Goal: Task Accomplishment & Management: Manage account settings

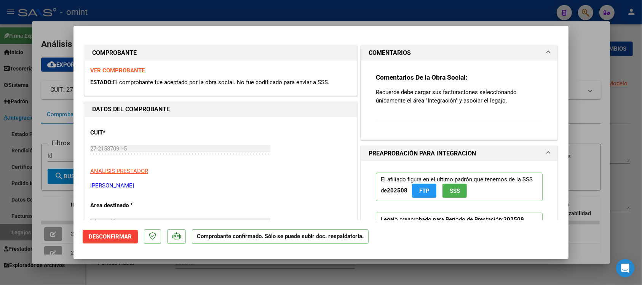
scroll to position [238, 0]
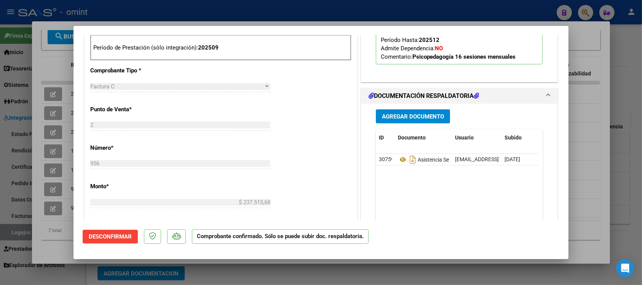
click at [339, 15] on div at bounding box center [321, 142] width 642 height 285
type input "$ 0,00"
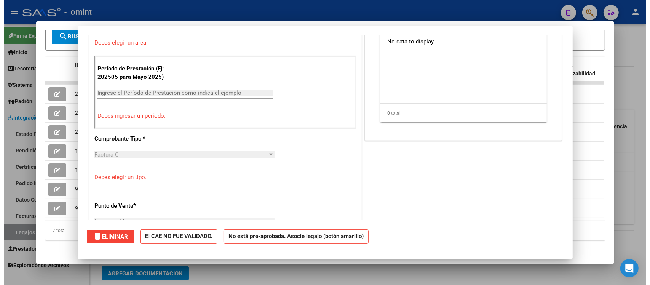
scroll to position [0, 0]
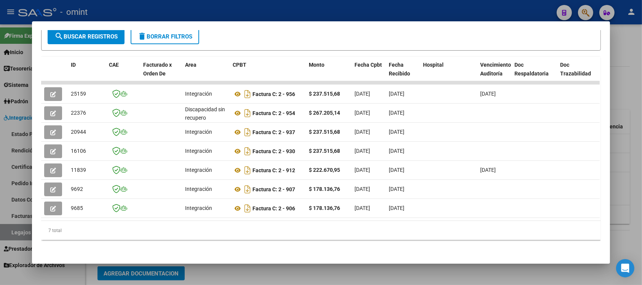
click at [331, 8] on div at bounding box center [321, 142] width 642 height 285
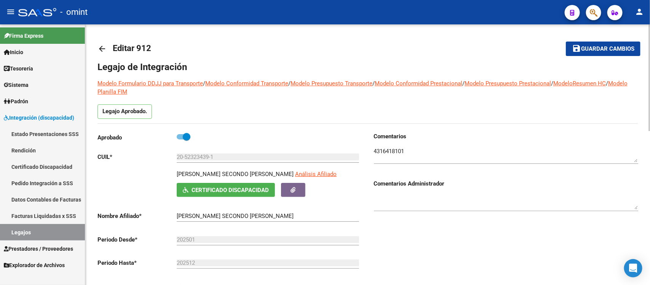
click at [101, 46] on mat-icon "arrow_back" at bounding box center [101, 48] width 9 height 9
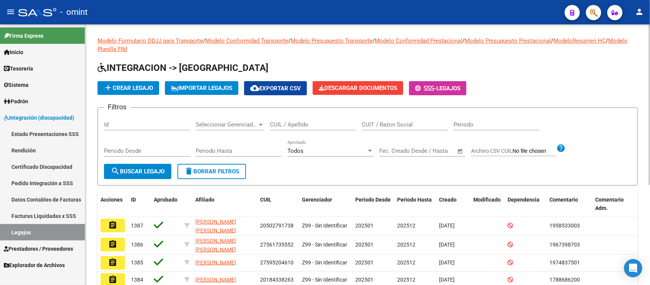
click at [43, 243] on link "Prestadores / Proveedores" at bounding box center [42, 248] width 85 height 16
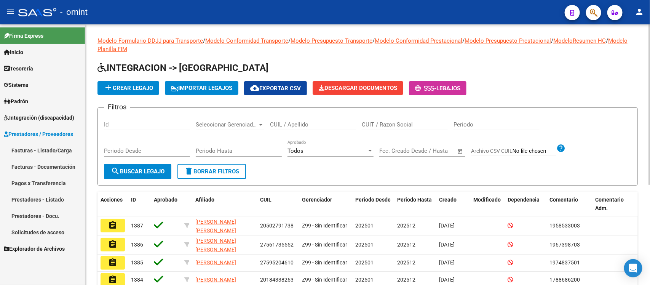
click at [38, 145] on link "Facturas - Listado/Carga" at bounding box center [42, 150] width 85 height 16
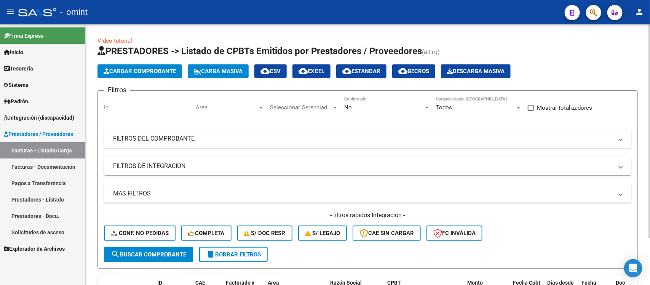
click at [115, 104] on input "Id" at bounding box center [147, 107] width 86 height 7
paste input "23100"
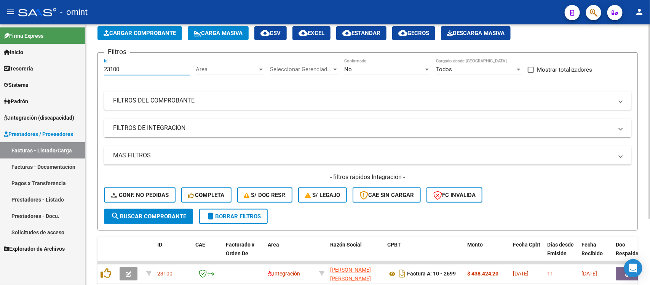
scroll to position [89, 0]
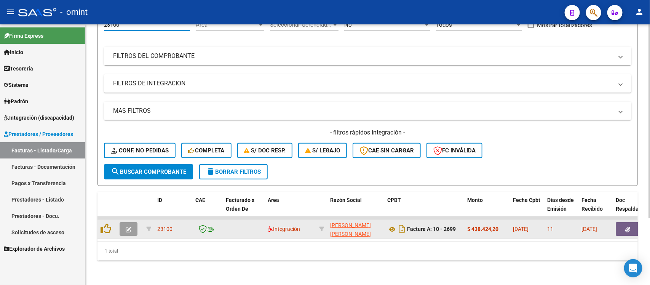
type input "23100"
click at [130, 225] on button "button" at bounding box center [129, 229] width 18 height 14
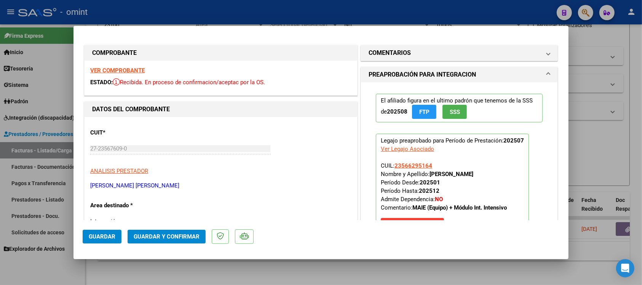
click at [133, 67] on strong "VER COMPROBANTE" at bounding box center [117, 70] width 54 height 7
click at [193, 231] on button "Guardar y Confirmar" at bounding box center [167, 237] width 78 height 14
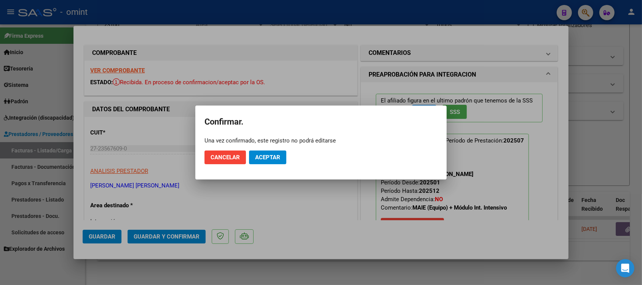
click at [288, 156] on mat-dialog-actions "Cancelar Aceptar" at bounding box center [320, 157] width 233 height 26
click at [272, 154] on span "Aceptar" at bounding box center [267, 157] width 25 height 7
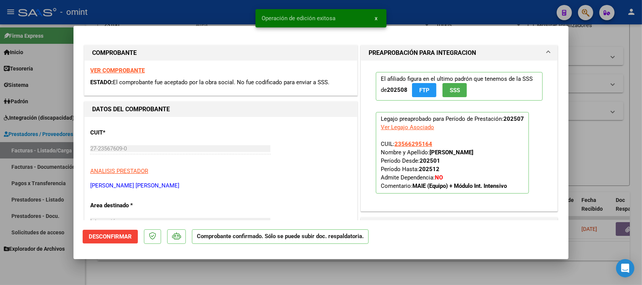
click at [213, 17] on div at bounding box center [321, 142] width 642 height 285
type input "$ 0,00"
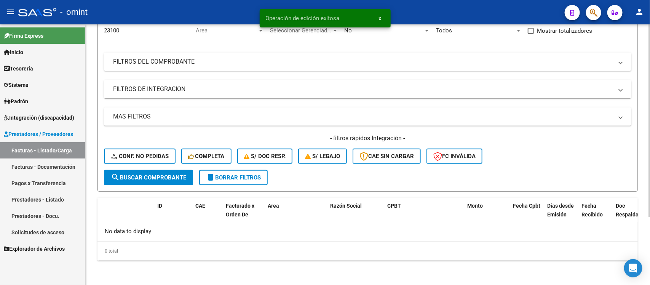
scroll to position [75, 0]
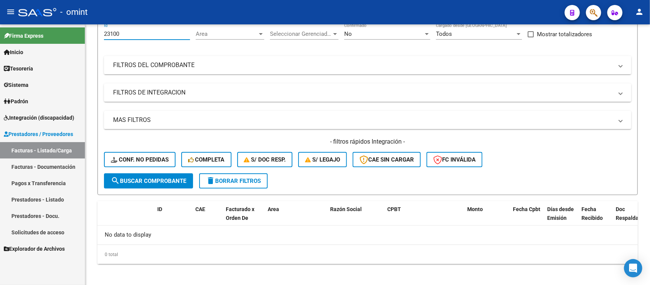
drag, startPoint x: 130, startPoint y: 30, endPoint x: 82, endPoint y: 39, distance: 48.8
click at [82, 39] on mat-sidenav-container "Firma Express Inicio Calendario SSS Instructivos Contacto OS Tesorería Extracto…" at bounding box center [325, 154] width 650 height 260
paste input "517"
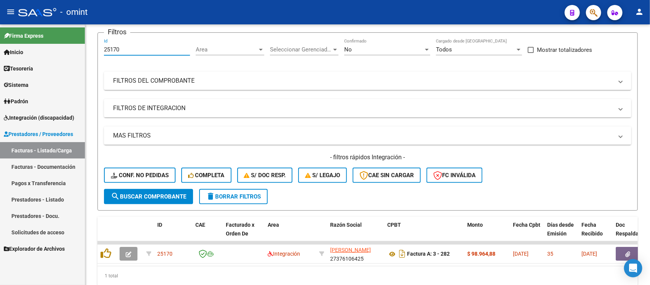
scroll to position [73, 0]
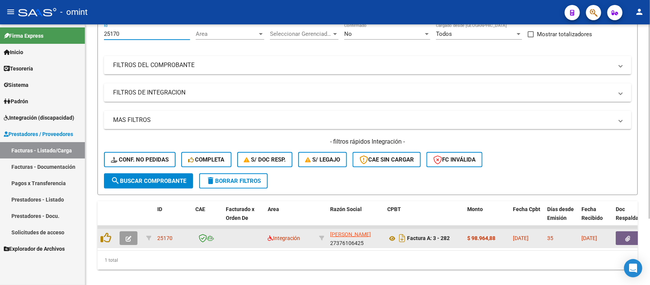
type input "25170"
click at [128, 236] on icon "button" at bounding box center [129, 239] width 6 height 6
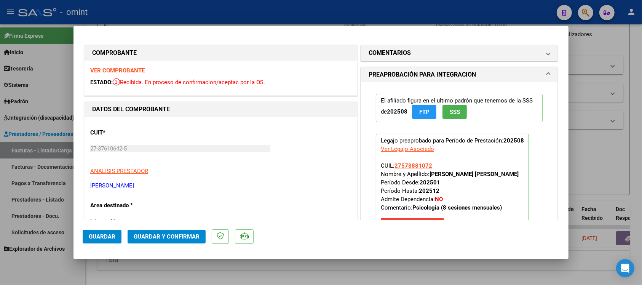
click at [115, 72] on strong "VER COMPROBANTE" at bounding box center [117, 70] width 54 height 7
click at [168, 235] on span "Guardar y Confirmar" at bounding box center [167, 236] width 66 height 7
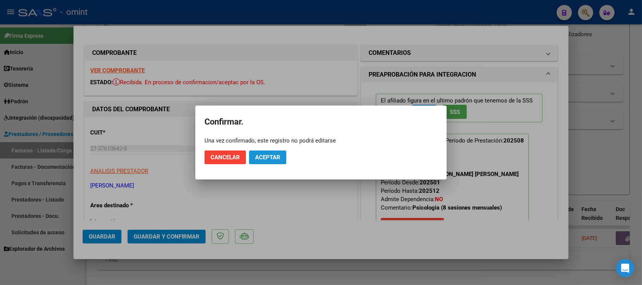
click at [260, 155] on span "Aceptar" at bounding box center [267, 157] width 25 height 7
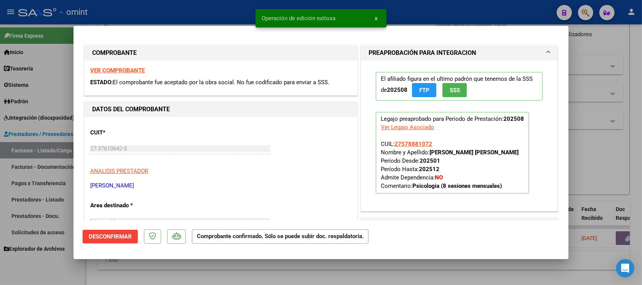
click at [198, 10] on div at bounding box center [321, 142] width 642 height 285
type input "$ 0,00"
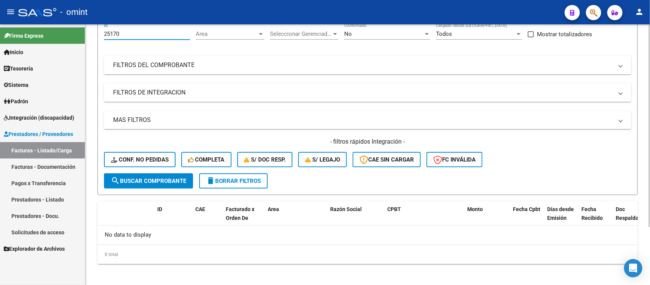
click at [134, 33] on input "25170" at bounding box center [147, 33] width 86 height 7
paste input "69"
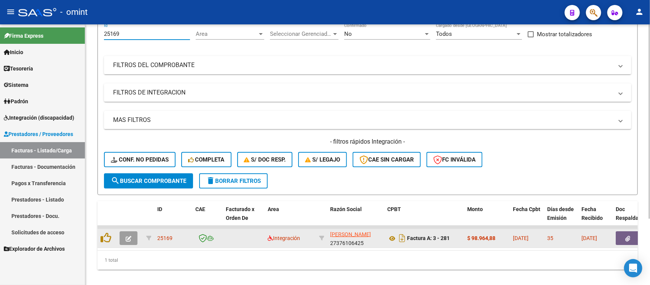
type input "25169"
click at [128, 236] on icon "button" at bounding box center [129, 239] width 6 height 6
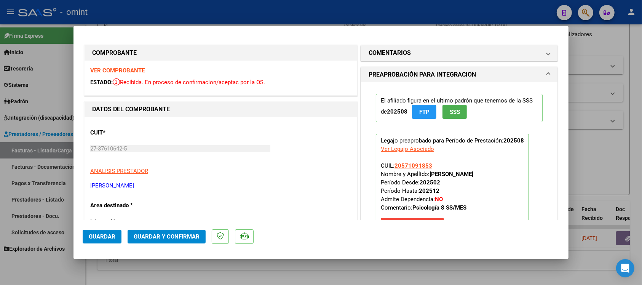
click at [144, 70] on strong "VER COMPROBANTE" at bounding box center [117, 70] width 54 height 7
click at [151, 241] on button "Guardar y Confirmar" at bounding box center [167, 237] width 78 height 14
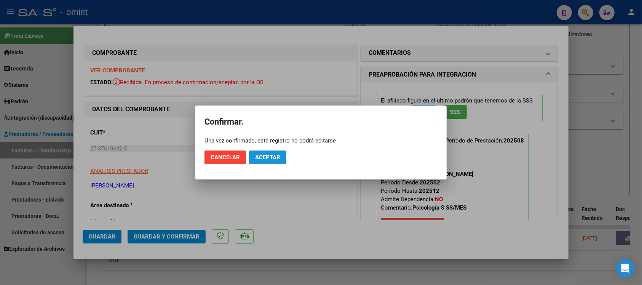
click at [260, 157] on span "Aceptar" at bounding box center [267, 157] width 25 height 7
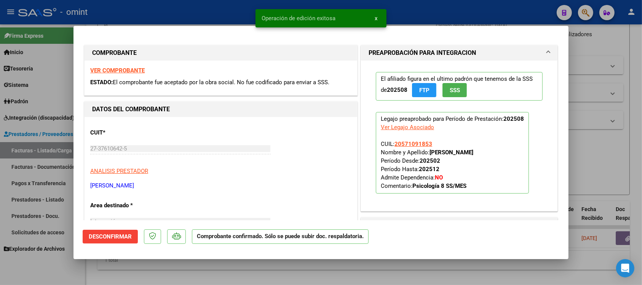
click at [216, 13] on div at bounding box center [321, 142] width 642 height 285
type input "$ 0,00"
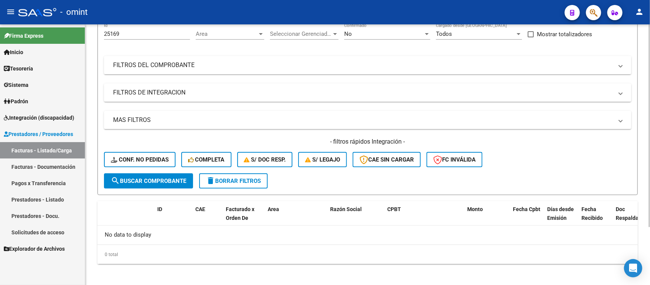
scroll to position [0, 0]
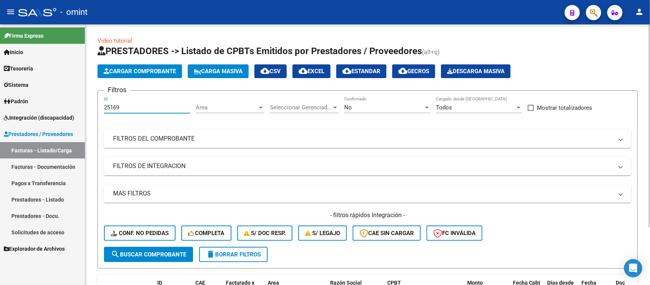
drag, startPoint x: 123, startPoint y: 110, endPoint x: 94, endPoint y: 112, distance: 29.4
click at [94, 112] on div "Video tutorial PRESTADORES -> Listado de CPBTs Emitidos por Prestadores / Prove…" at bounding box center [367, 192] width 565 height 337
paste input "2630"
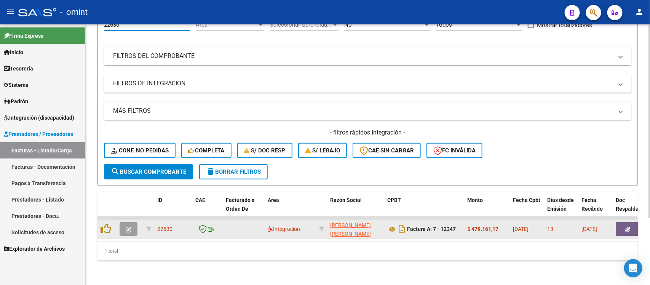
type input "22630"
click at [134, 225] on button "button" at bounding box center [129, 229] width 18 height 14
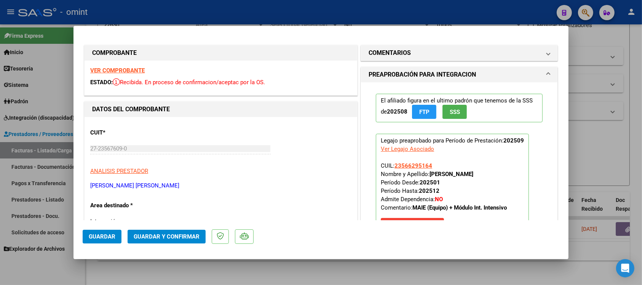
click at [125, 72] on strong "VER COMPROBANTE" at bounding box center [117, 70] width 54 height 7
click at [155, 240] on button "Guardar y Confirmar" at bounding box center [167, 237] width 78 height 14
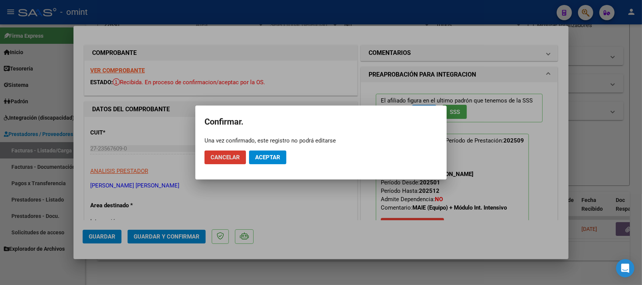
click at [267, 162] on button "Aceptar" at bounding box center [267, 157] width 37 height 14
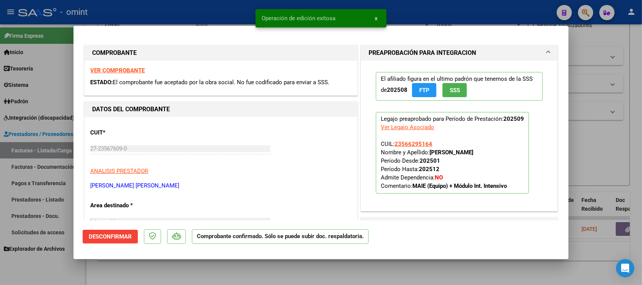
click at [220, 12] on div at bounding box center [321, 142] width 642 height 285
type input "$ 0,00"
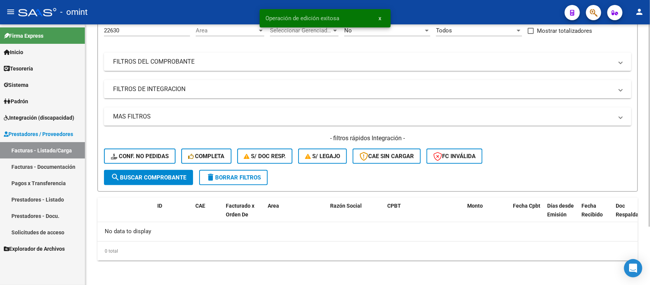
scroll to position [75, 0]
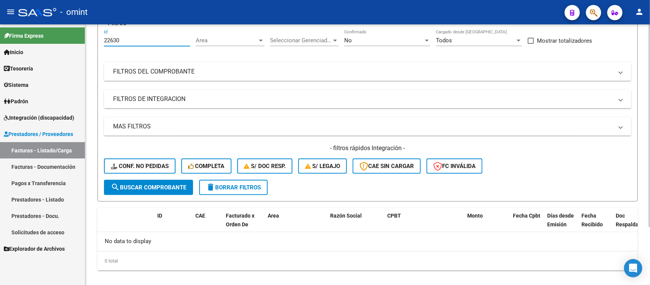
drag, startPoint x: 138, startPoint y: 30, endPoint x: 98, endPoint y: 33, distance: 39.7
click at [98, 33] on form "Filtros 22630 Id Area Area Seleccionar Gerenciador Seleccionar Gerenciador No C…" at bounding box center [367, 112] width 540 height 178
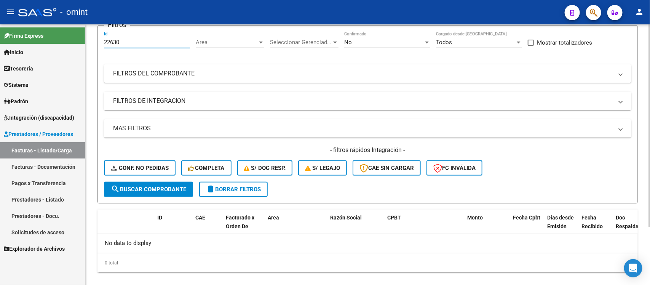
paste input "5106"
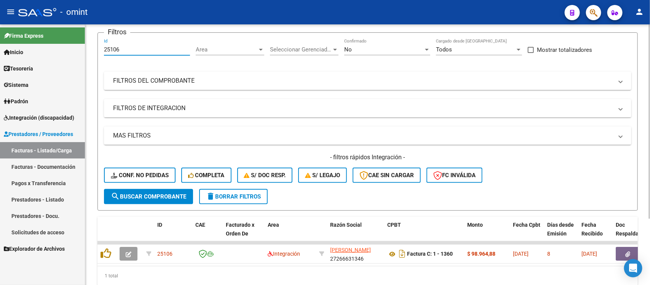
scroll to position [65, 0]
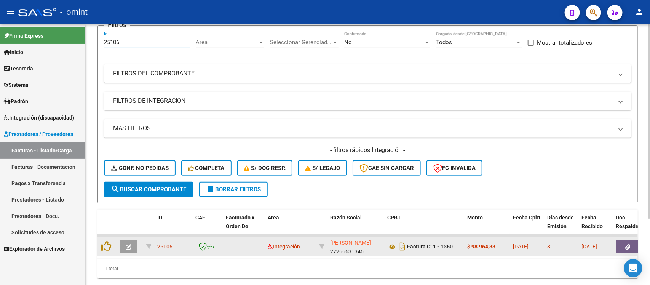
type input "25106"
click at [128, 247] on icon "button" at bounding box center [129, 247] width 6 height 6
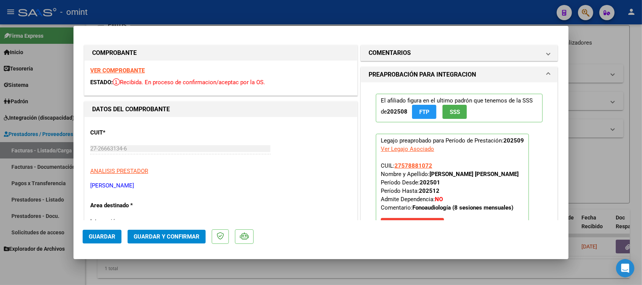
click at [121, 69] on strong "VER COMPROBANTE" at bounding box center [117, 70] width 54 height 7
click at [185, 233] on span "Guardar y Confirmar" at bounding box center [167, 236] width 66 height 7
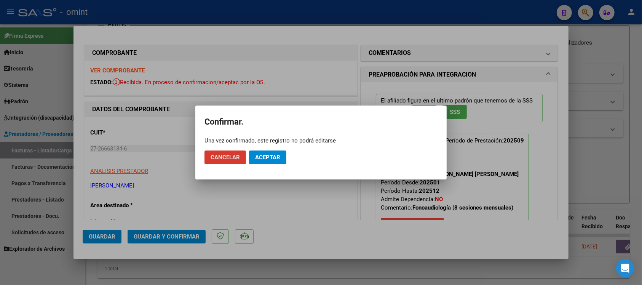
click at [272, 164] on button "Aceptar" at bounding box center [267, 157] width 37 height 14
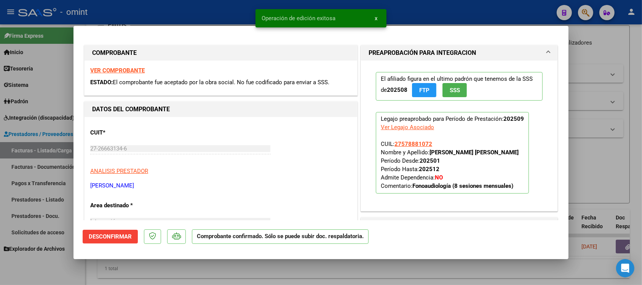
click at [249, 12] on div "Operación de edición exitosa x" at bounding box center [320, 18] width 149 height 37
click at [223, 10] on div at bounding box center [321, 142] width 642 height 285
type input "$ 0,00"
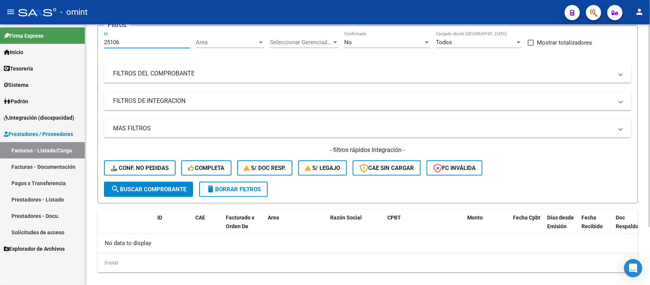
click at [136, 39] on input "25106" at bounding box center [147, 42] width 86 height 7
paste input "4889"
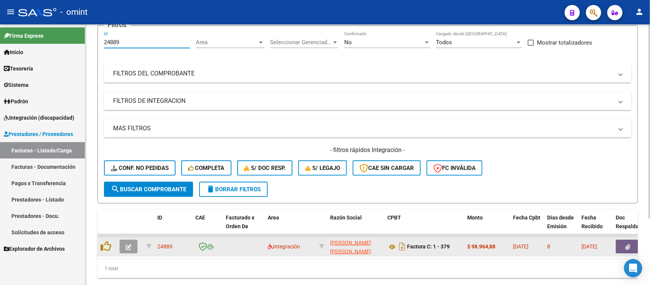
type input "24889"
click at [126, 237] on datatable-body-cell at bounding box center [129, 246] width 27 height 19
click at [131, 244] on icon "button" at bounding box center [129, 247] width 6 height 6
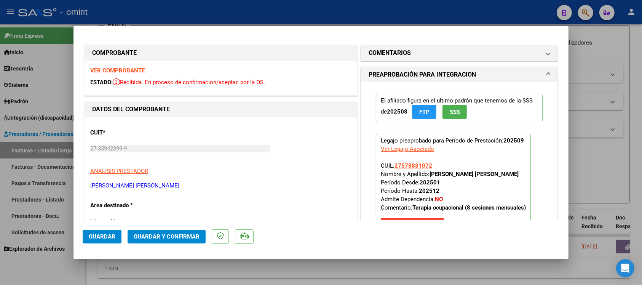
click at [107, 67] on strong "VER COMPROBANTE" at bounding box center [117, 70] width 54 height 7
click at [185, 235] on span "Guardar y Confirmar" at bounding box center [167, 236] width 66 height 7
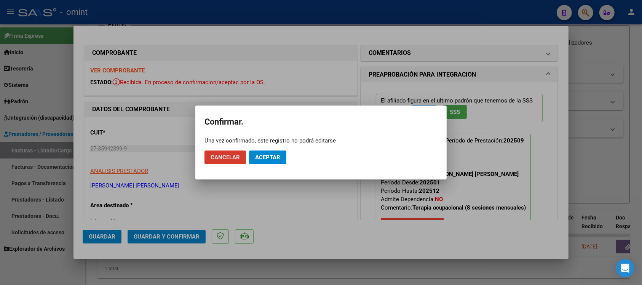
click at [273, 164] on mat-dialog-actions "Cancelar Aceptar" at bounding box center [320, 157] width 233 height 26
click at [274, 157] on span "Aceptar" at bounding box center [267, 157] width 25 height 7
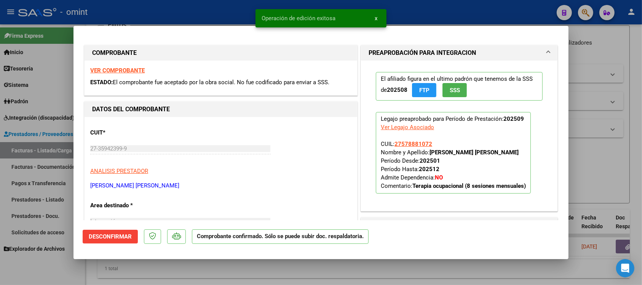
click at [223, 15] on div at bounding box center [321, 142] width 642 height 285
type input "$ 0,00"
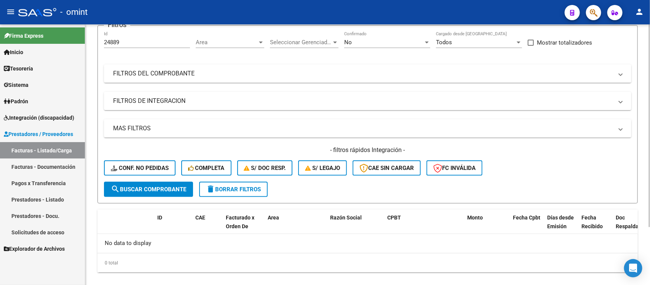
click at [145, 45] on input "24889" at bounding box center [147, 42] width 86 height 7
paste input "296"
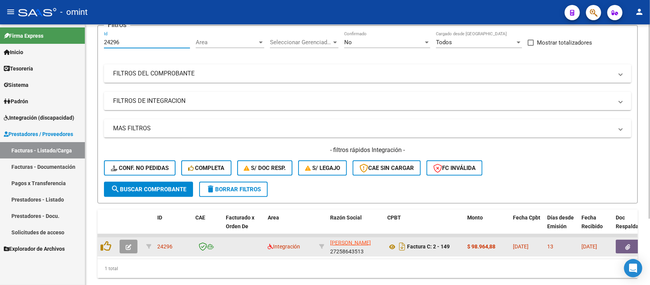
type input "24296"
click at [130, 244] on icon "button" at bounding box center [129, 247] width 6 height 6
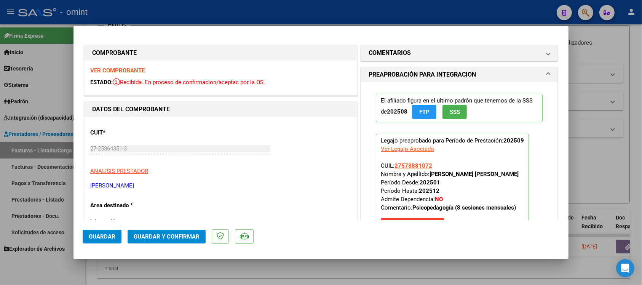
click at [134, 69] on strong "VER COMPROBANTE" at bounding box center [117, 70] width 54 height 7
click at [175, 231] on button "Guardar y Confirmar" at bounding box center [167, 237] width 78 height 14
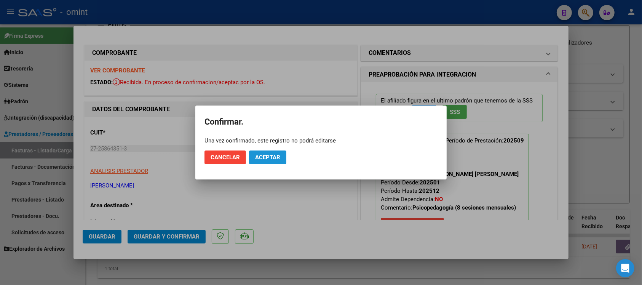
click at [269, 157] on span "Aceptar" at bounding box center [267, 157] width 25 height 7
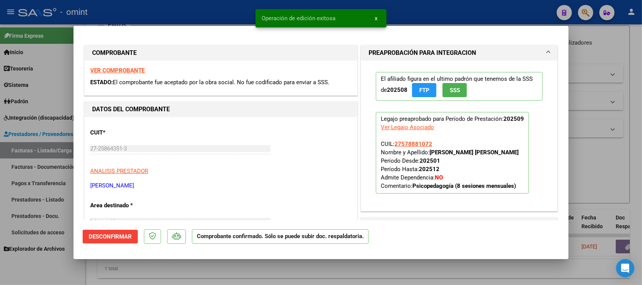
click at [219, 10] on div at bounding box center [321, 142] width 642 height 285
type input "$ 0,00"
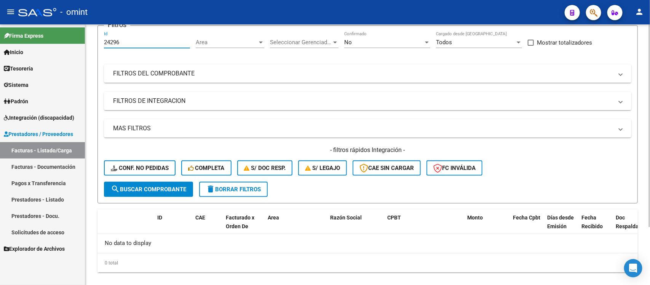
click at [154, 41] on input "24296" at bounding box center [147, 42] width 86 height 7
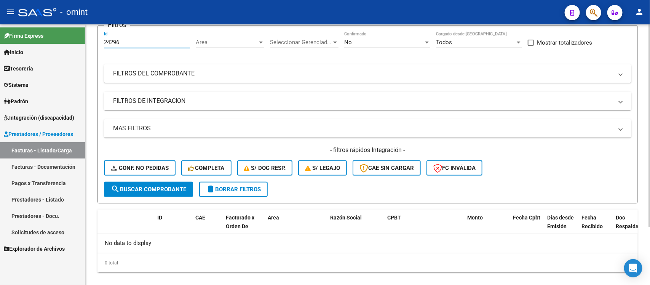
paste input "2008"
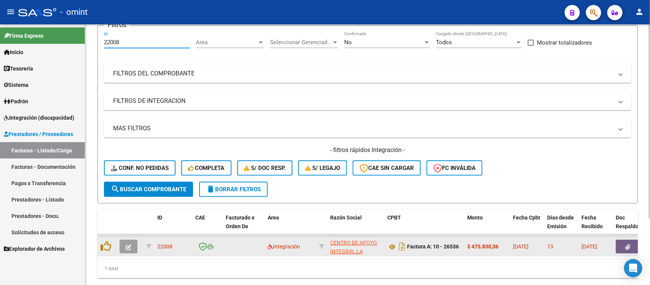
type input "22008"
click at [129, 243] on span "button" at bounding box center [129, 246] width 6 height 7
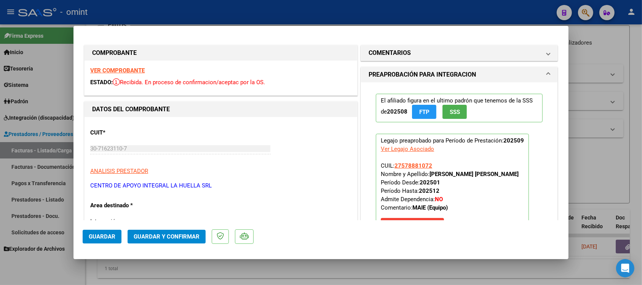
click at [134, 71] on strong "VER COMPROBANTE" at bounding box center [117, 70] width 54 height 7
click at [187, 236] on span "Guardar y Confirmar" at bounding box center [167, 236] width 66 height 7
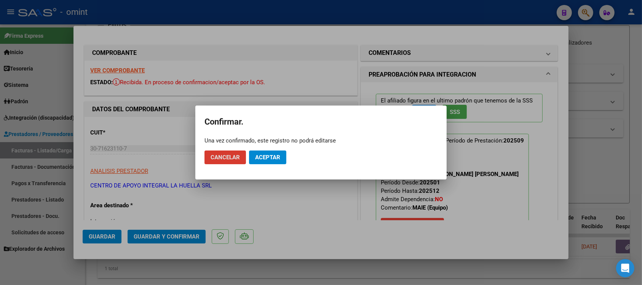
click at [281, 163] on button "Aceptar" at bounding box center [267, 157] width 37 height 14
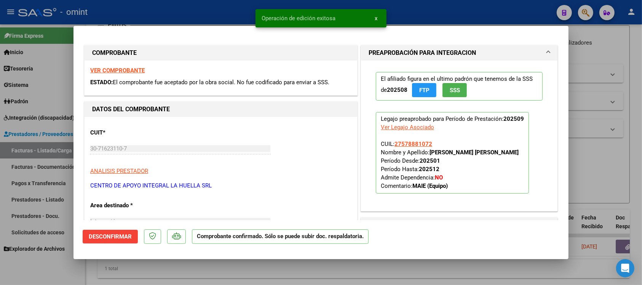
click at [188, 14] on div at bounding box center [321, 142] width 642 height 285
type input "$ 0,00"
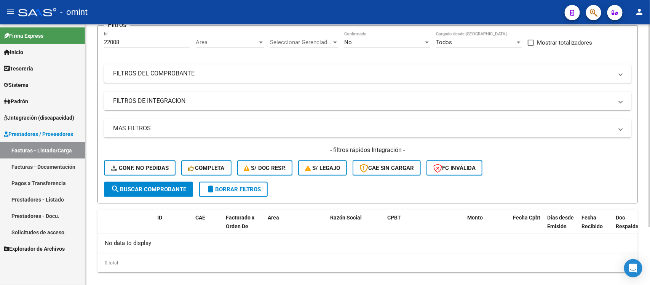
click at [134, 45] on div "22008 Id" at bounding box center [147, 40] width 86 height 16
type input "2"
paste input "24845"
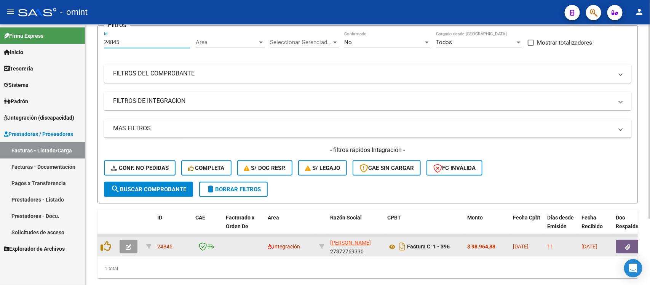
type input "24845"
click at [126, 245] on icon "button" at bounding box center [129, 247] width 6 height 6
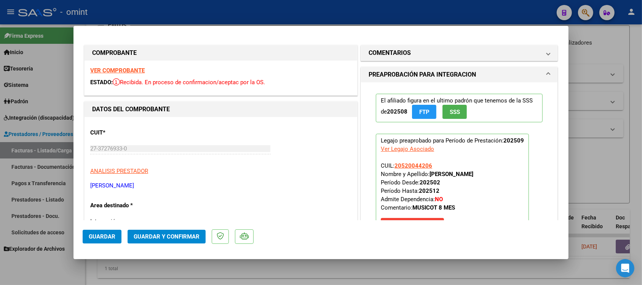
click at [138, 70] on strong "VER COMPROBANTE" at bounding box center [117, 70] width 54 height 7
click at [184, 239] on span "Guardar y Confirmar" at bounding box center [167, 236] width 66 height 7
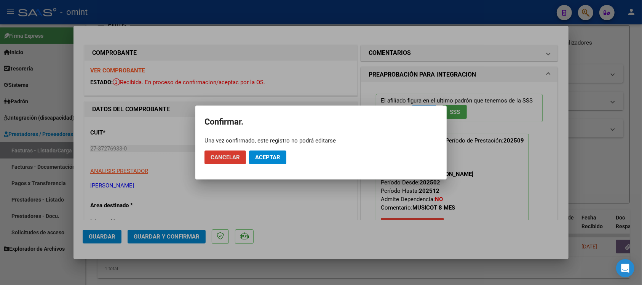
click at [260, 164] on button "Aceptar" at bounding box center [267, 157] width 37 height 14
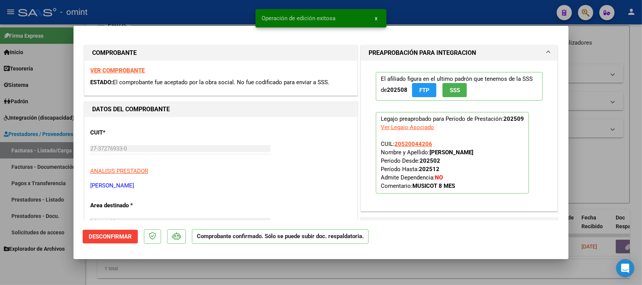
click at [207, 9] on div at bounding box center [321, 142] width 642 height 285
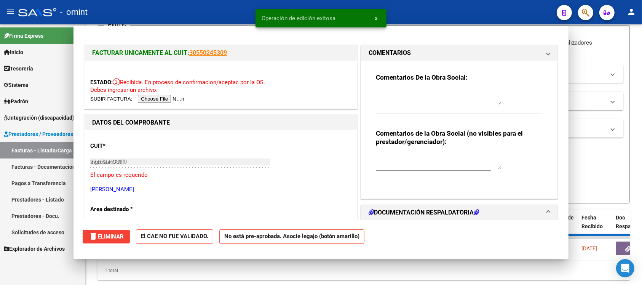
type input "$ 0,00"
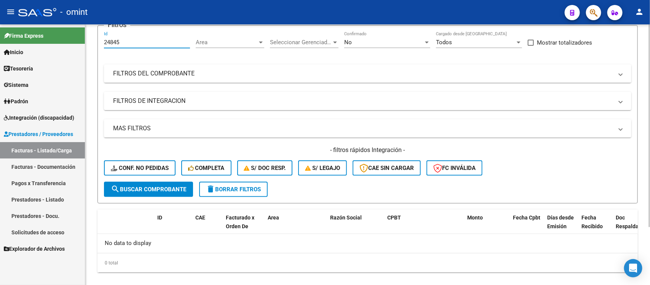
drag, startPoint x: 152, startPoint y: 43, endPoint x: 99, endPoint y: 41, distance: 52.2
click at [99, 41] on form "Filtros 24845 Id Area Area Seleccionar Gerenciador Seleccionar Gerenciador No C…" at bounding box center [367, 114] width 540 height 178
paste input "5118"
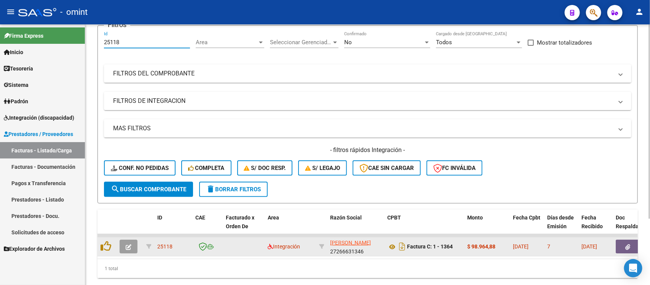
type input "25118"
click at [134, 249] on button "button" at bounding box center [129, 246] width 18 height 14
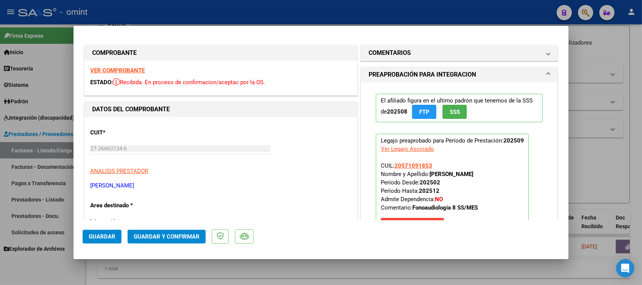
click at [121, 70] on strong "VER COMPROBANTE" at bounding box center [117, 70] width 54 height 7
click at [187, 235] on span "Guardar y Confirmar" at bounding box center [167, 236] width 66 height 7
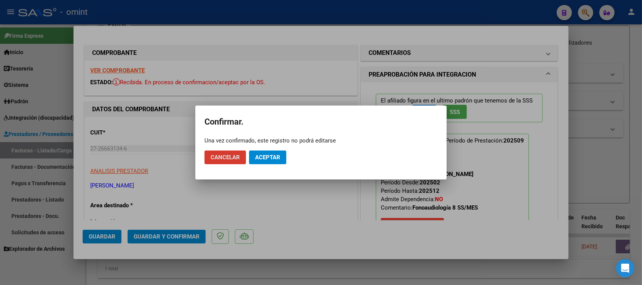
click at [276, 158] on span "Aceptar" at bounding box center [267, 157] width 25 height 7
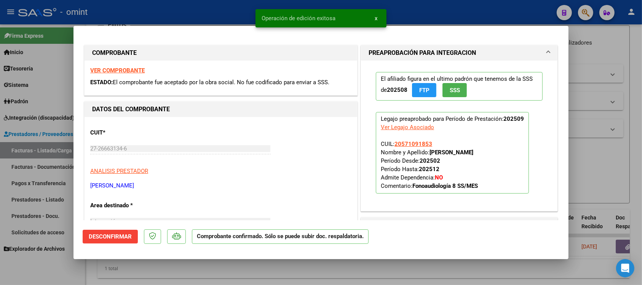
click at [122, 67] on strong "VER COMPROBANTE" at bounding box center [117, 70] width 54 height 7
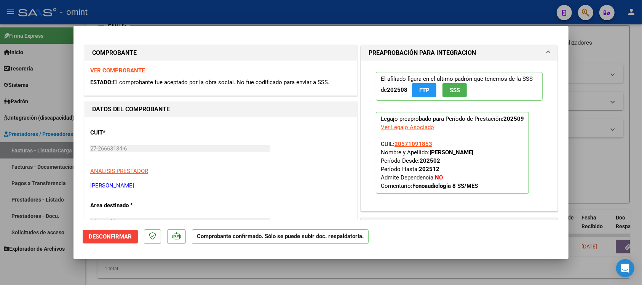
click at [201, 12] on div at bounding box center [321, 142] width 642 height 285
type input "$ 0,00"
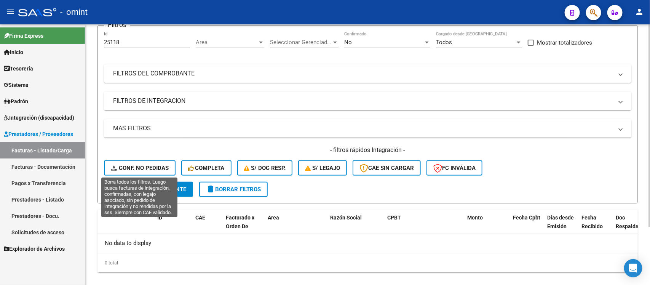
click at [133, 160] on button "Conf. no pedidas" at bounding box center [140, 167] width 72 height 15
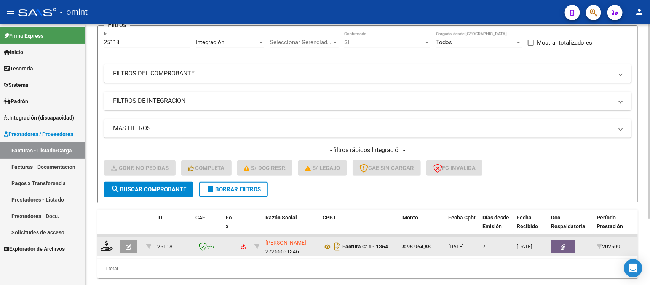
scroll to position [89, 0]
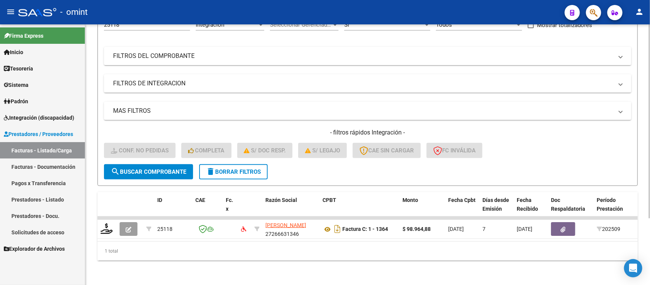
click at [222, 172] on form "Filtros 25118 Id Integración Area Seleccionar Gerenciador Seleccionar Gerenciad…" at bounding box center [367, 97] width 540 height 178
click at [223, 167] on button "delete Borrar Filtros" at bounding box center [233, 171] width 69 height 15
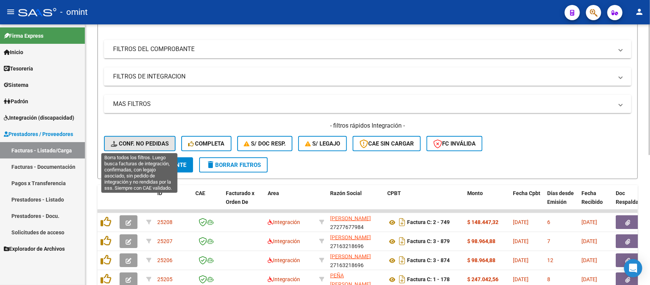
click at [140, 141] on span "Conf. no pedidas" at bounding box center [140, 143] width 58 height 7
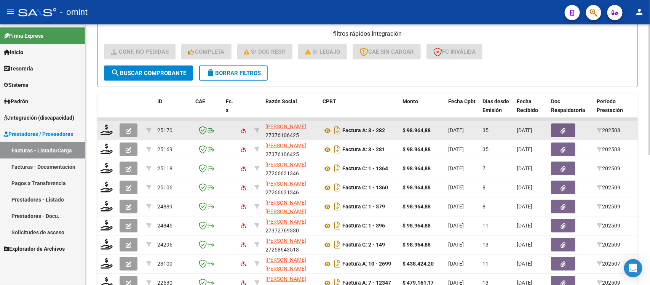
scroll to position [185, 0]
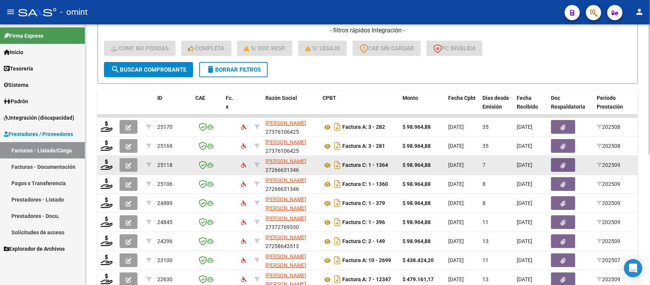
click at [124, 161] on button "button" at bounding box center [129, 165] width 18 height 14
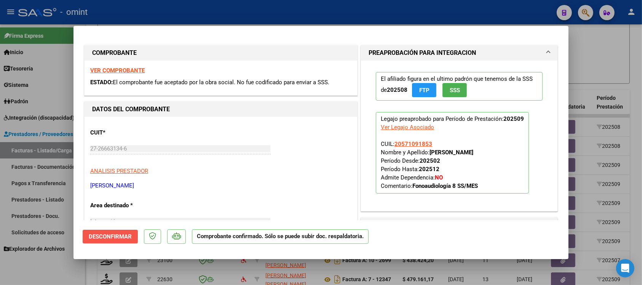
click at [114, 243] on button "Desconfirmar" at bounding box center [110, 237] width 55 height 14
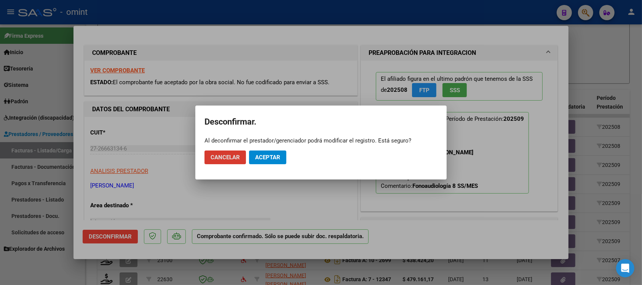
click at [284, 158] on button "Aceptar" at bounding box center [267, 157] width 37 height 14
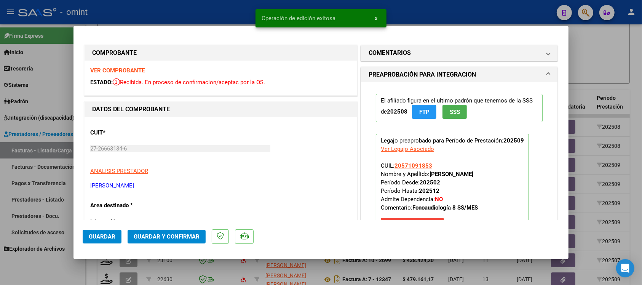
click at [207, 13] on div at bounding box center [321, 142] width 642 height 285
type input "$ 0,00"
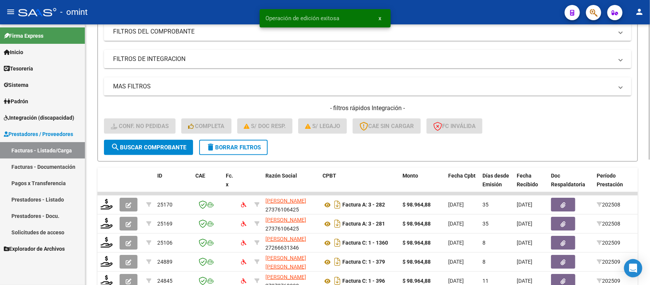
scroll to position [0, 0]
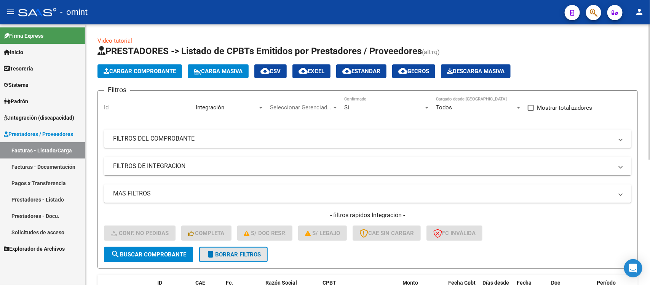
drag, startPoint x: 215, startPoint y: 250, endPoint x: 189, endPoint y: 196, distance: 59.6
click at [216, 251] on span "delete Borrar Filtros" at bounding box center [233, 254] width 55 height 7
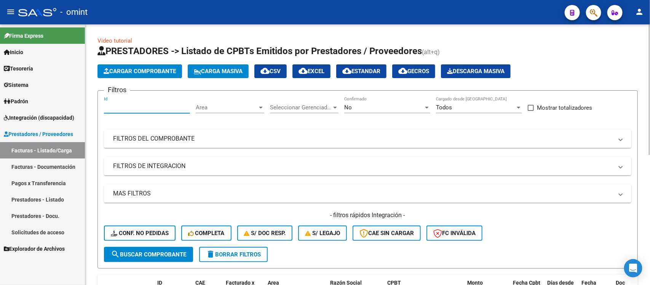
click at [150, 108] on input "Id" at bounding box center [147, 107] width 86 height 7
paste input "25118"
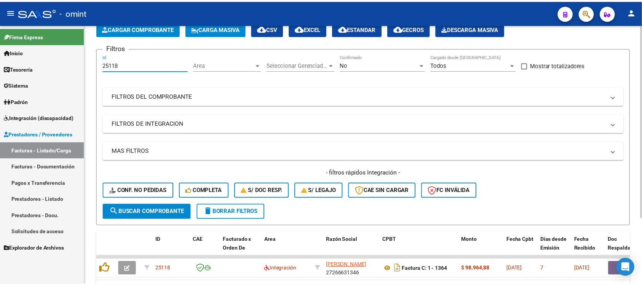
scroll to position [89, 0]
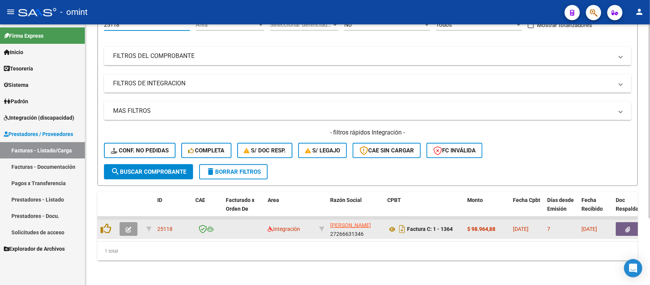
type input "25118"
click at [133, 222] on button "button" at bounding box center [129, 229] width 18 height 14
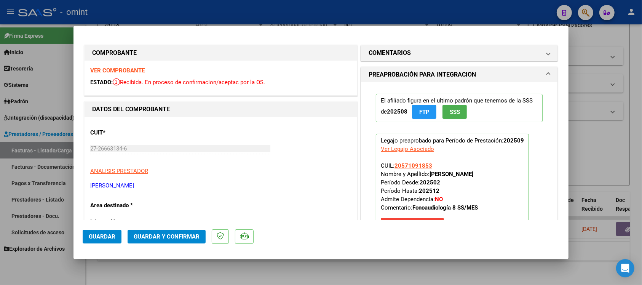
click at [132, 69] on strong "VER COMPROBANTE" at bounding box center [117, 70] width 54 height 7
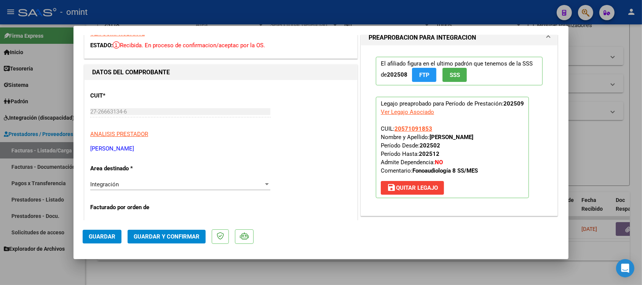
scroll to position [95, 0]
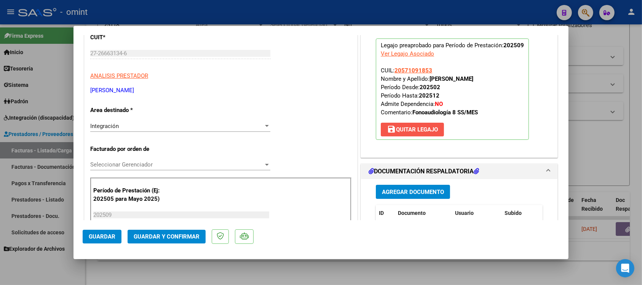
click at [429, 128] on span "save [PERSON_NAME]" at bounding box center [412, 129] width 51 height 7
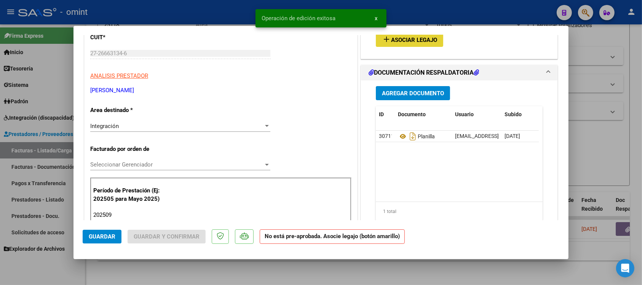
click at [385, 46] on button "add Asociar Legajo" at bounding box center [409, 40] width 67 height 14
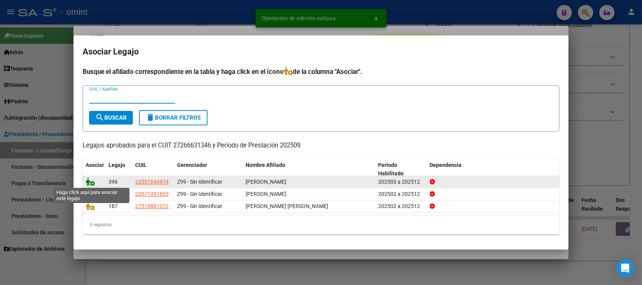
click at [89, 180] on icon at bounding box center [90, 181] width 9 height 8
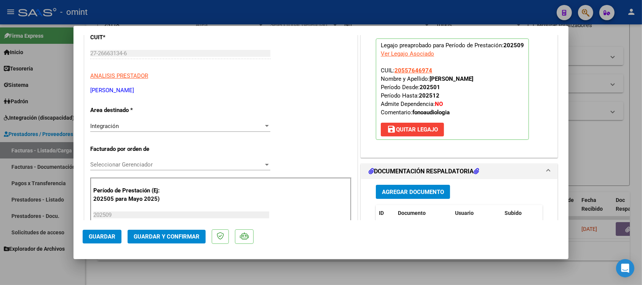
click at [107, 240] on button "Guardar" at bounding box center [102, 237] width 39 height 14
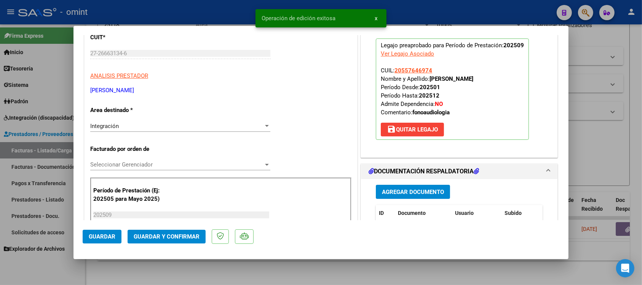
click at [162, 10] on div at bounding box center [321, 142] width 642 height 285
type input "$ 0,00"
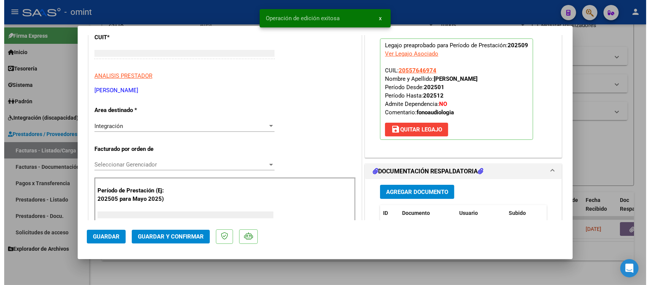
scroll to position [0, 0]
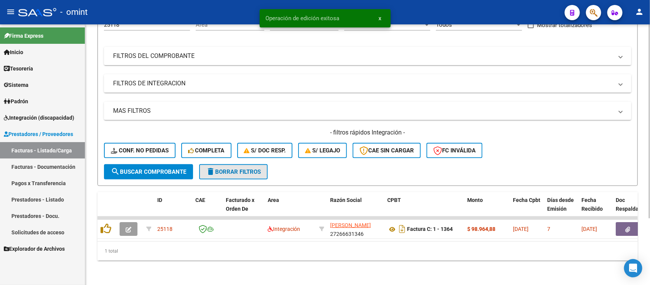
click at [220, 168] on span "delete Borrar Filtros" at bounding box center [233, 171] width 55 height 7
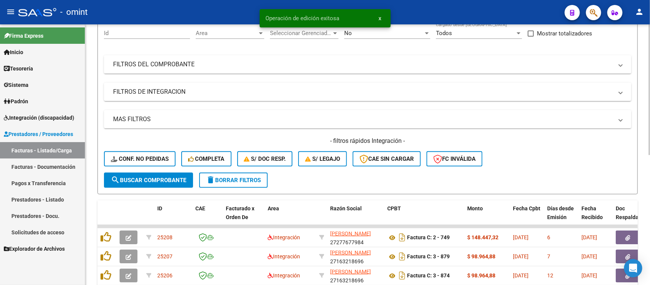
scroll to position [89, 0]
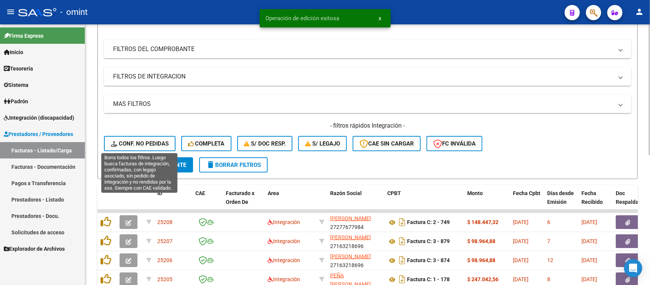
click at [143, 142] on span "Conf. no pedidas" at bounding box center [140, 143] width 58 height 7
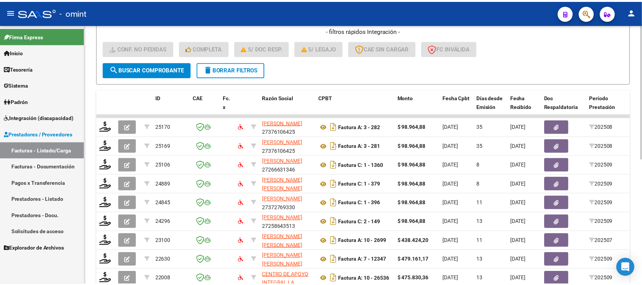
scroll to position [232, 0]
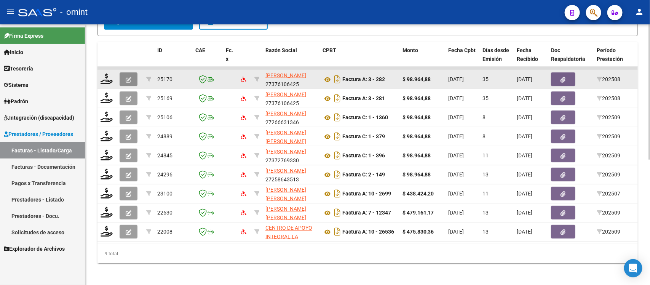
click at [131, 77] on icon "button" at bounding box center [129, 80] width 6 height 6
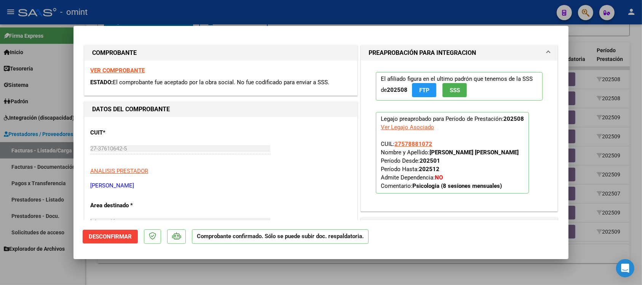
click at [118, 70] on strong "VER COMPROBANTE" at bounding box center [117, 70] width 54 height 7
click at [168, 14] on div at bounding box center [321, 142] width 642 height 285
type input "$ 0,00"
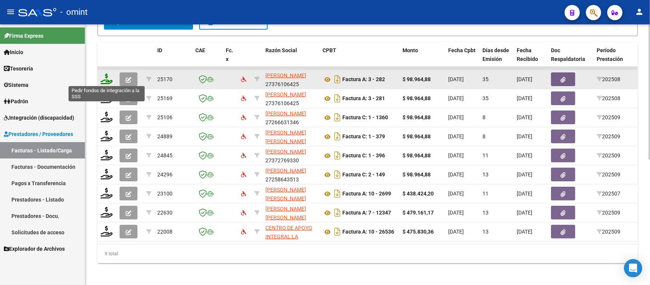
click at [106, 78] on icon at bounding box center [107, 78] width 12 height 11
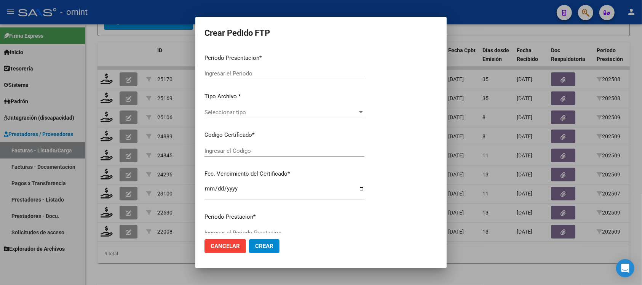
type input "202509"
type input "202508"
type input "$ 98.964,88"
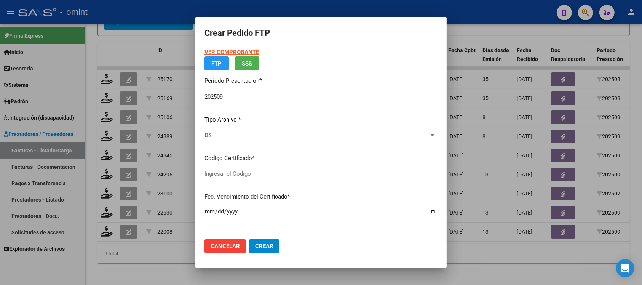
type input "3765856634"
type input "[DATE]"
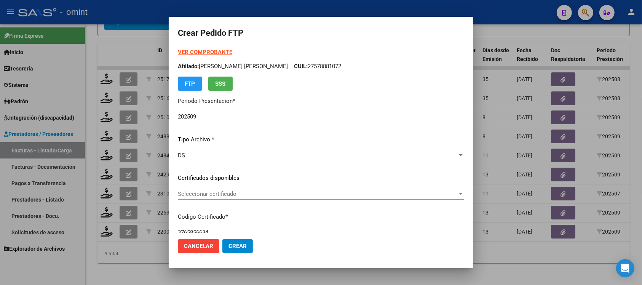
click at [233, 197] on div "Seleccionar certificado Seleccionar certificado" at bounding box center [321, 193] width 286 height 11
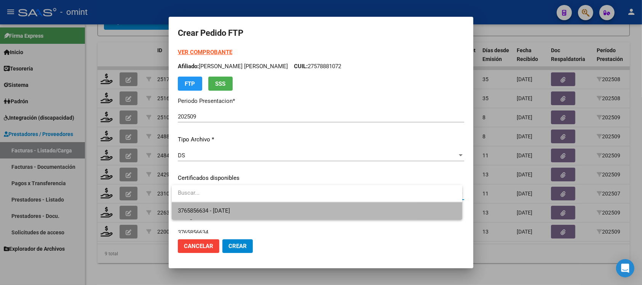
click at [246, 212] on span "3765856634 - [DATE]" at bounding box center [317, 210] width 278 height 17
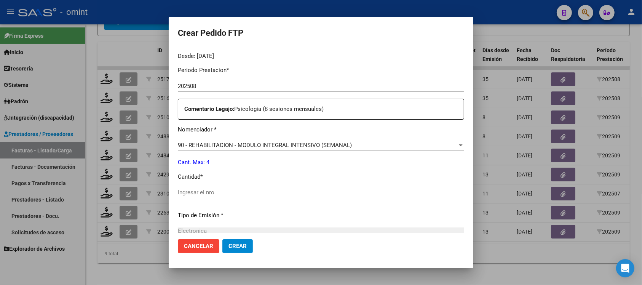
scroll to position [238, 0]
click at [219, 192] on input "Ingresar el nro" at bounding box center [321, 191] width 286 height 7
type input "4"
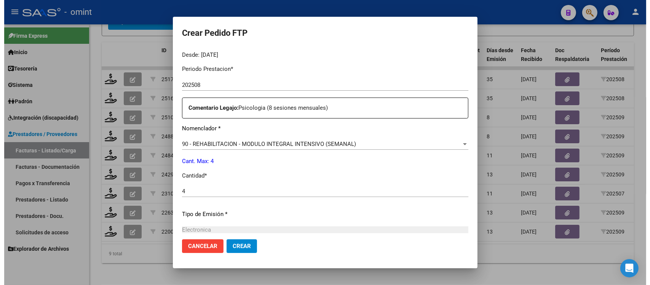
scroll to position [324, 0]
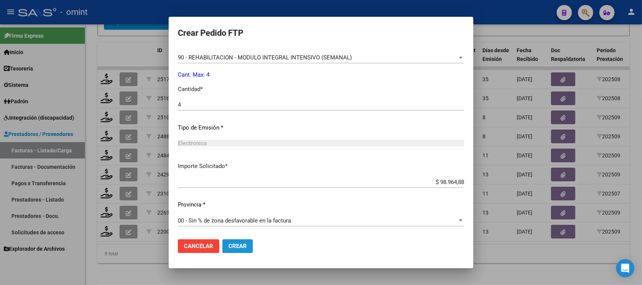
click at [233, 243] on span "Crear" at bounding box center [237, 246] width 18 height 7
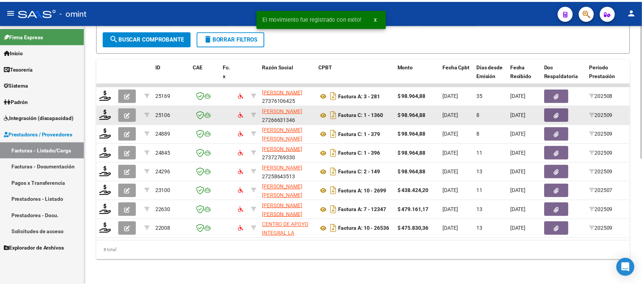
scroll to position [223, 0]
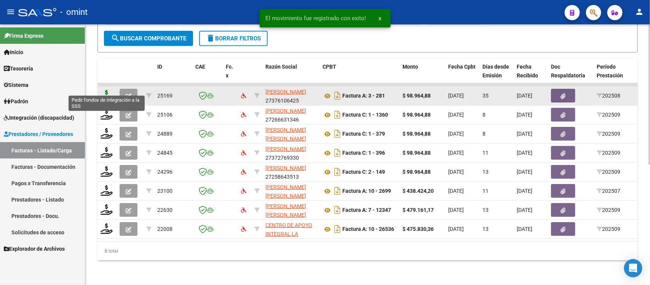
click at [105, 91] on icon at bounding box center [107, 95] width 12 height 11
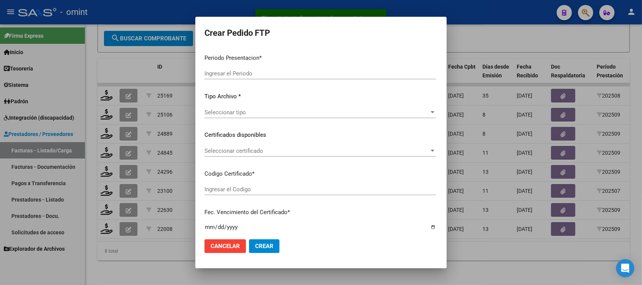
type input "202509"
type input "202508"
type input "$ 98.964,88"
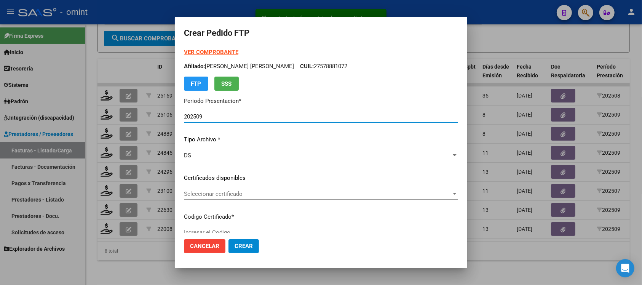
type input "465232860"
type input "[DATE]"
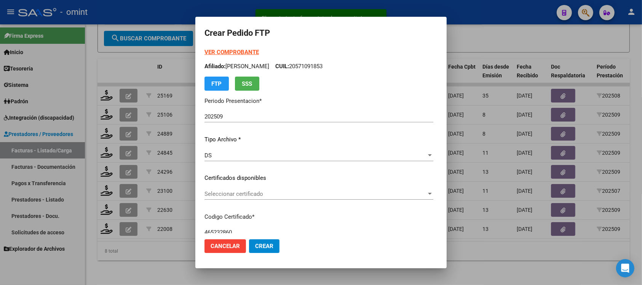
click at [227, 53] on strong "VER COMPROBANTE" at bounding box center [231, 52] width 54 height 7
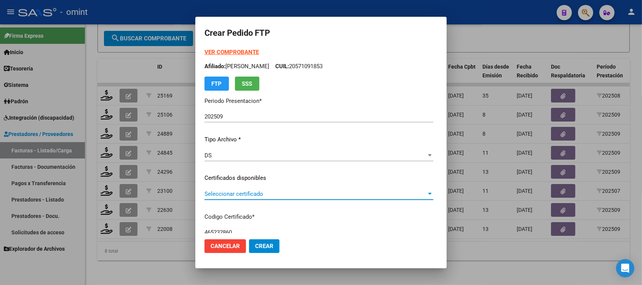
click at [215, 195] on span "Seleccionar certificado" at bounding box center [315, 193] width 222 height 7
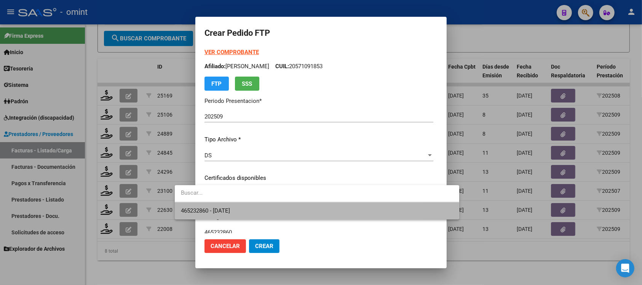
click at [248, 209] on span "465232860 - [DATE]" at bounding box center [317, 210] width 272 height 17
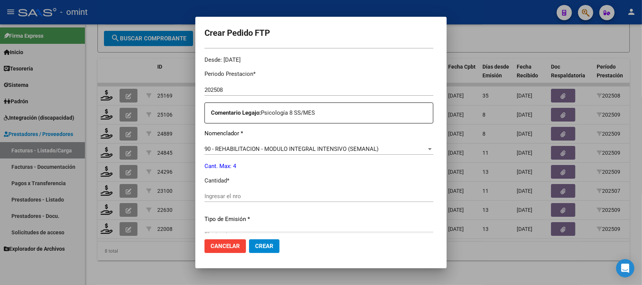
scroll to position [286, 0]
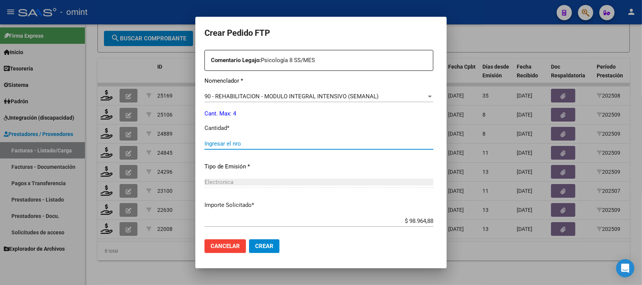
click at [204, 145] on input "Ingresar el nro" at bounding box center [318, 143] width 229 height 7
type input "4"
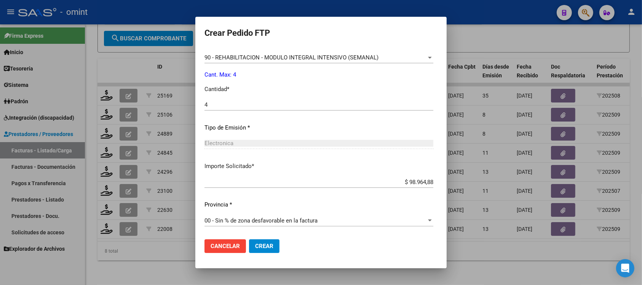
click at [255, 244] on span "Crear" at bounding box center [264, 246] width 18 height 7
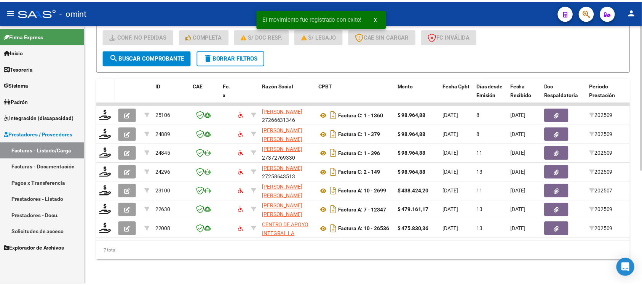
scroll to position [204, 0]
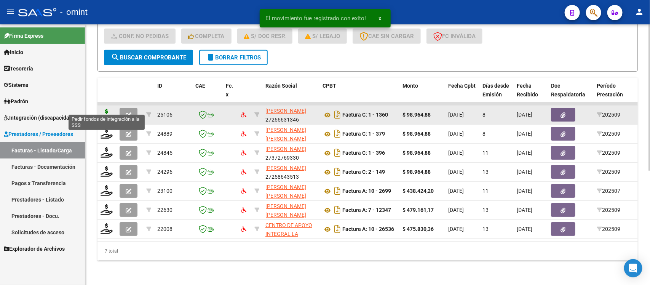
click at [107, 109] on icon at bounding box center [107, 114] width 12 height 11
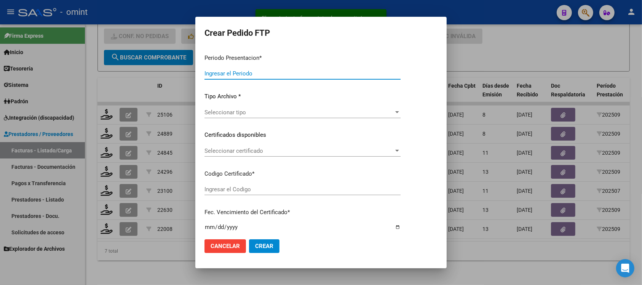
type input "202509"
type input "$ 98.964,88"
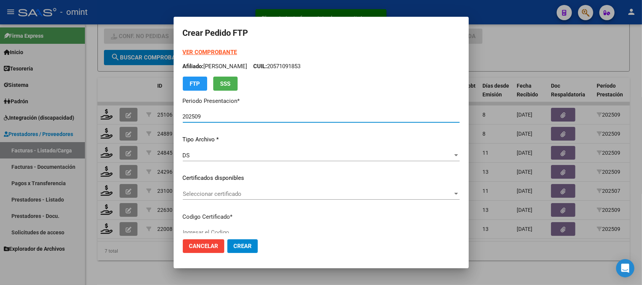
type input "3765856634"
type input "[DATE]"
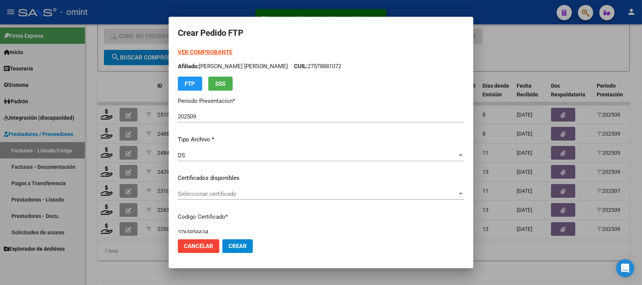
click at [211, 49] on strong "VER COMPROBANTE" at bounding box center [205, 52] width 54 height 7
click at [283, 195] on span "Seleccionar certificado" at bounding box center [317, 193] width 279 height 7
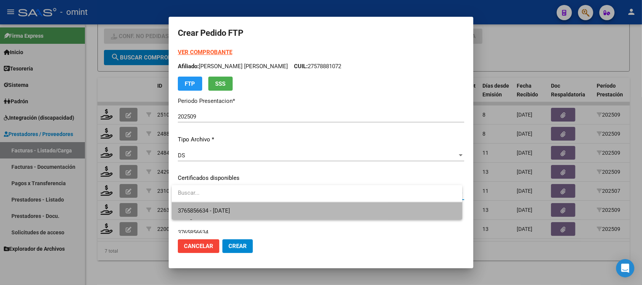
click at [280, 210] on span "3765856634 - [DATE]" at bounding box center [317, 210] width 278 height 17
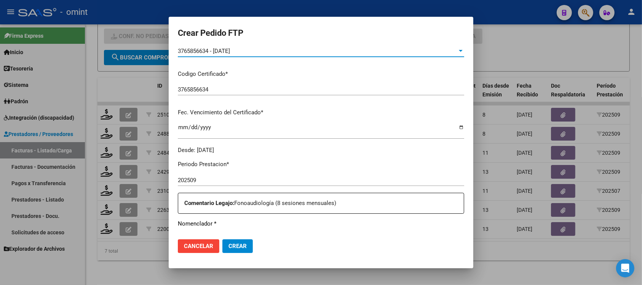
scroll to position [238, 0]
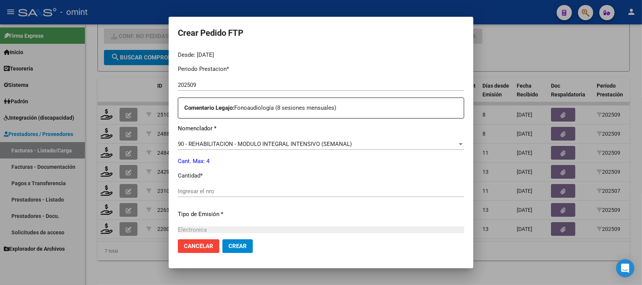
click at [218, 192] on input "Ingresar el nro" at bounding box center [321, 191] width 286 height 7
type input "4"
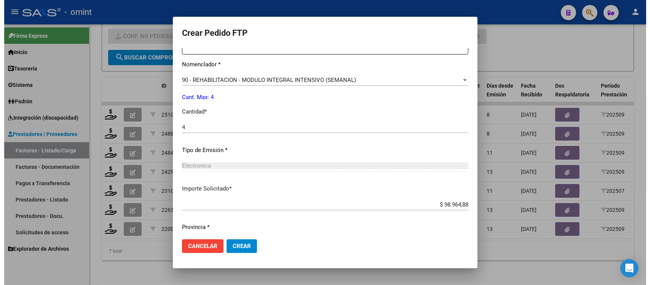
scroll to position [324, 0]
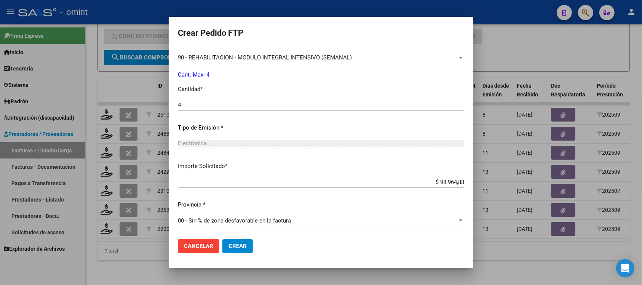
click at [246, 244] on span "Crear" at bounding box center [237, 246] width 18 height 7
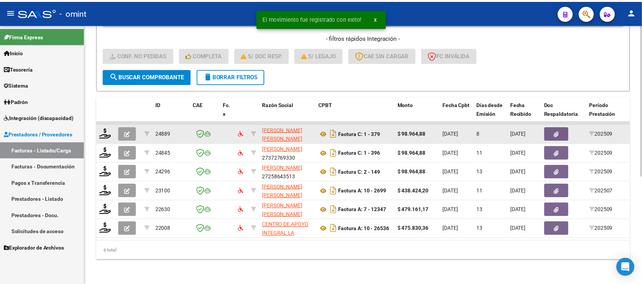
scroll to position [185, 0]
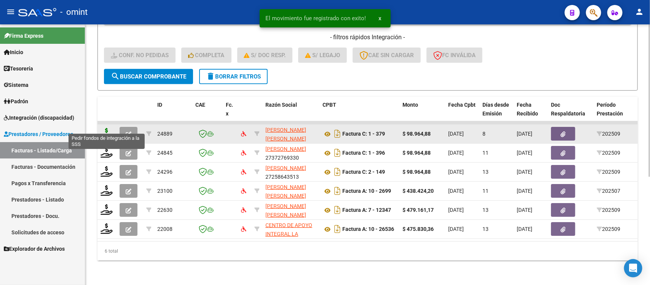
click at [107, 128] on icon at bounding box center [107, 133] width 12 height 11
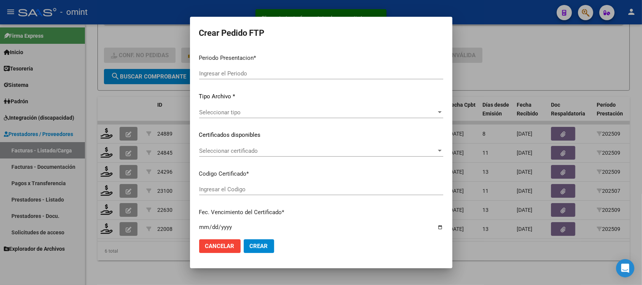
type input "202509"
type input "$ 98.964,88"
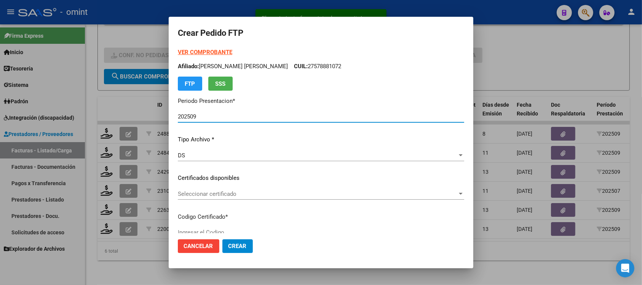
type input "3765856634"
type input "[DATE]"
click at [204, 190] on span "Seleccionar certificado" at bounding box center [317, 193] width 279 height 7
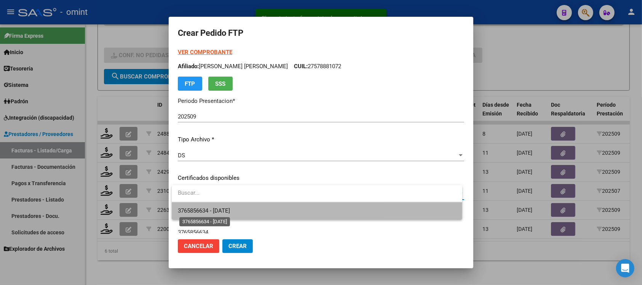
click at [229, 210] on span "3765856634 - [DATE]" at bounding box center [204, 210] width 52 height 7
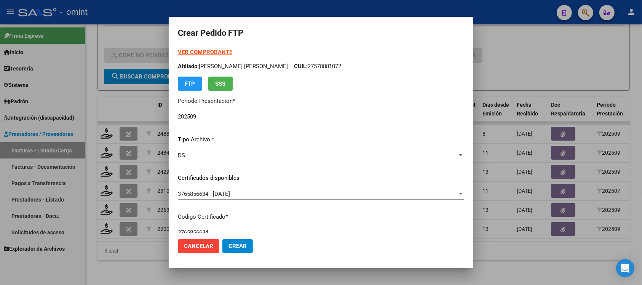
click at [223, 50] on strong "VER COMPROBANTE" at bounding box center [205, 52] width 54 height 7
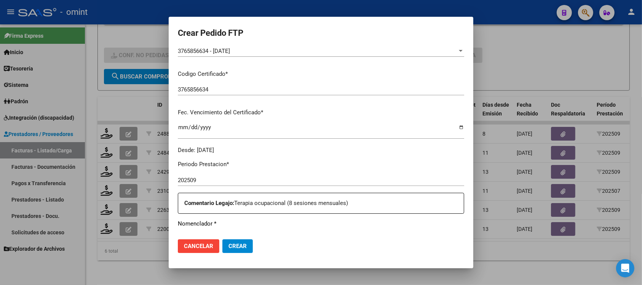
scroll to position [238, 0]
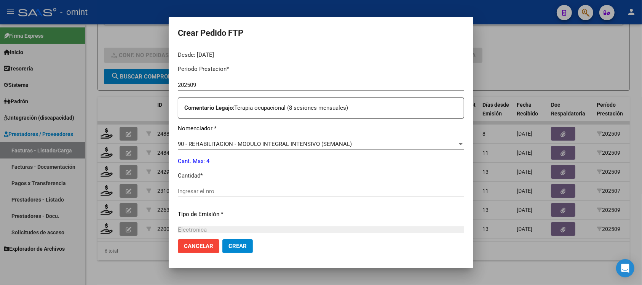
click at [223, 195] on div "Ingresar el nro" at bounding box center [321, 190] width 286 height 11
type input "4"
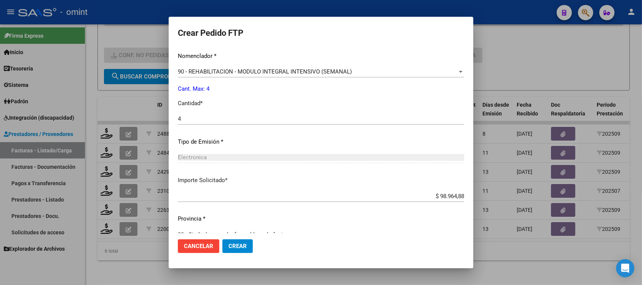
scroll to position [324, 0]
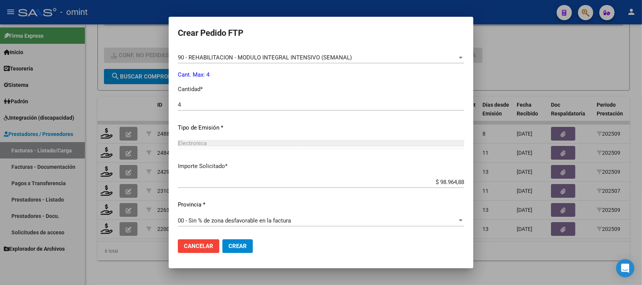
click at [239, 246] on span "Crear" at bounding box center [237, 246] width 18 height 7
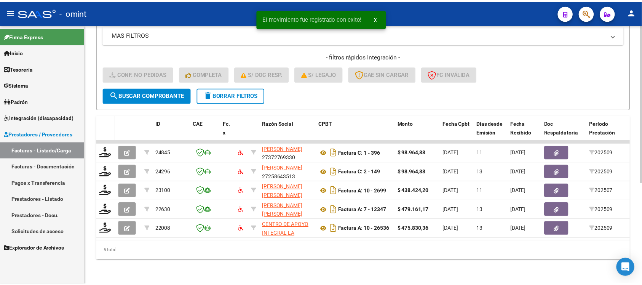
scroll to position [166, 0]
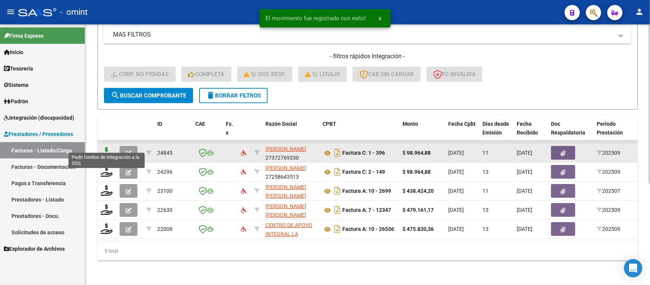
click at [105, 147] on icon at bounding box center [107, 152] width 12 height 11
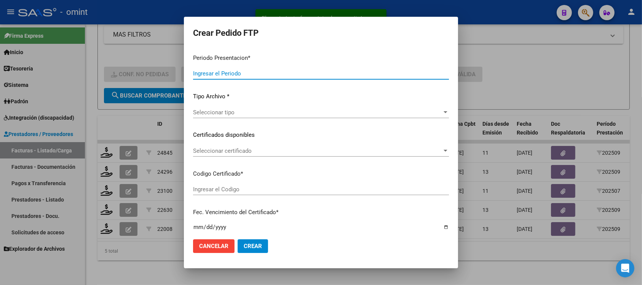
type input "202509"
type input "$ 98.964,88"
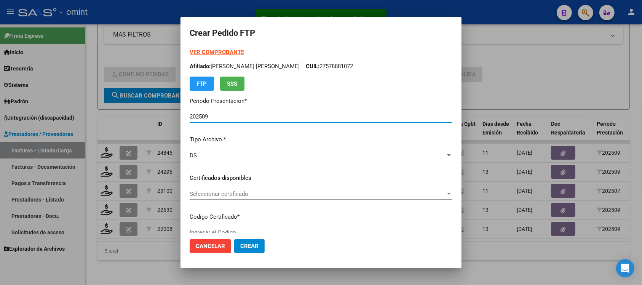
type input "410936206"
type input "[DATE]"
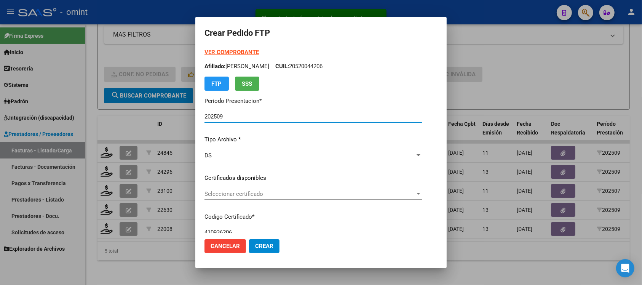
click at [220, 189] on div "Seleccionar certificado Seleccionar certificado" at bounding box center [312, 193] width 217 height 11
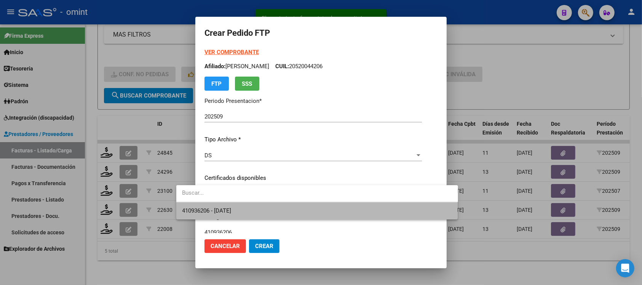
click at [254, 211] on span "410936206 - [DATE]" at bounding box center [317, 210] width 270 height 17
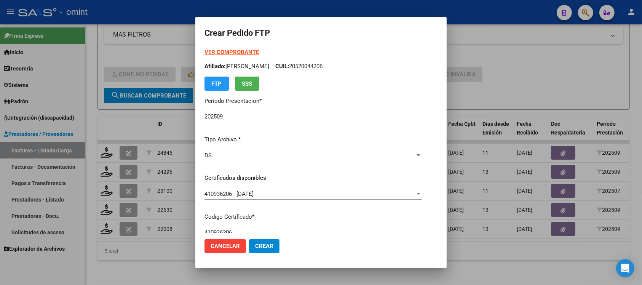
click at [211, 51] on strong "VER COMPROBANTE" at bounding box center [231, 52] width 54 height 7
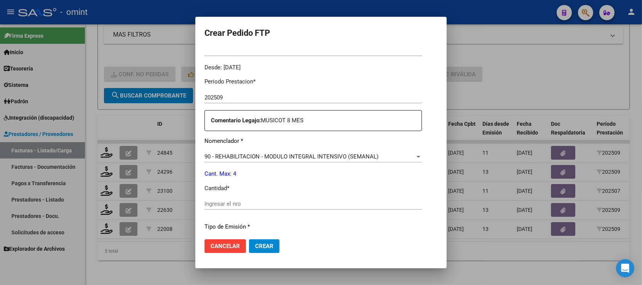
scroll to position [286, 0]
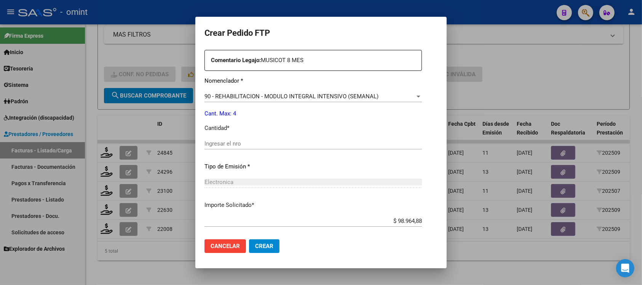
click at [235, 142] on input "Ingresar el nro" at bounding box center [312, 143] width 217 height 7
type input "4"
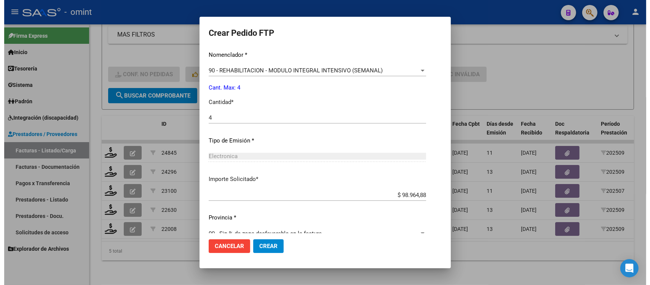
scroll to position [324, 0]
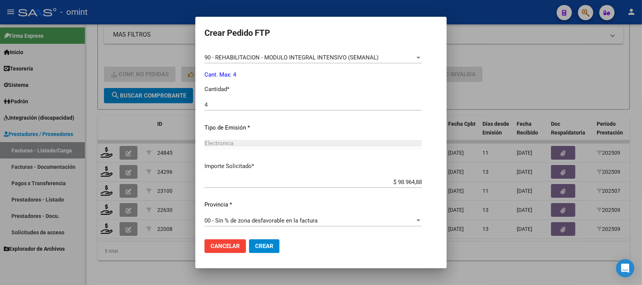
click at [255, 245] on span "Crear" at bounding box center [264, 246] width 18 height 7
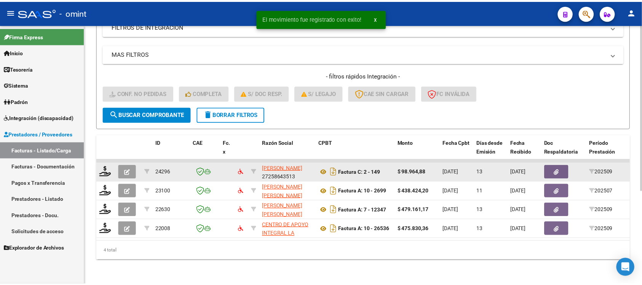
scroll to position [147, 0]
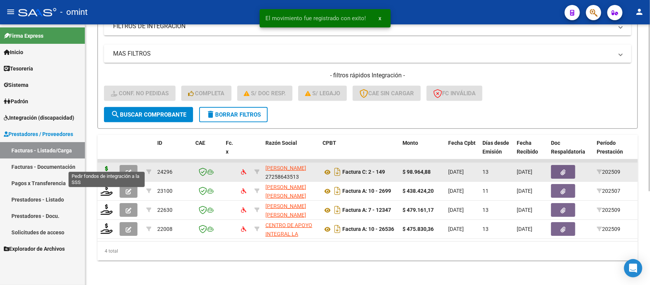
click at [104, 166] on icon at bounding box center [107, 171] width 12 height 11
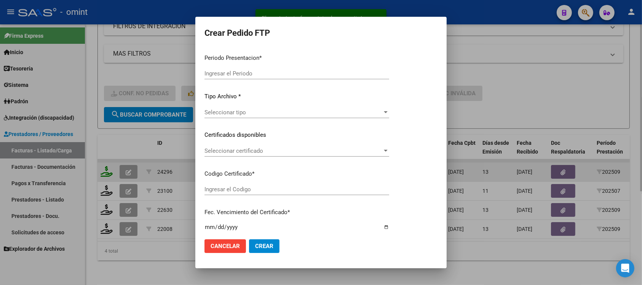
type input "202509"
type input "$ 98.964,88"
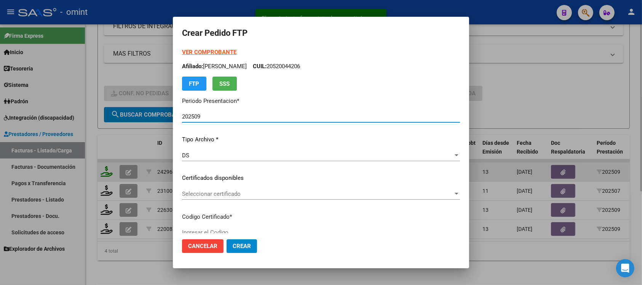
type input "3765856634"
type input "[DATE]"
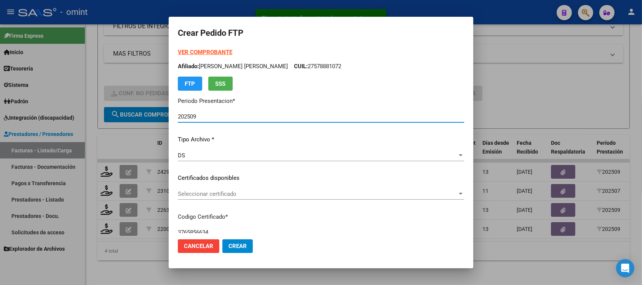
click at [238, 191] on span "Seleccionar certificado" at bounding box center [317, 193] width 279 height 7
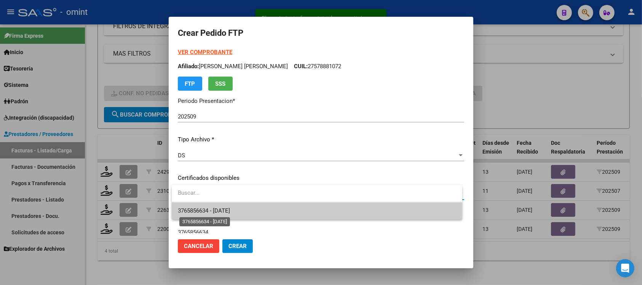
click at [230, 208] on span "3765856634 - [DATE]" at bounding box center [204, 210] width 52 height 7
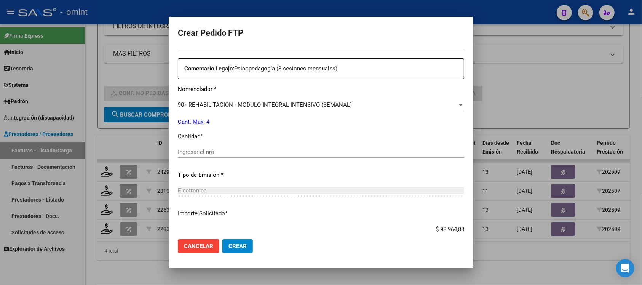
scroll to position [286, 0]
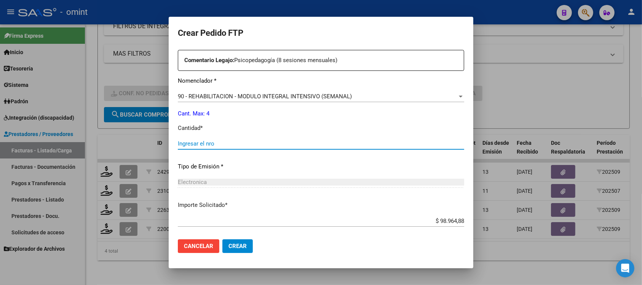
click at [215, 143] on input "Ingresar el nro" at bounding box center [321, 143] width 286 height 7
type input "4"
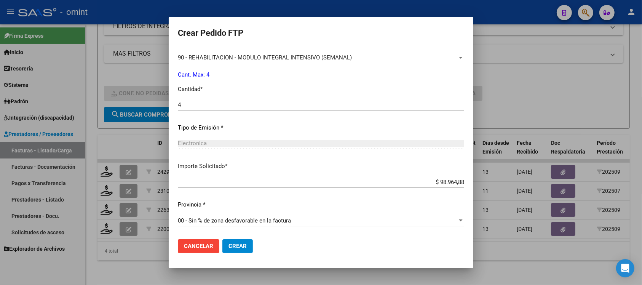
click at [236, 244] on span "Crear" at bounding box center [237, 246] width 18 height 7
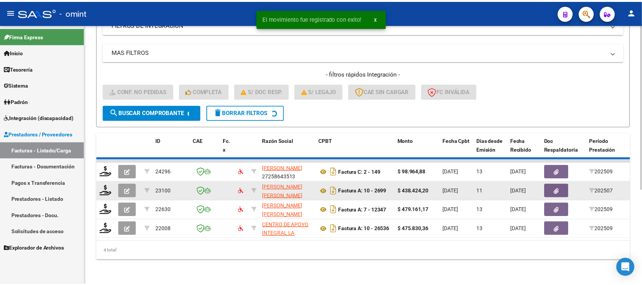
scroll to position [128, 0]
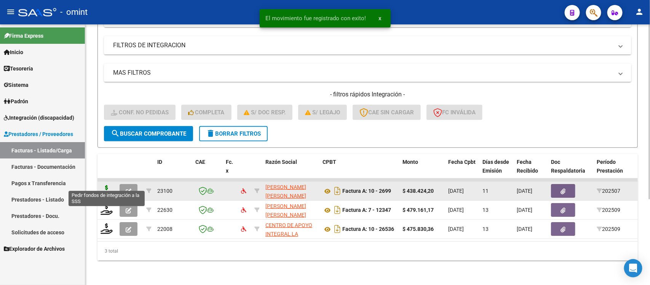
click at [105, 185] on icon at bounding box center [107, 190] width 12 height 11
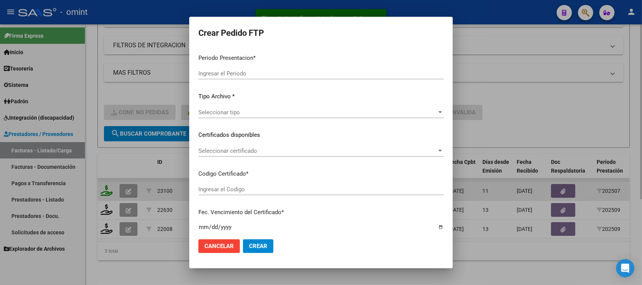
type input "202509"
type input "202507"
type input "$ 438.424,20"
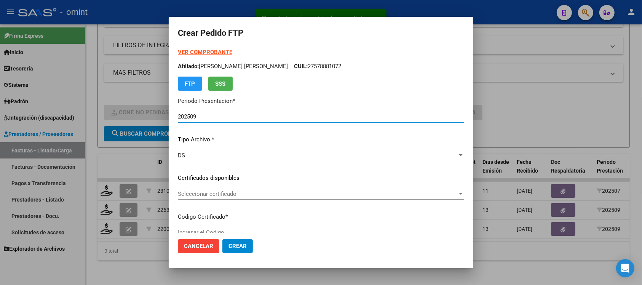
type input "7482750559"
type input "[DATE]"
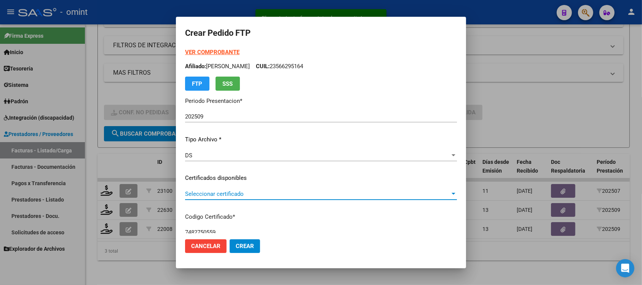
click at [208, 195] on span "Seleccionar certificado" at bounding box center [317, 193] width 265 height 7
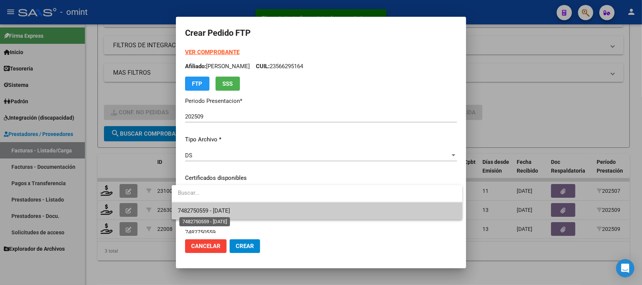
click at [220, 209] on span "7482750559 - [DATE]" at bounding box center [204, 210] width 52 height 7
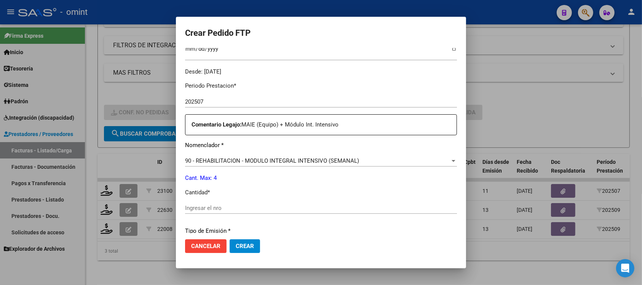
scroll to position [238, 0]
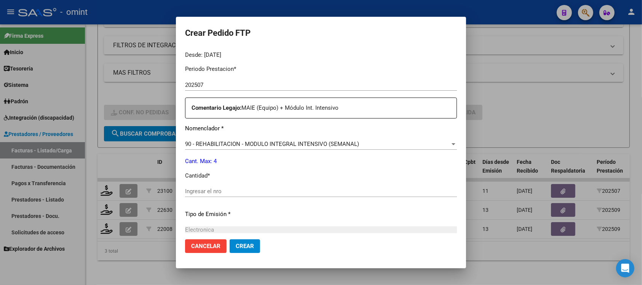
click at [220, 192] on input "Ingresar el nro" at bounding box center [321, 191] width 272 height 7
type input "4"
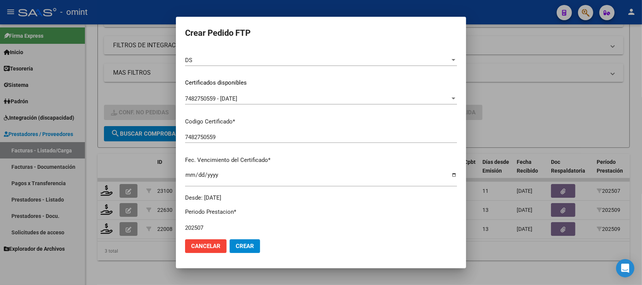
scroll to position [0, 0]
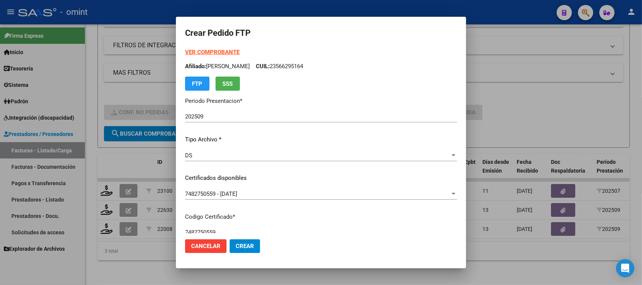
click at [210, 51] on strong "VER COMPROBANTE" at bounding box center [212, 52] width 54 height 7
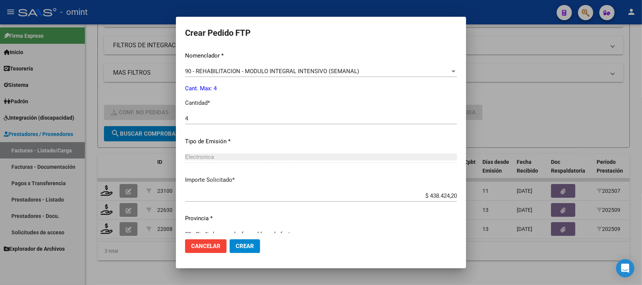
scroll to position [324, 0]
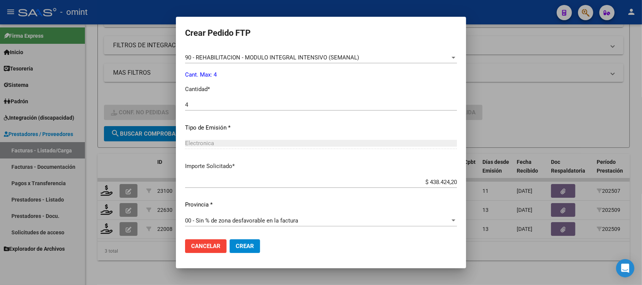
click at [237, 244] on span "Crear" at bounding box center [245, 246] width 18 height 7
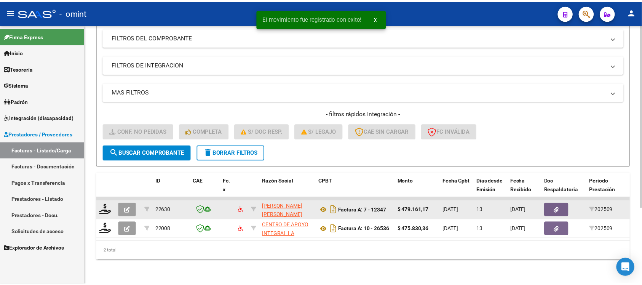
scroll to position [109, 0]
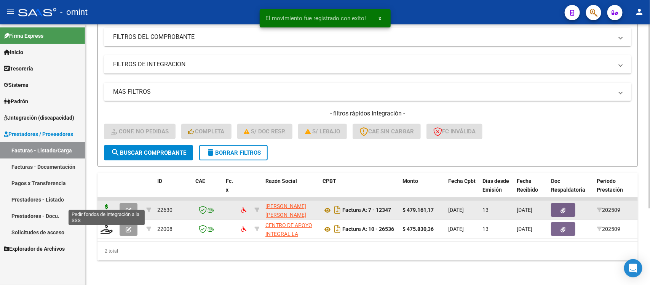
click at [107, 204] on icon at bounding box center [107, 209] width 12 height 11
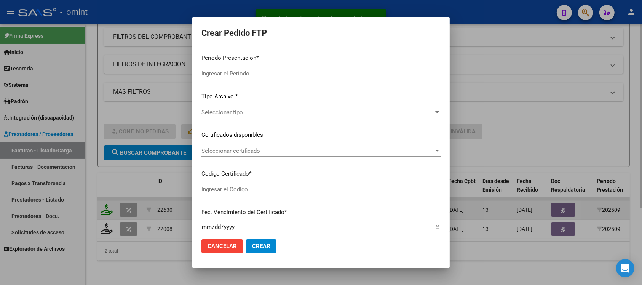
type input "202509"
type input "$ 479.161,17"
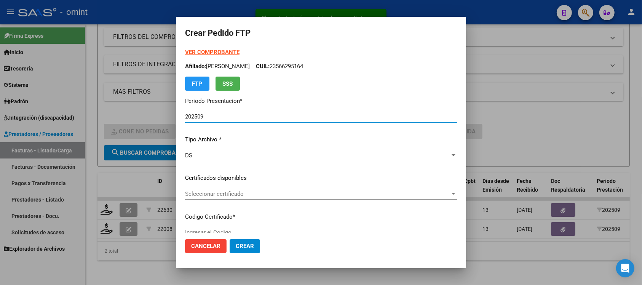
type input "7482750559"
type input "[DATE]"
click at [217, 197] on div "Seleccionar certificado Seleccionar certificado" at bounding box center [321, 193] width 272 height 11
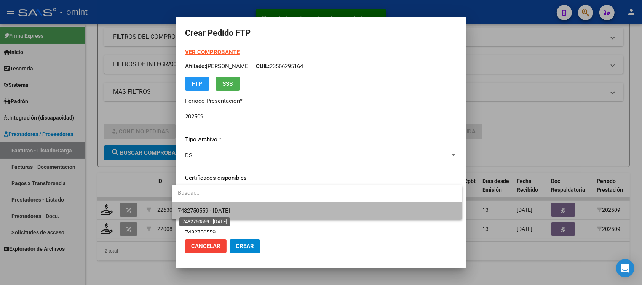
drag, startPoint x: 235, startPoint y: 208, endPoint x: 229, endPoint y: 191, distance: 17.9
click at [231, 198] on div "7482750559 - [DATE]" at bounding box center [317, 202] width 290 height 34
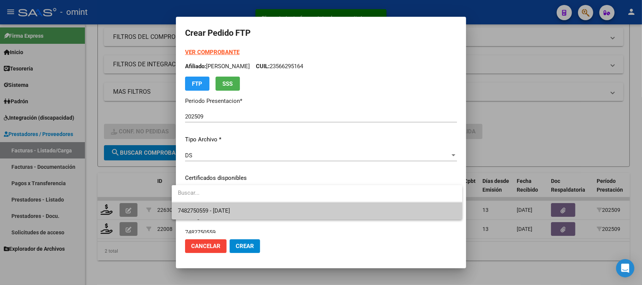
click at [219, 52] on div at bounding box center [321, 142] width 642 height 285
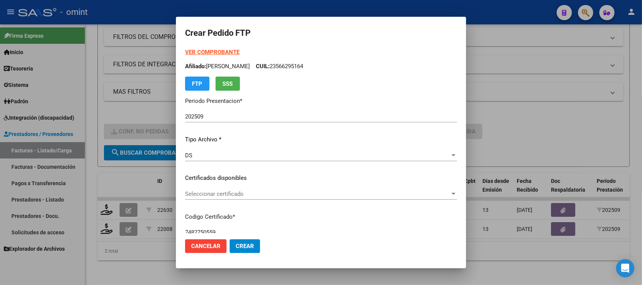
click at [225, 50] on strong "VER COMPROBANTE" at bounding box center [212, 52] width 54 height 7
click at [255, 199] on div "Seleccionar certificado Seleccionar certificado" at bounding box center [321, 193] width 272 height 11
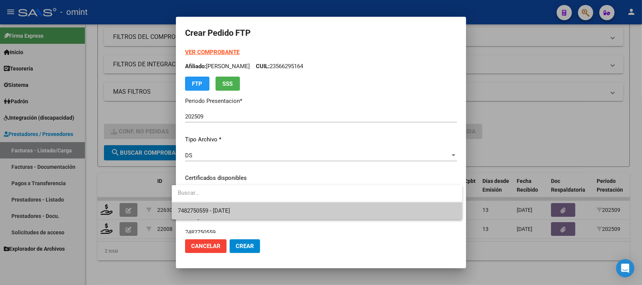
click at [261, 210] on span "7482750559 - [DATE]" at bounding box center [317, 210] width 278 height 17
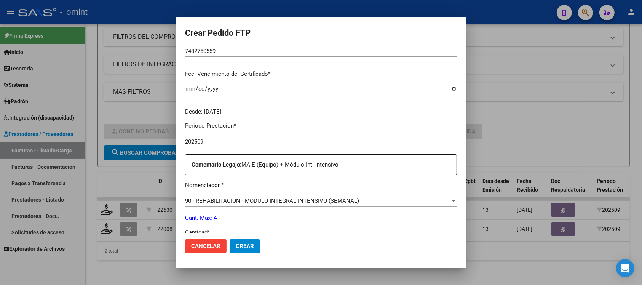
scroll to position [190, 0]
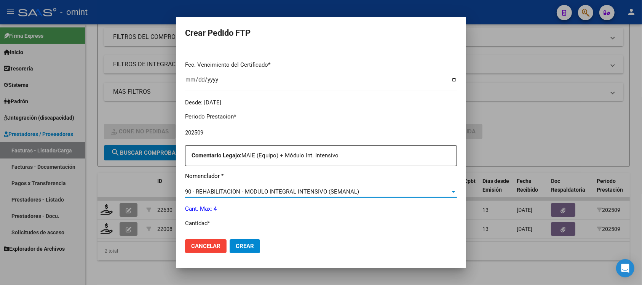
click at [262, 191] on span "90 - REHABILITACION - MODULO INTEGRAL INTENSIVO (SEMANAL)" at bounding box center [272, 191] width 174 height 7
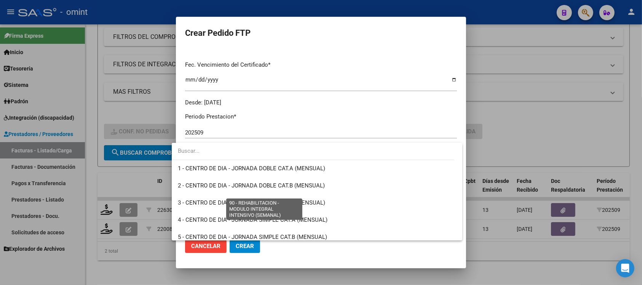
scroll to position [1501, 0]
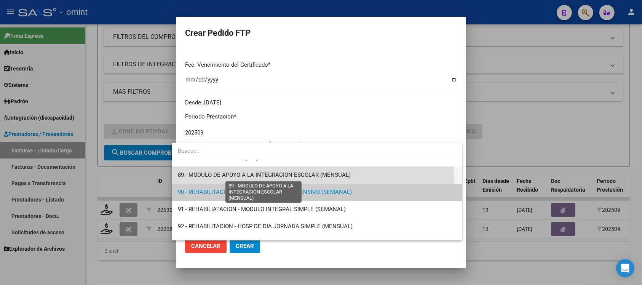
click at [283, 175] on span "89 - MODULO DE APOYO A LA INTEGRACION ESCOLAR (MENSUAL)" at bounding box center [264, 174] width 173 height 7
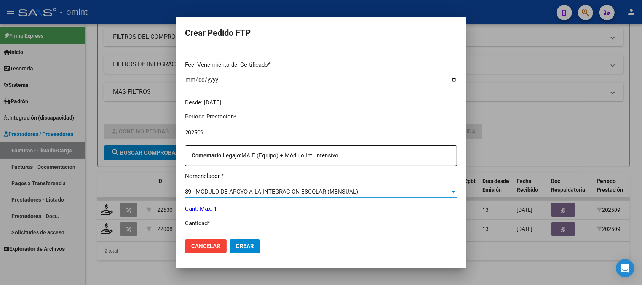
scroll to position [238, 0]
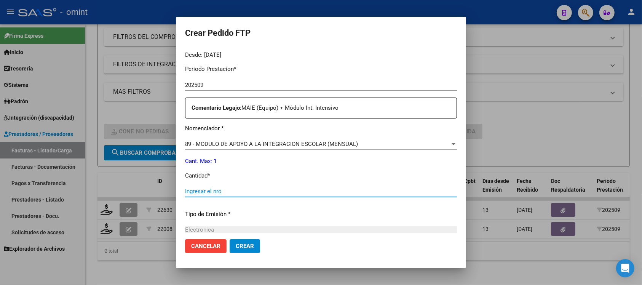
click at [212, 192] on input "Ingresar el nro" at bounding box center [321, 191] width 272 height 7
type input "1"
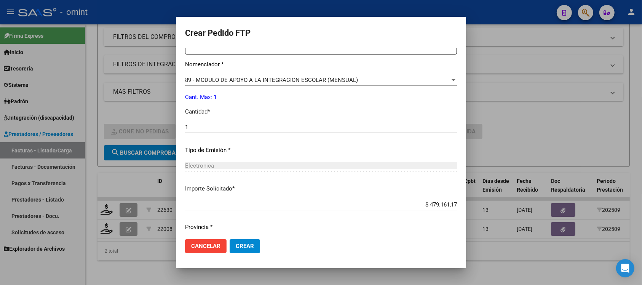
scroll to position [324, 0]
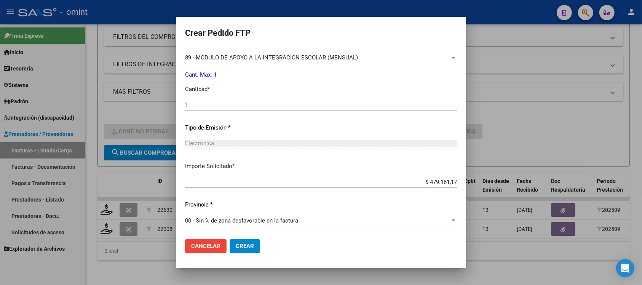
click at [236, 247] on span "Crear" at bounding box center [245, 246] width 18 height 7
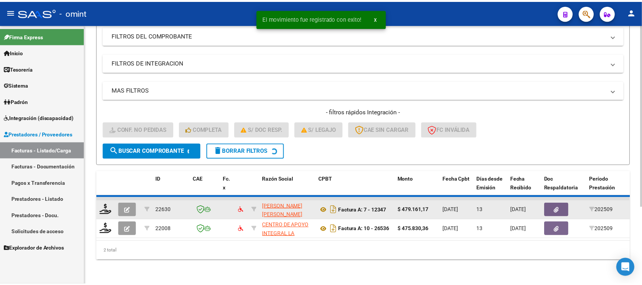
scroll to position [89, 0]
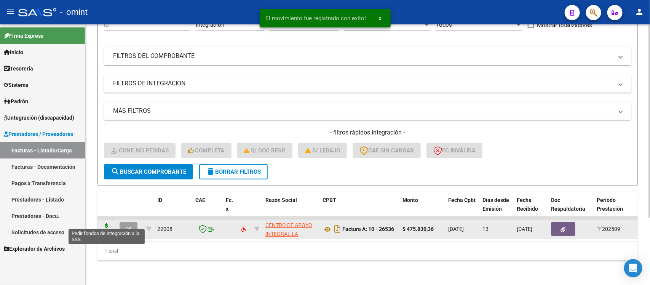
click at [109, 223] on icon at bounding box center [107, 228] width 12 height 11
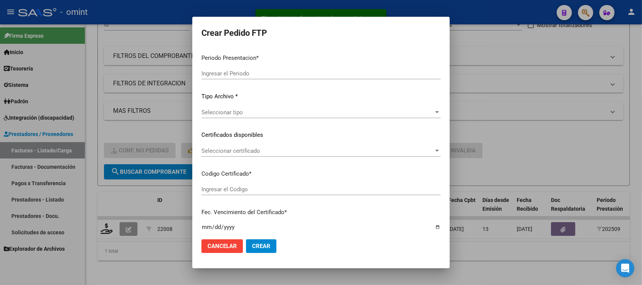
type input "202509"
type input "$ 475.830,36"
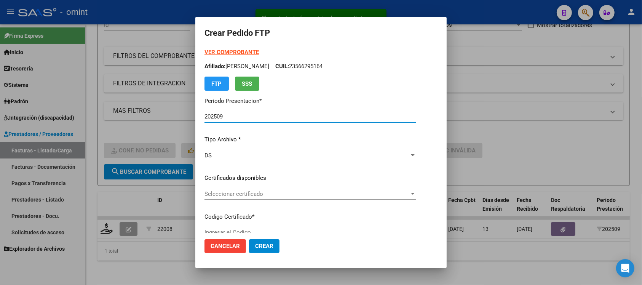
type input "3765856634"
type input "[DATE]"
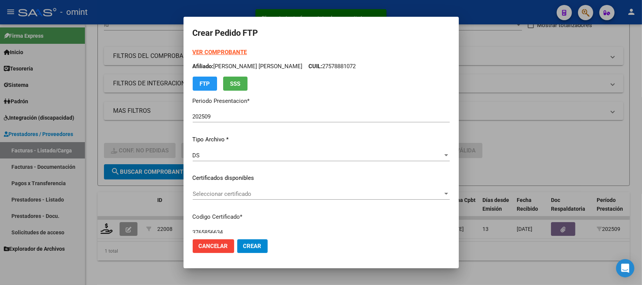
click at [223, 52] on strong "VER COMPROBANTE" at bounding box center [220, 52] width 54 height 7
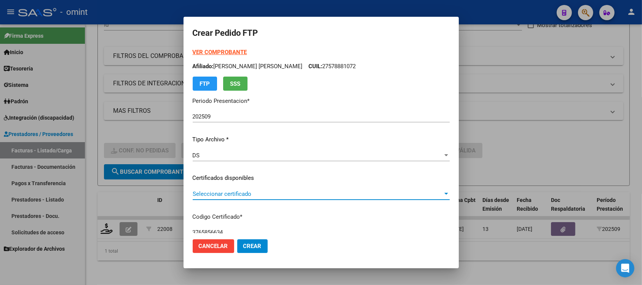
click at [239, 192] on span "Seleccionar certificado" at bounding box center [318, 193] width 250 height 7
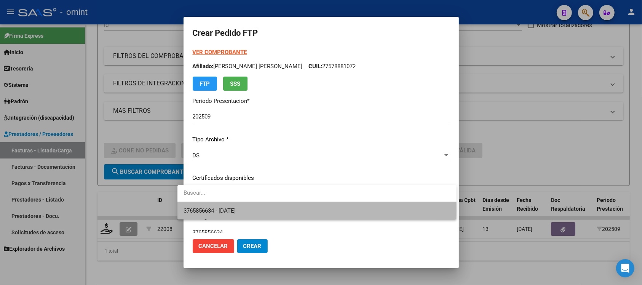
click at [252, 211] on span "3765856634 - [DATE]" at bounding box center [317, 210] width 267 height 17
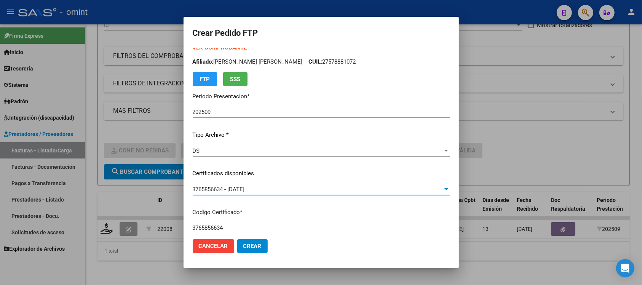
scroll to position [0, 0]
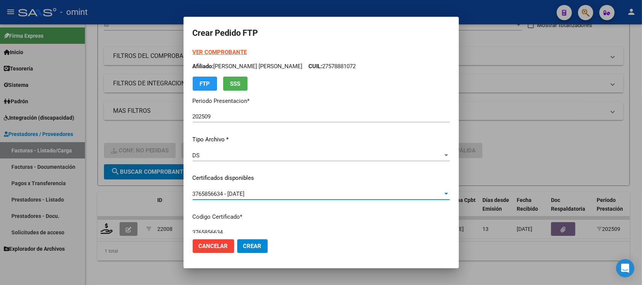
click at [212, 48] on div "VER COMPROBANTE ARCA Padrón Afiliado: [PERSON_NAME] [PERSON_NAME] CUIL: 2757888…" at bounding box center [321, 69] width 257 height 43
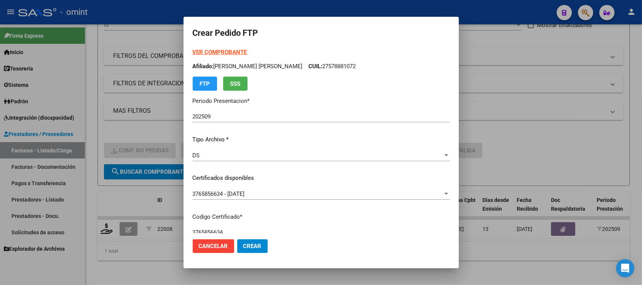
click at [215, 49] on strong "VER COMPROBANTE" at bounding box center [220, 52] width 54 height 7
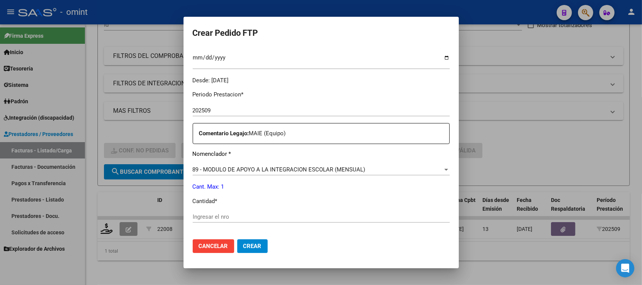
scroll to position [229, 0]
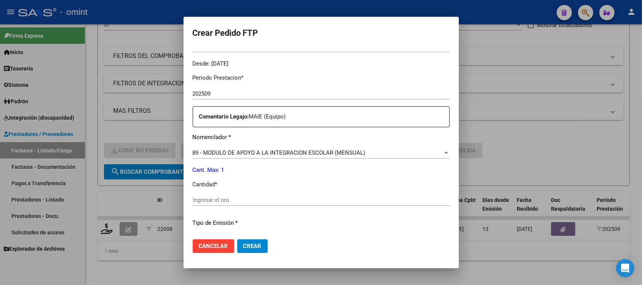
click at [216, 197] on input "Ingresar el nro" at bounding box center [321, 199] width 257 height 7
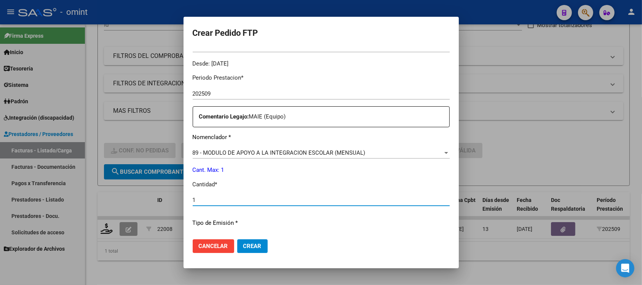
type input "1"
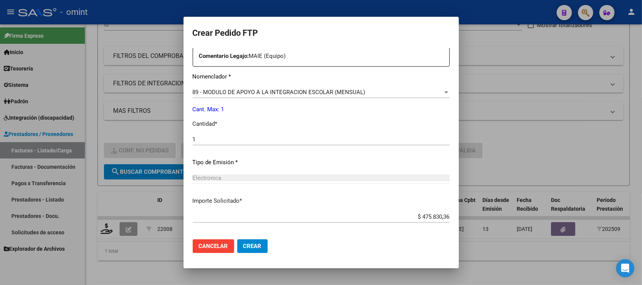
scroll to position [324, 0]
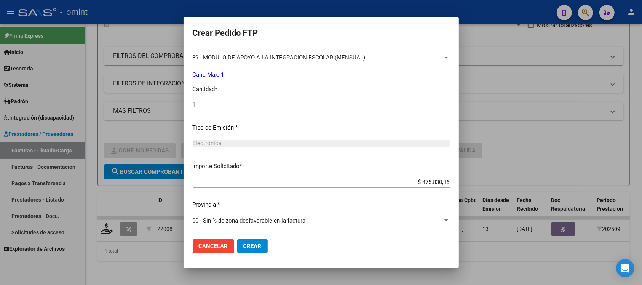
click at [243, 244] on span "Crear" at bounding box center [252, 246] width 18 height 7
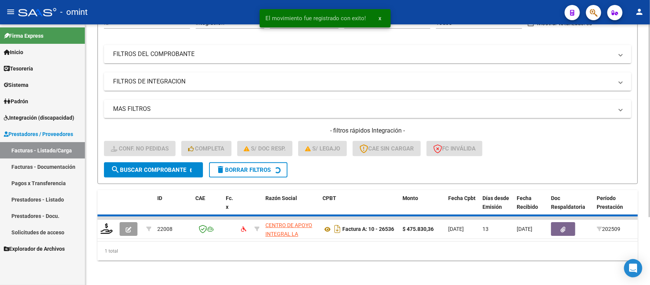
scroll to position [75, 0]
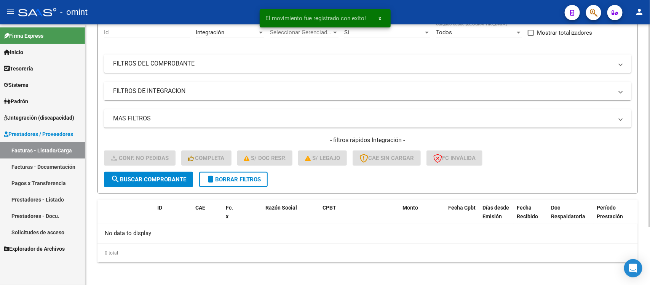
click at [245, 176] on span "delete Borrar Filtros" at bounding box center [233, 179] width 55 height 7
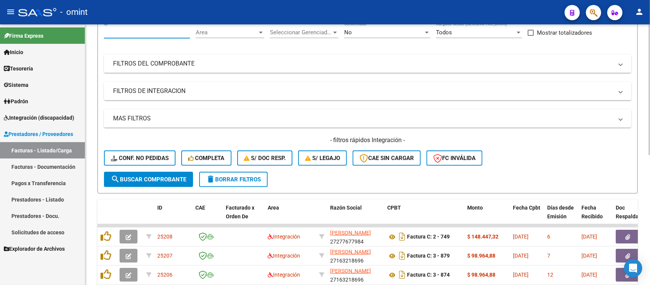
click at [130, 33] on input "Id" at bounding box center [147, 32] width 86 height 7
paste input "25108"
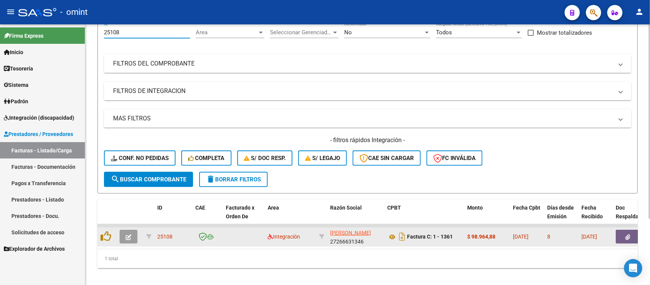
type input "25108"
click at [132, 233] on button "button" at bounding box center [129, 237] width 18 height 14
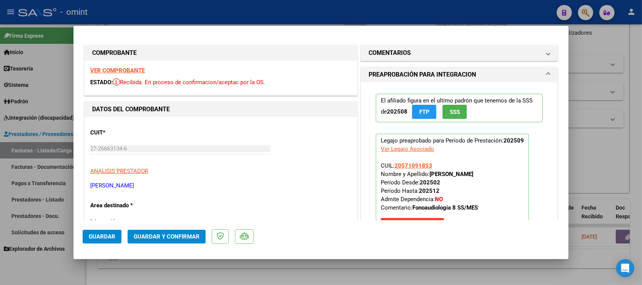
click at [137, 73] on strong "VER COMPROBANTE" at bounding box center [117, 70] width 54 height 7
click at [195, 233] on span "Guardar y Confirmar" at bounding box center [167, 236] width 66 height 7
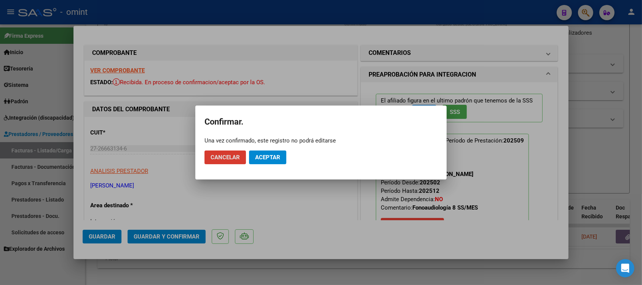
click at [270, 160] on span "Aceptar" at bounding box center [267, 157] width 25 height 7
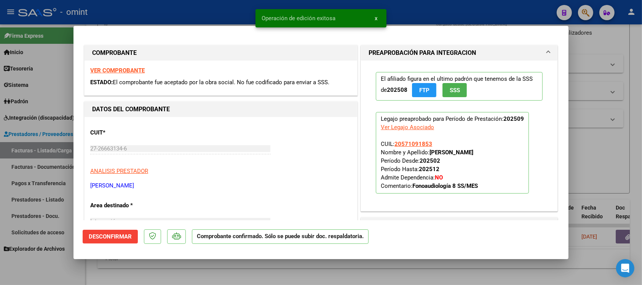
click at [195, 18] on div at bounding box center [321, 142] width 642 height 285
type input "$ 0,00"
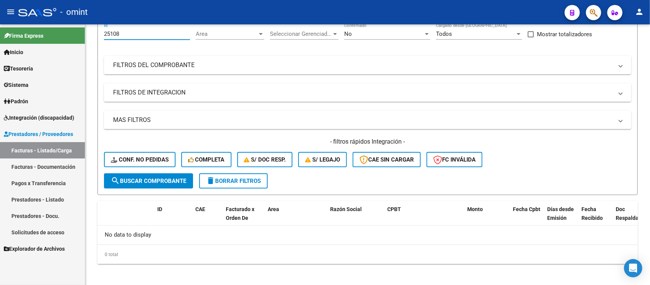
drag, startPoint x: 124, startPoint y: 31, endPoint x: 85, endPoint y: 37, distance: 39.3
click at [85, 37] on mat-sidenav-container "Firma Express Inicio Calendario SSS Instructivos Contacto OS Tesorería Extracto…" at bounding box center [325, 154] width 650 height 260
paste input "324"
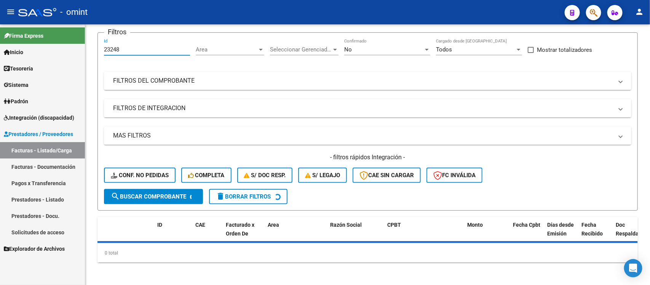
scroll to position [73, 0]
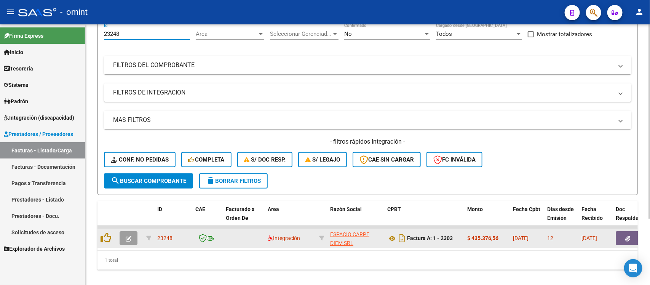
type input "23248"
click at [129, 236] on icon "button" at bounding box center [129, 239] width 6 height 6
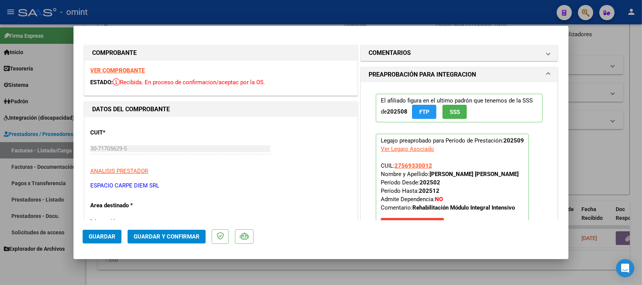
click at [129, 69] on strong "VER COMPROBANTE" at bounding box center [117, 70] width 54 height 7
click at [186, 238] on span "Guardar y Confirmar" at bounding box center [167, 236] width 66 height 7
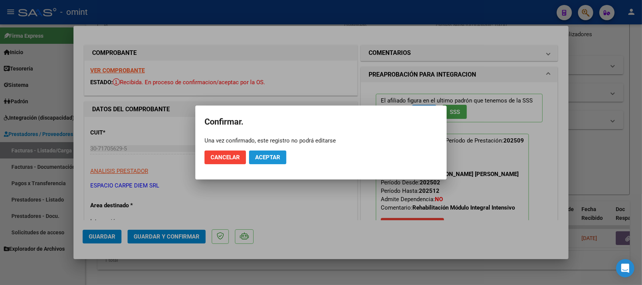
click at [263, 152] on button "Aceptar" at bounding box center [267, 157] width 37 height 14
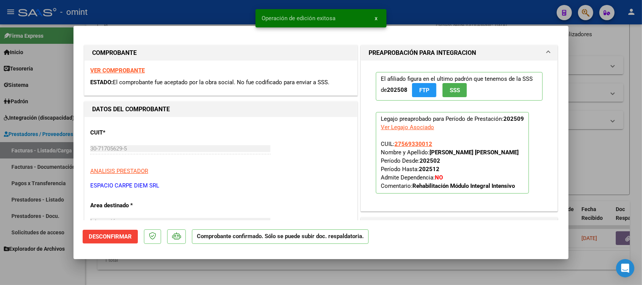
click at [204, 4] on div at bounding box center [321, 142] width 642 height 285
type input "$ 0,00"
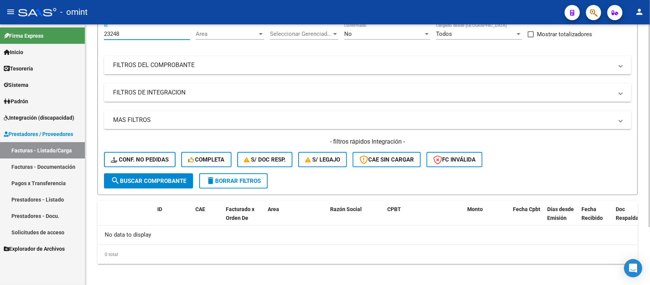
drag, startPoint x: 126, startPoint y: 33, endPoint x: 97, endPoint y: 35, distance: 29.0
click at [97, 35] on form "Filtros 23248 Id Area Area Seleccionar Gerenciador Seleccionar Gerenciador No C…" at bounding box center [367, 106] width 540 height 178
paste input "50"
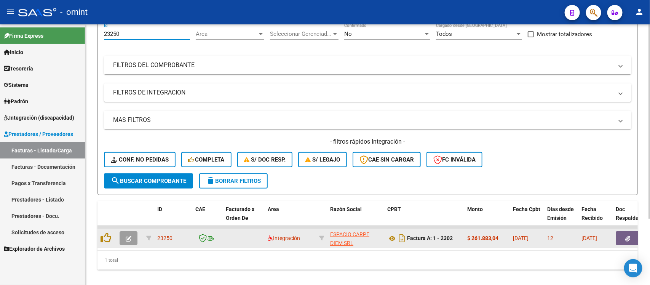
type input "23250"
click at [134, 240] on button "button" at bounding box center [129, 238] width 18 height 14
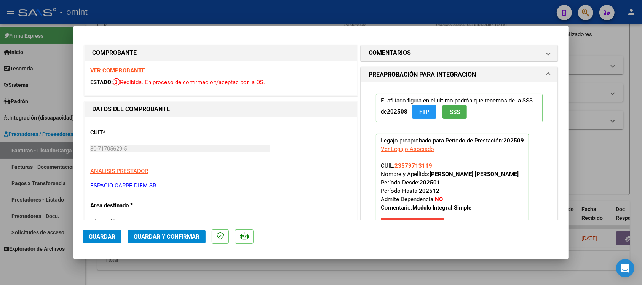
click at [128, 69] on strong "VER COMPROBANTE" at bounding box center [117, 70] width 54 height 7
click at [193, 237] on span "Guardar y Confirmar" at bounding box center [167, 236] width 66 height 7
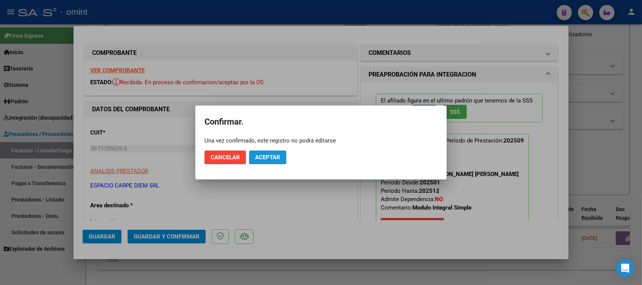
click at [262, 158] on span "Aceptar" at bounding box center [267, 157] width 25 height 7
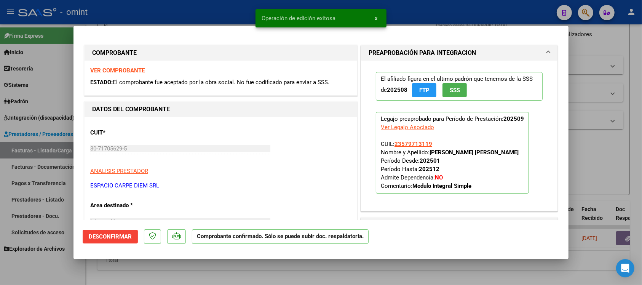
click at [166, 16] on div at bounding box center [321, 142] width 642 height 285
type input "$ 0,00"
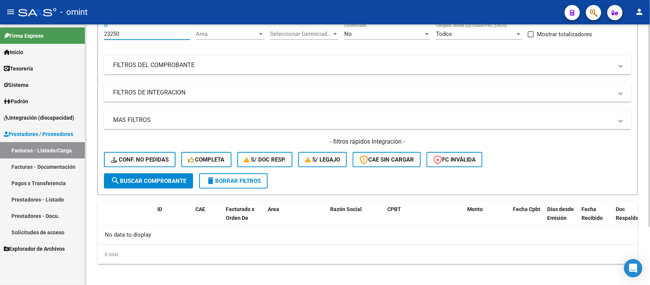
drag, startPoint x: 120, startPoint y: 33, endPoint x: 88, endPoint y: 42, distance: 33.3
click at [88, 42] on div "Video tutorial PRESTADORES -> Listado de CPBTs Emitidos por Prestadores / Prove…" at bounding box center [367, 119] width 565 height 337
paste input "4802"
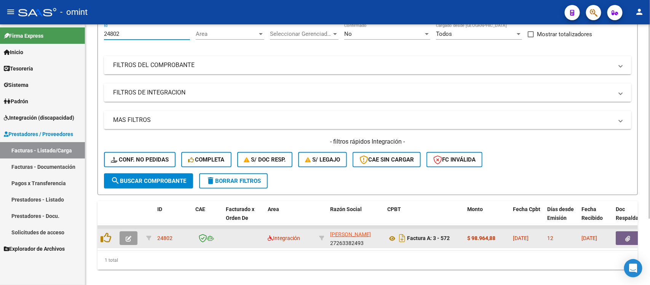
type input "24802"
click at [132, 239] on button "button" at bounding box center [129, 238] width 18 height 14
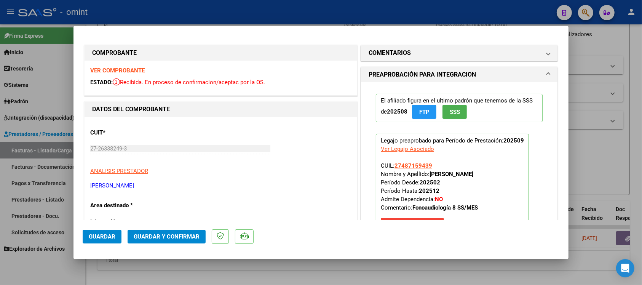
click at [138, 69] on strong "VER COMPROBANTE" at bounding box center [117, 70] width 54 height 7
click at [182, 233] on span "Guardar y Confirmar" at bounding box center [167, 236] width 66 height 7
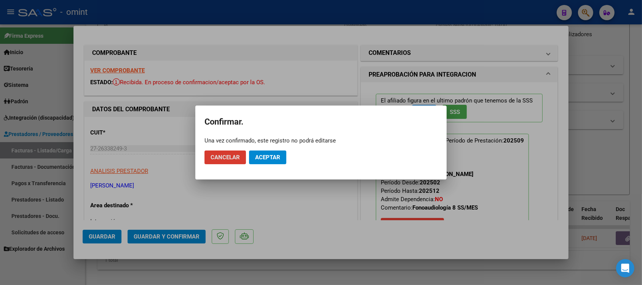
click at [278, 150] on button "Aceptar" at bounding box center [267, 157] width 37 height 14
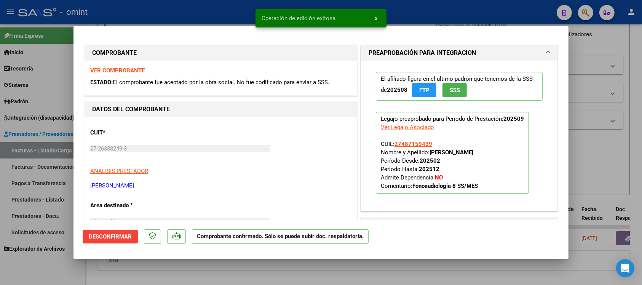
click at [225, 12] on div at bounding box center [321, 142] width 642 height 285
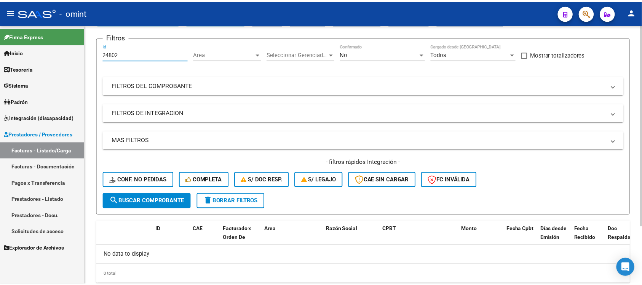
scroll to position [46, 0]
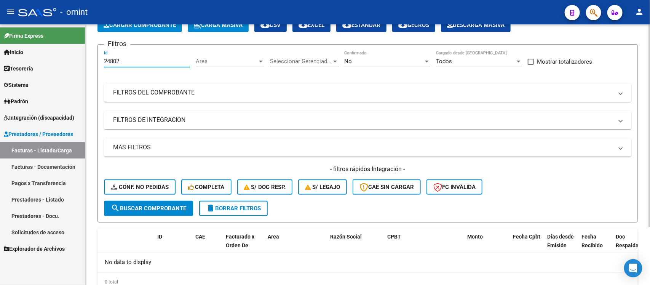
drag, startPoint x: 121, startPoint y: 32, endPoint x: 99, endPoint y: 33, distance: 22.1
click at [99, 33] on app-list-header "PRESTADORES -> Listado de CPBTs Emitidos por Prestadores / Proveedores (alt+q) …" at bounding box center [367, 110] width 540 height 223
paste input "796"
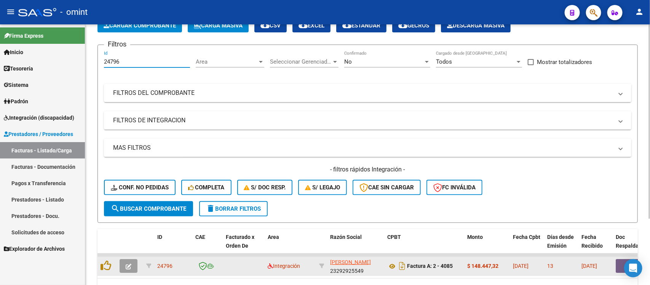
click at [130, 264] on icon "button" at bounding box center [129, 266] width 6 height 6
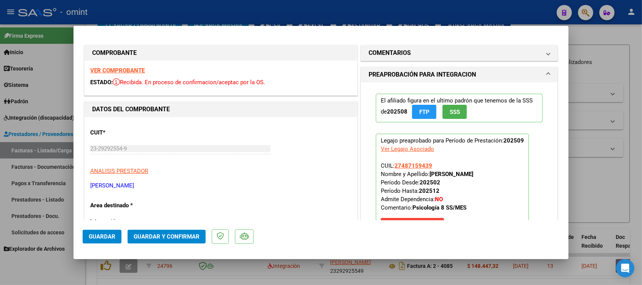
click at [123, 73] on strong "VER COMPROBANTE" at bounding box center [117, 70] width 54 height 7
click at [126, 67] on strong "VER COMPROBANTE" at bounding box center [117, 70] width 54 height 7
click at [425, 54] on mat-panel-title "COMENTARIOS" at bounding box center [455, 52] width 172 height 9
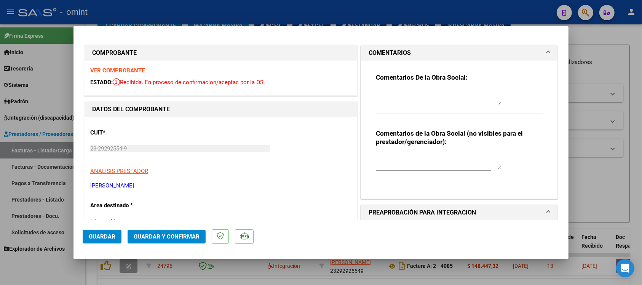
click at [425, 54] on mat-panel-title "COMENTARIOS" at bounding box center [455, 52] width 172 height 9
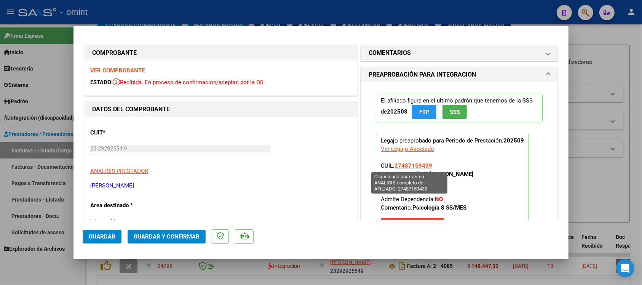
drag, startPoint x: 431, startPoint y: 166, endPoint x: 392, endPoint y: 167, distance: 38.5
click at [392, 167] on p "Legajo preaprobado para Período de Prestación: 202509 Ver Legajo Asociado CUIL:…" at bounding box center [452, 184] width 153 height 101
copy span "27487159439"
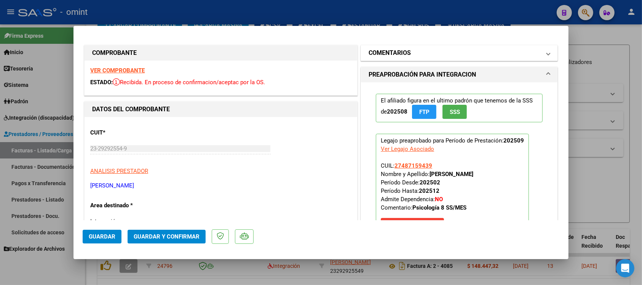
click at [395, 51] on h1 "COMENTARIOS" at bounding box center [390, 52] width 42 height 9
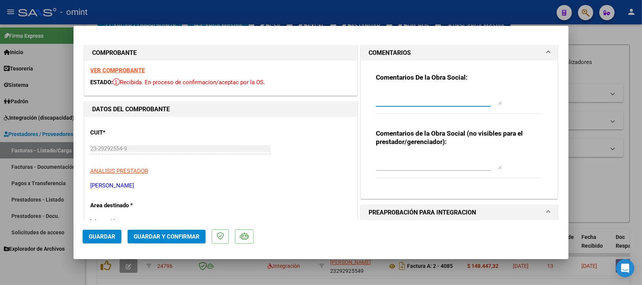
click at [432, 103] on textarea at bounding box center [439, 96] width 126 height 15
paste textarea "Se rechaza el comprobante. La cantidad de sesiones habilitadas son XXXXX SS/MES…"
click at [452, 100] on textarea "Se rechaza el comprobante. La cantidad de sesiones habilitadas son XXXXX SS/MES…" at bounding box center [439, 96] width 126 height 15
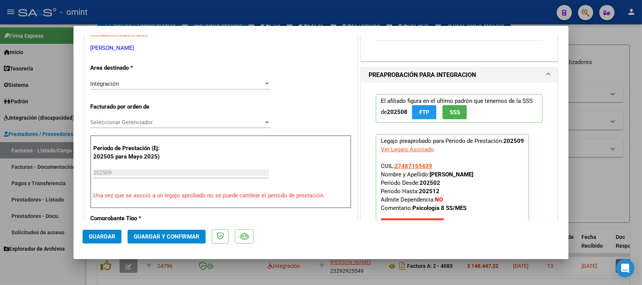
scroll to position [143, 0]
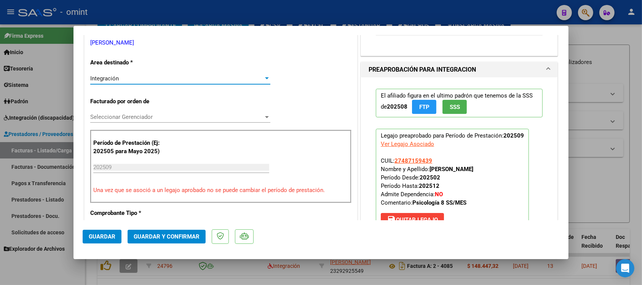
click at [141, 80] on div "Integración" at bounding box center [176, 78] width 173 height 7
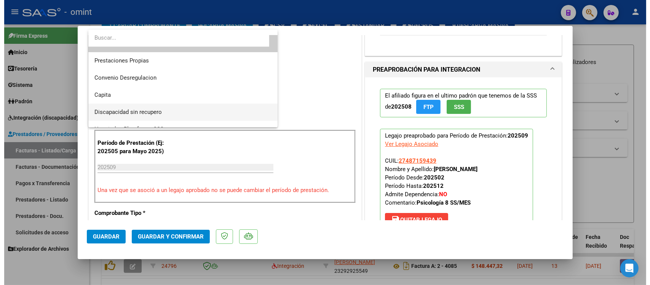
scroll to position [73, 0]
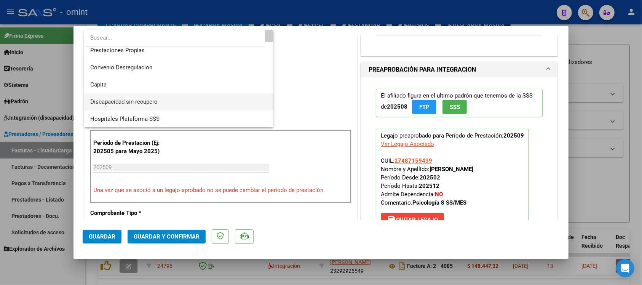
click at [150, 97] on span "Discapacidad sin recupero" at bounding box center [178, 101] width 177 height 17
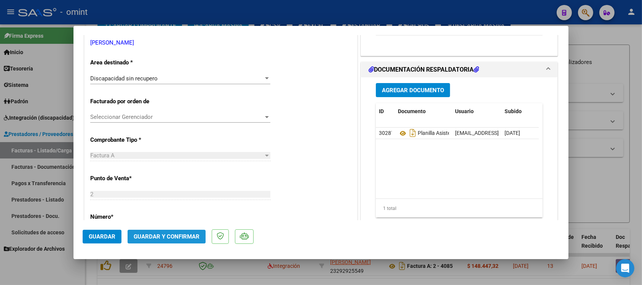
click at [157, 233] on span "Guardar y Confirmar" at bounding box center [167, 236] width 66 height 7
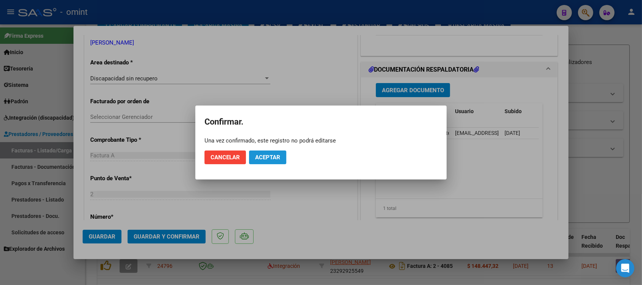
click at [263, 153] on button "Aceptar" at bounding box center [267, 157] width 37 height 14
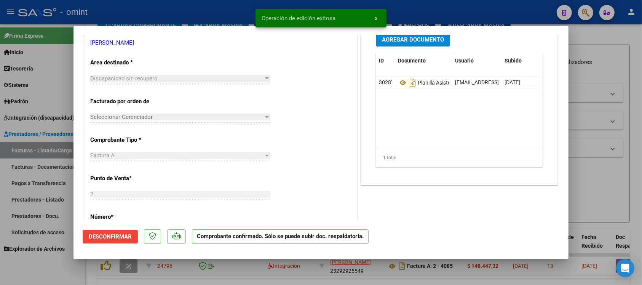
click at [193, 10] on div at bounding box center [321, 142] width 642 height 285
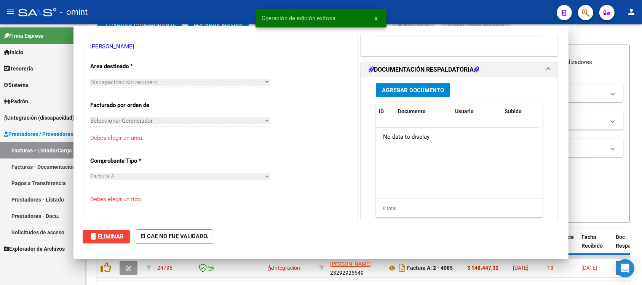
scroll to position [0, 0]
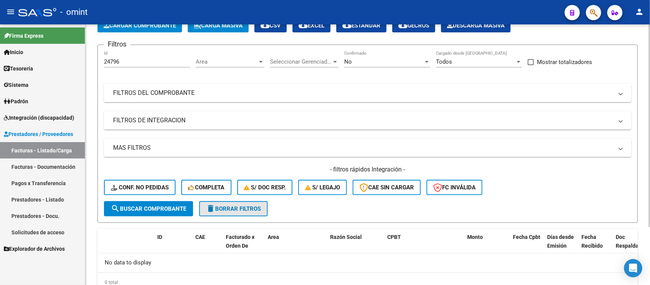
click at [250, 202] on button "delete Borrar Filtros" at bounding box center [233, 208] width 69 height 15
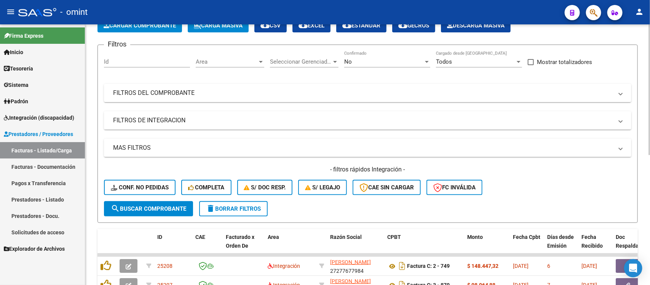
click at [126, 59] on input "Id" at bounding box center [147, 61] width 86 height 7
paste input "24796"
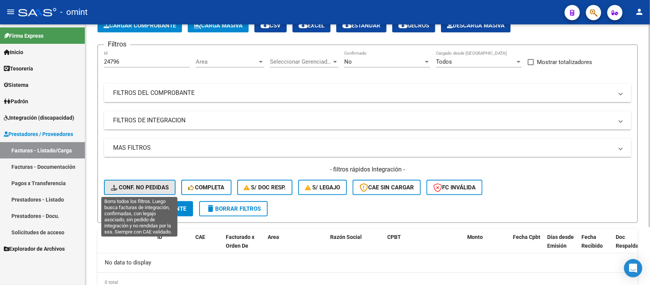
click at [151, 185] on span "Conf. no pedidas" at bounding box center [140, 187] width 58 height 7
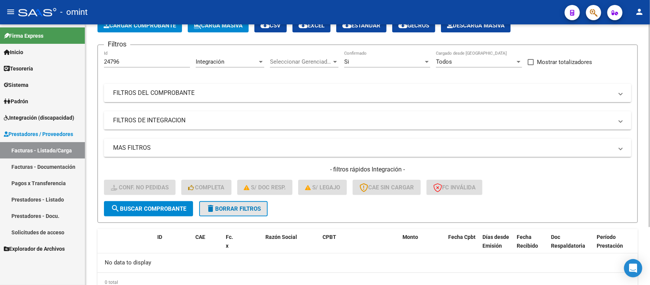
click at [235, 203] on button "delete Borrar Filtros" at bounding box center [233, 208] width 69 height 15
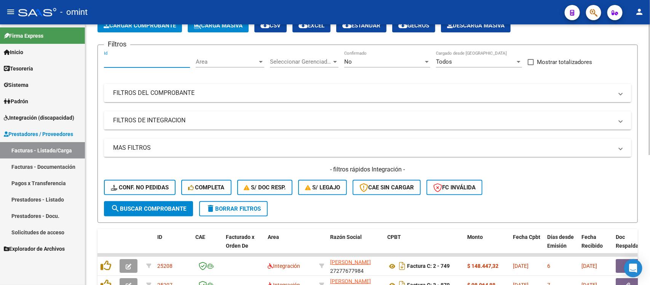
click at [104, 62] on input "Id" at bounding box center [147, 61] width 86 height 7
paste input "24796"
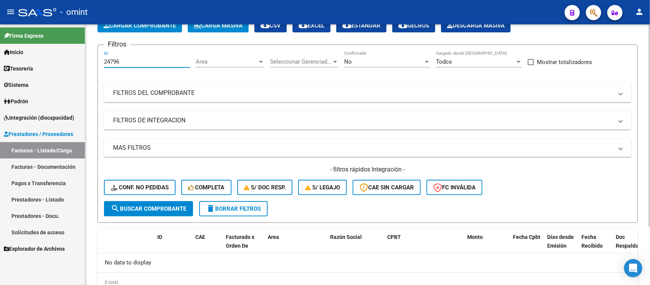
drag, startPoint x: 130, startPoint y: 58, endPoint x: 89, endPoint y: 57, distance: 40.4
click at [89, 57] on div "Video tutorial PRESTADORES -> Listado de CPBTs Emitidos por Prestadores / Prove…" at bounding box center [367, 147] width 565 height 337
paste input "407"
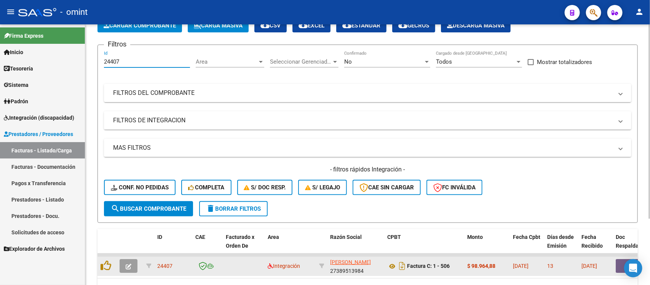
click at [128, 268] on button "button" at bounding box center [129, 266] width 18 height 14
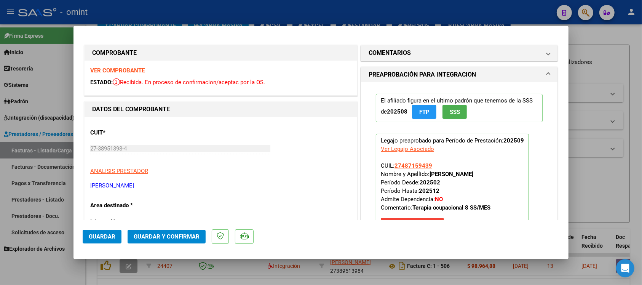
click at [129, 69] on strong "VER COMPROBANTE" at bounding box center [117, 70] width 54 height 7
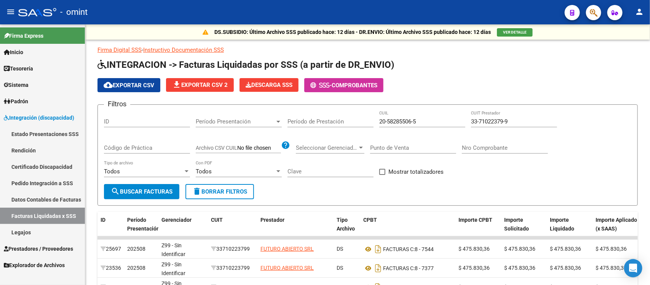
click at [30, 231] on link "Legajos" at bounding box center [42, 232] width 85 height 16
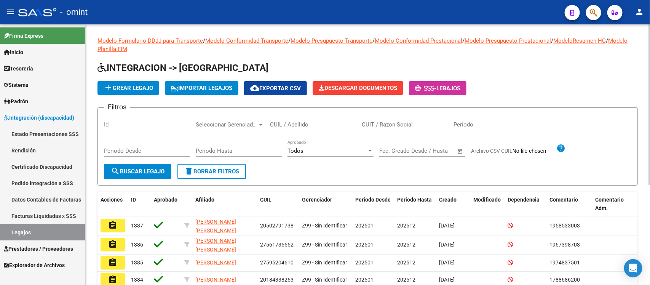
click at [305, 122] on input "CUIL / Apellido" at bounding box center [313, 124] width 86 height 7
paste input "27487159439"
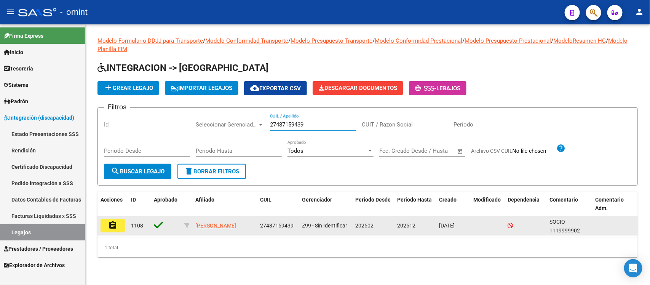
type input "27487159439"
click at [114, 231] on button "assignment" at bounding box center [113, 226] width 24 height 14
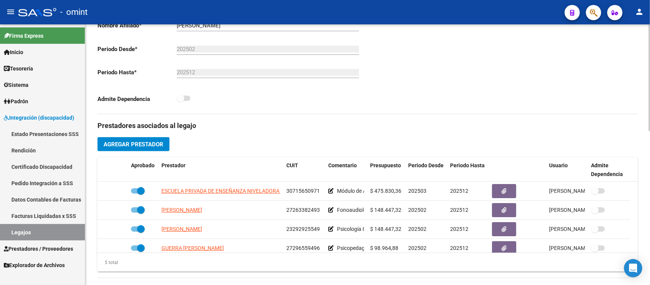
scroll to position [48, 0]
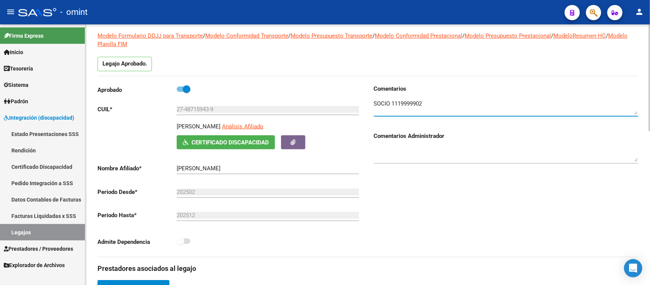
drag, startPoint x: 426, startPoint y: 102, endPoint x: 391, endPoint y: 107, distance: 34.6
click at [391, 107] on textarea at bounding box center [506, 106] width 264 height 15
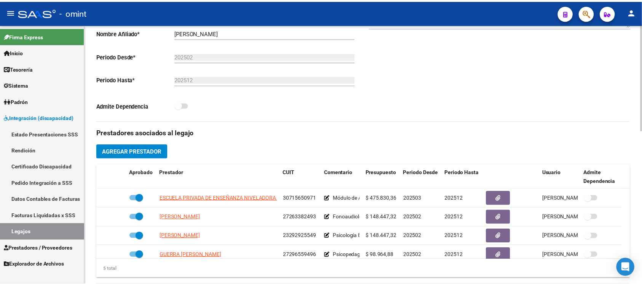
scroll to position [190, 0]
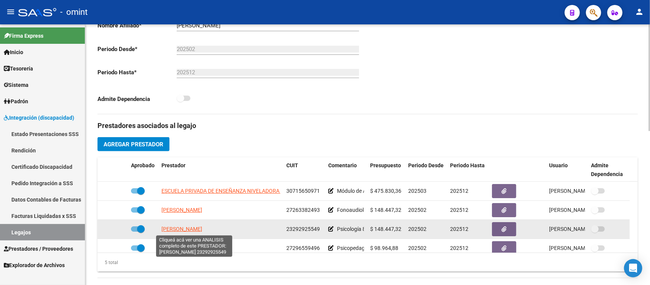
click at [198, 231] on span "[PERSON_NAME]" at bounding box center [181, 229] width 41 height 6
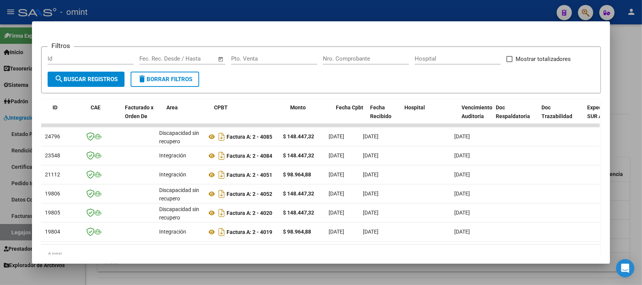
scroll to position [0, 0]
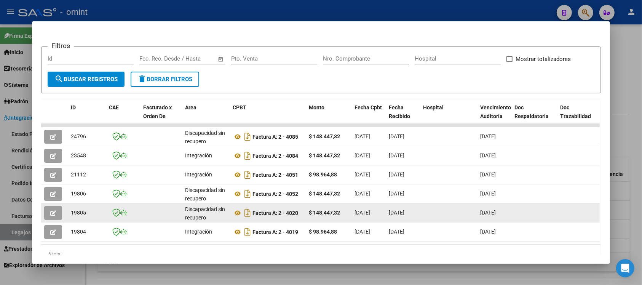
click at [44, 215] on button "button" at bounding box center [53, 213] width 18 height 14
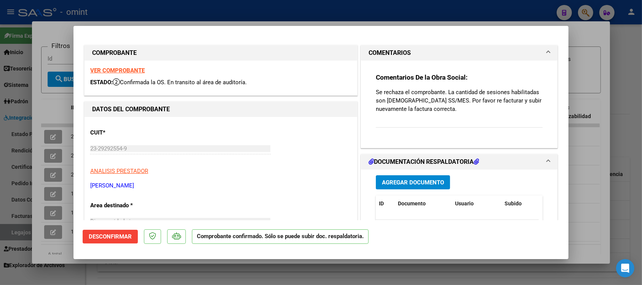
click at [111, 67] on div "VER COMPROBANTE ESTADO: Confirmada la OS. En transito al área de auditoría." at bounding box center [221, 78] width 273 height 35
click at [111, 70] on strong "VER COMPROBANTE" at bounding box center [117, 70] width 54 height 7
click at [230, 8] on div at bounding box center [321, 142] width 642 height 285
type input "$ 0,00"
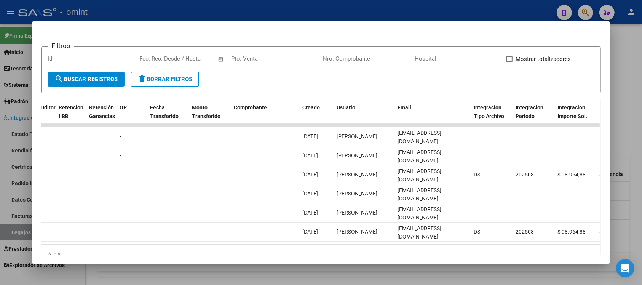
scroll to position [0, 611]
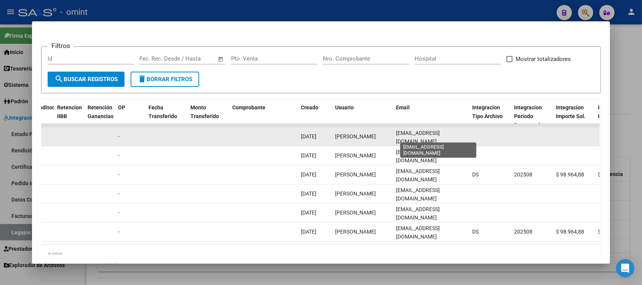
click at [434, 134] on span "[EMAIL_ADDRESS][DOMAIN_NAME]" at bounding box center [418, 137] width 44 height 15
copy span "[EMAIL_ADDRESS][DOMAIN_NAME]"
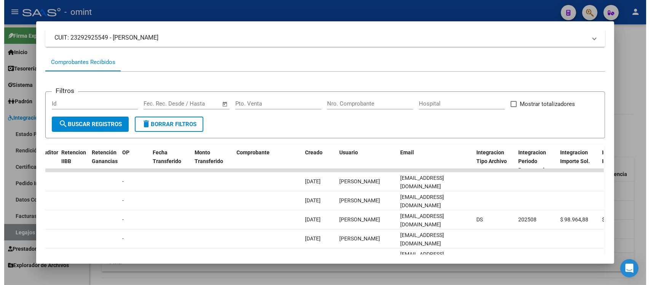
scroll to position [0, 0]
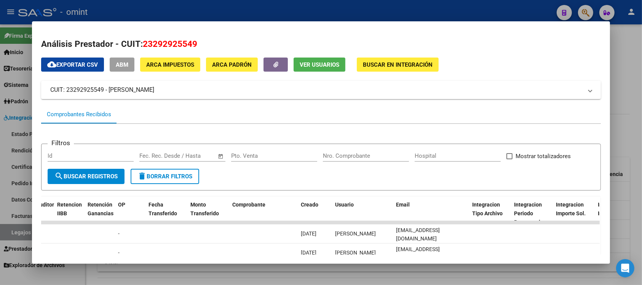
click at [225, 8] on div at bounding box center [321, 142] width 642 height 285
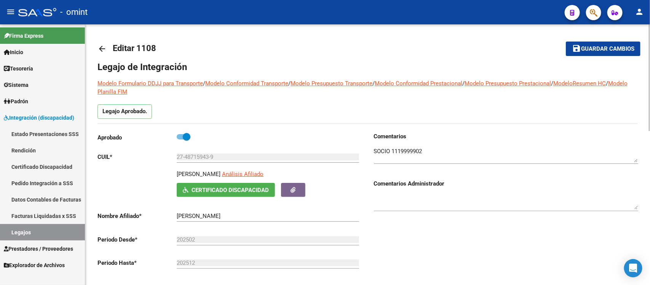
click at [218, 172] on p "[PERSON_NAME]" at bounding box center [199, 174] width 44 height 8
copy p "[PERSON_NAME]"
click at [207, 156] on input "27-48715943-9" at bounding box center [268, 156] width 182 height 7
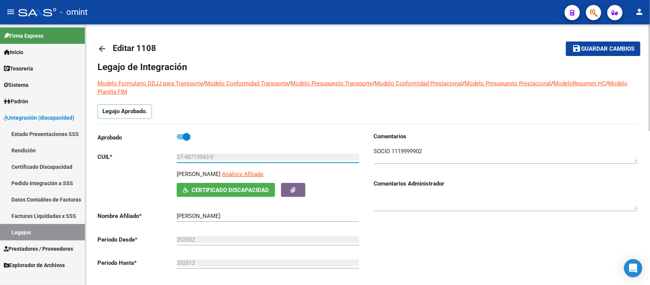
click at [207, 156] on input "27-48715943-9" at bounding box center [268, 156] width 182 height 7
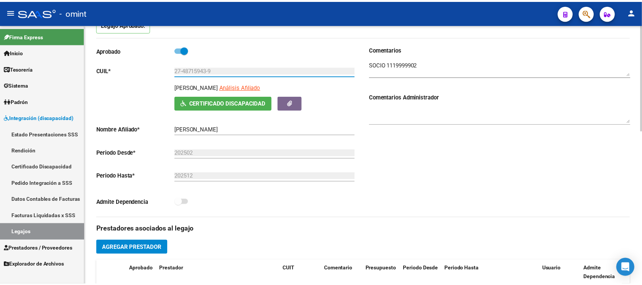
scroll to position [190, 0]
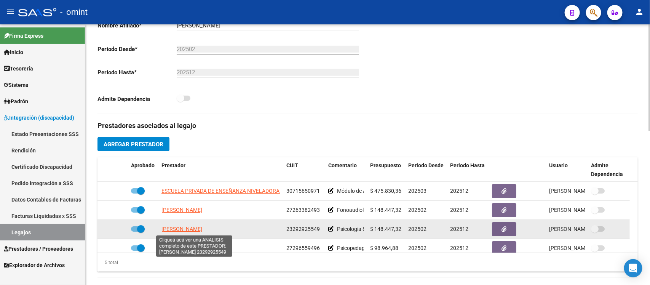
click at [202, 227] on span "[PERSON_NAME]" at bounding box center [181, 229] width 41 height 6
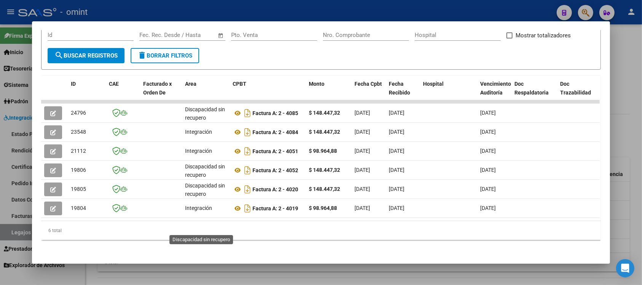
scroll to position [128, 0]
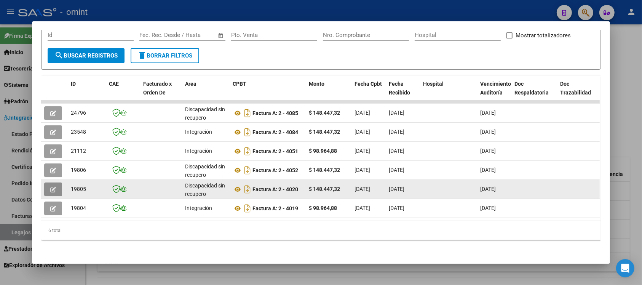
click at [52, 187] on icon "button" at bounding box center [53, 190] width 6 height 6
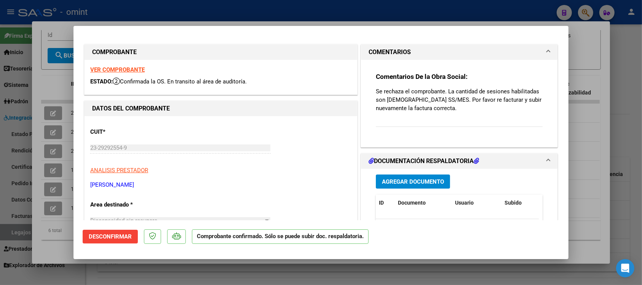
scroll to position [0, 0]
click at [132, 73] on strong "VER COMPROBANTE" at bounding box center [117, 70] width 54 height 7
click at [172, 8] on div at bounding box center [321, 142] width 642 height 285
type input "$ 0,00"
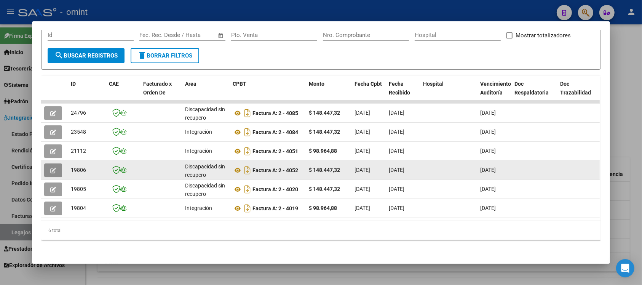
click at [53, 164] on button "button" at bounding box center [53, 170] width 18 height 14
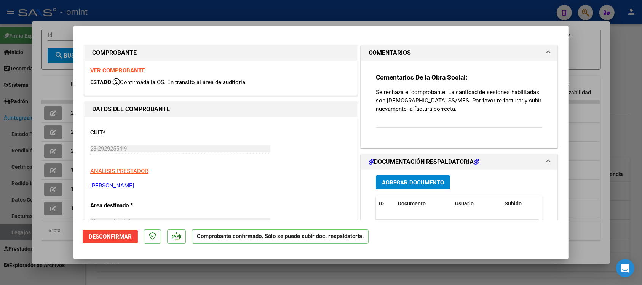
click at [134, 71] on strong "VER COMPROBANTE" at bounding box center [117, 70] width 54 height 7
click at [264, 10] on div at bounding box center [321, 142] width 642 height 285
type input "$ 0,00"
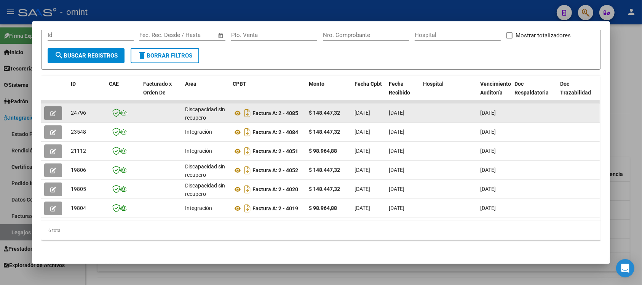
click at [50, 110] on span "button" at bounding box center [53, 113] width 6 height 7
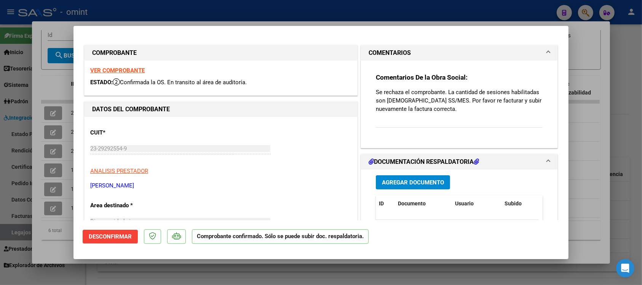
click at [138, 68] on strong "VER COMPROBANTE" at bounding box center [117, 70] width 54 height 7
click at [305, 4] on div at bounding box center [321, 142] width 642 height 285
type input "$ 0,00"
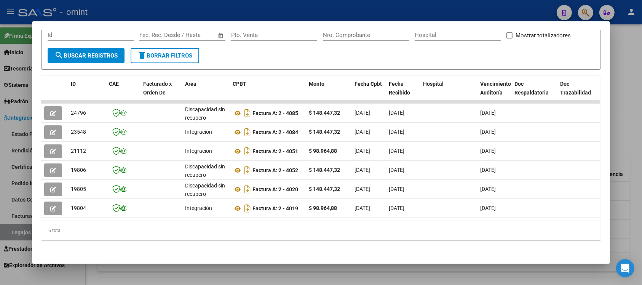
click at [305, 5] on div at bounding box center [321, 142] width 642 height 285
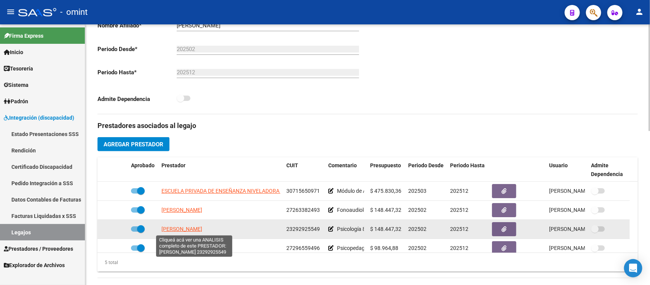
click at [185, 230] on span "[PERSON_NAME]" at bounding box center [181, 229] width 41 height 6
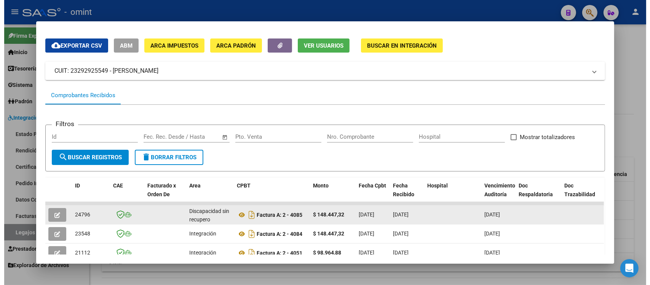
scroll to position [1, 0]
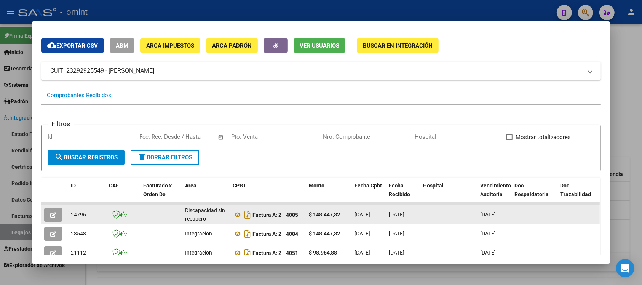
click at [51, 216] on icon "button" at bounding box center [53, 215] width 6 height 6
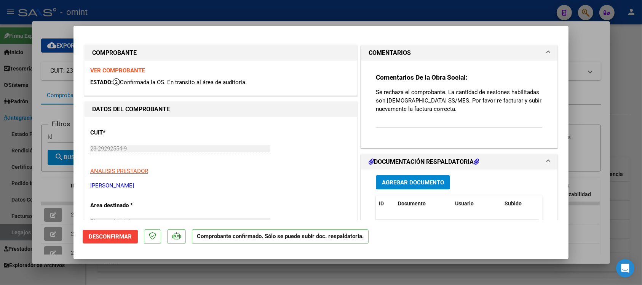
click at [133, 73] on strong "VER COMPROBANTE" at bounding box center [117, 70] width 54 height 7
click at [235, 12] on div at bounding box center [321, 142] width 642 height 285
type input "$ 0,00"
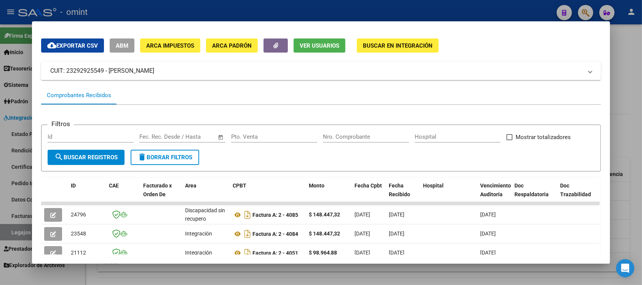
click at [144, 69] on mat-panel-title "CUIT: 23292925549 - GONZALEZ CARLOS PABLO" at bounding box center [316, 70] width 532 height 9
click at [144, 68] on mat-expansion-panel-header "CUIT: 23292925549 - GONZALEZ CARLOS PABLO" at bounding box center [320, 71] width 559 height 18
click at [145, 68] on mat-panel-title "CUIT: 23292925549 - GONZALEZ CARLOS PABLO" at bounding box center [316, 70] width 532 height 9
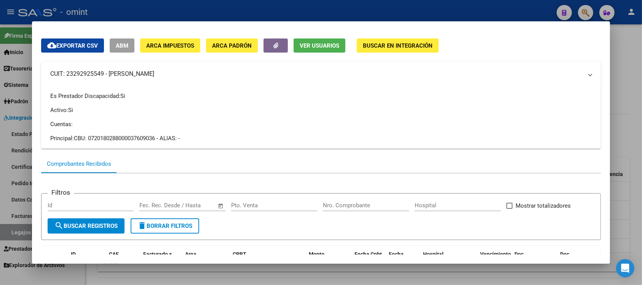
click at [145, 68] on mat-expansion-panel-header "CUIT: 23292925549 - GONZALEZ CARLOS PABLO" at bounding box center [320, 74] width 559 height 24
copy mat-panel-title "CUIT: 23292925549 - GONZALEZ CARLOS PABLO"
click at [317, 9] on div at bounding box center [321, 142] width 642 height 285
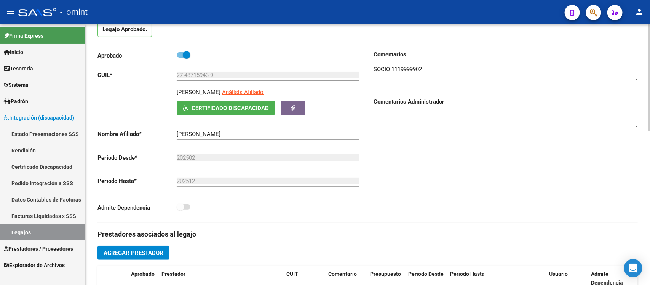
scroll to position [0, 0]
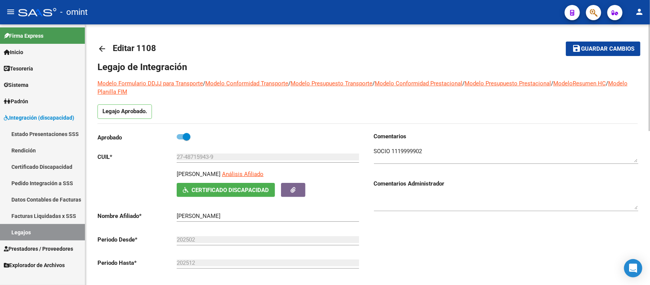
click at [103, 46] on mat-icon "arrow_back" at bounding box center [101, 48] width 9 height 9
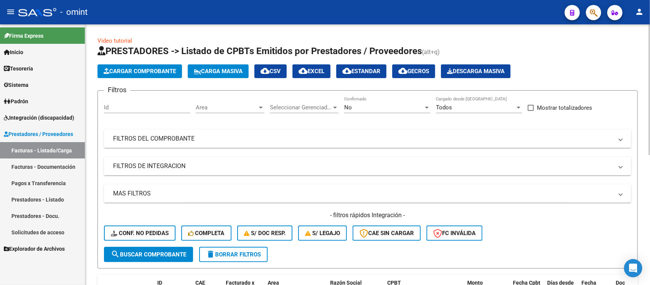
click at [141, 111] on div "Id" at bounding box center [147, 105] width 86 height 16
paste input "22545"
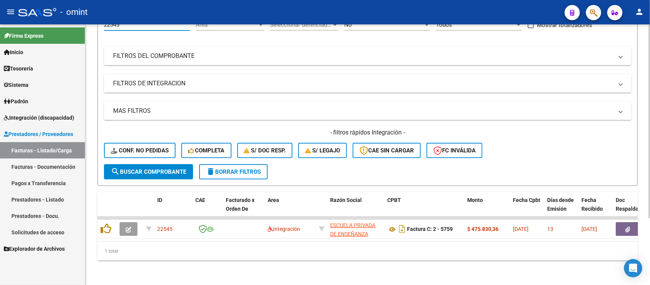
scroll to position [89, 0]
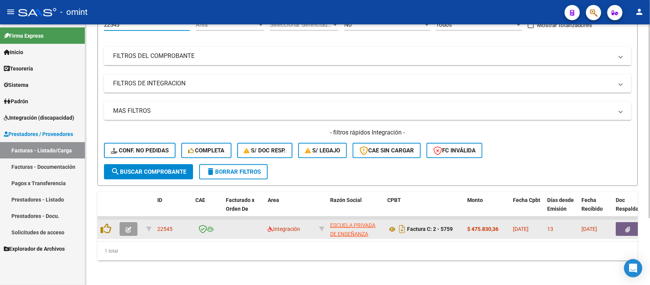
type input "22545"
click at [129, 227] on icon "button" at bounding box center [129, 230] width 6 height 6
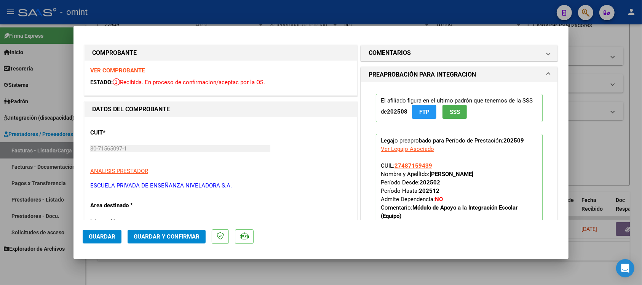
click at [123, 71] on strong "VER COMPROBANTE" at bounding box center [117, 70] width 54 height 7
click at [169, 235] on span "Guardar y Confirmar" at bounding box center [167, 236] width 66 height 7
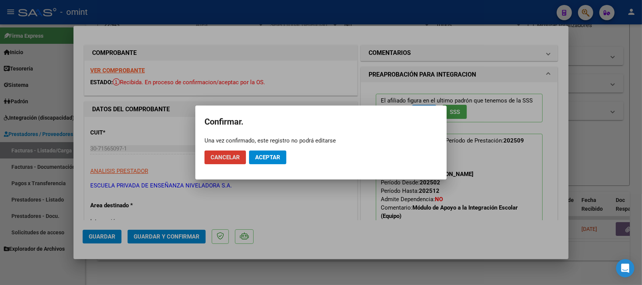
click at [278, 155] on span "Aceptar" at bounding box center [267, 157] width 25 height 7
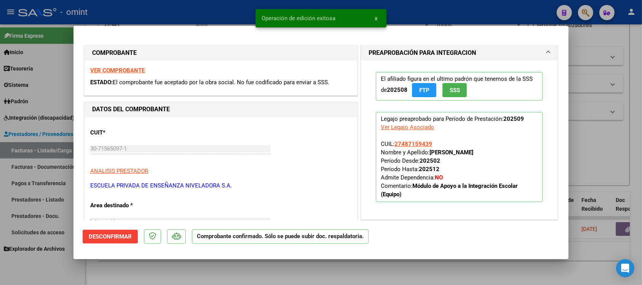
click at [236, 12] on div at bounding box center [321, 142] width 642 height 285
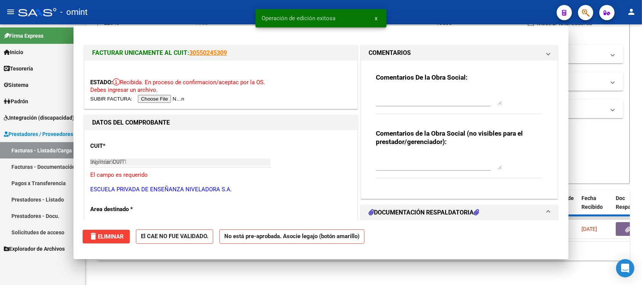
type input "$ 0,00"
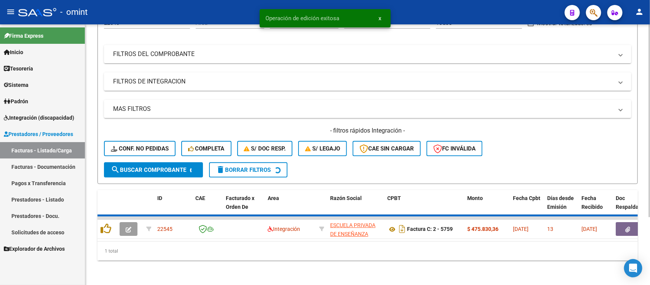
scroll to position [75, 0]
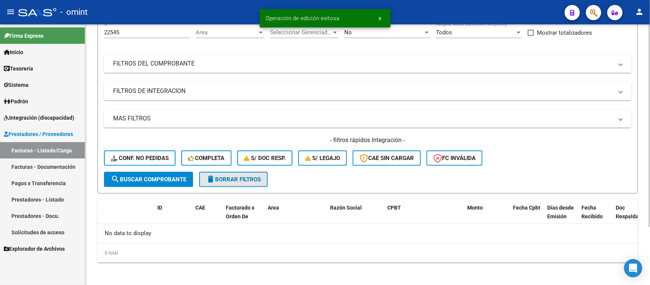
click at [236, 176] on span "delete Borrar Filtros" at bounding box center [233, 179] width 55 height 7
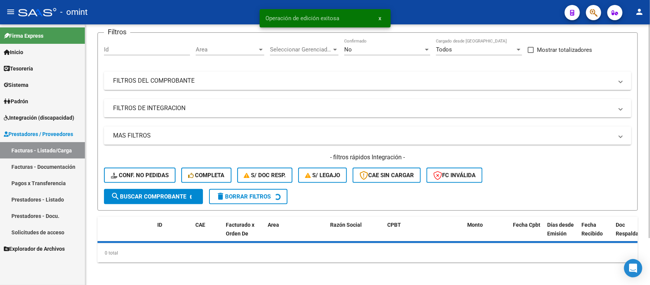
click at [162, 193] on span "search Buscar Comprobante" at bounding box center [148, 196] width 75 height 7
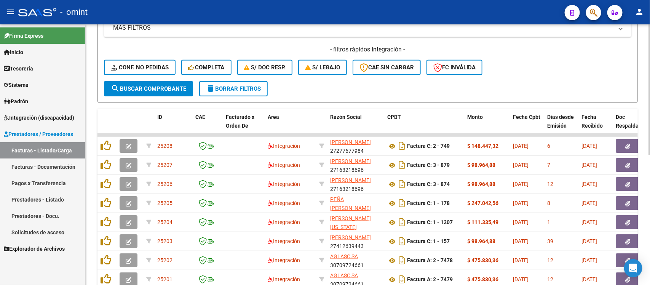
click at [226, 85] on span "delete Borrar Filtros" at bounding box center [233, 88] width 55 height 7
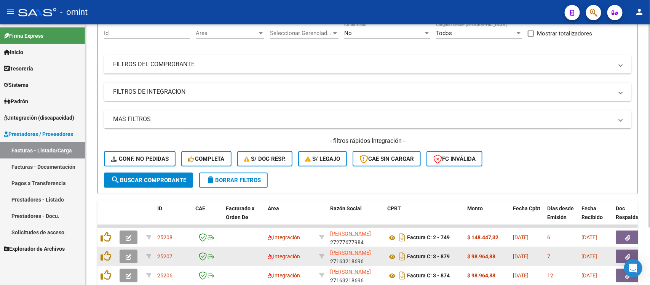
scroll to position [166, 0]
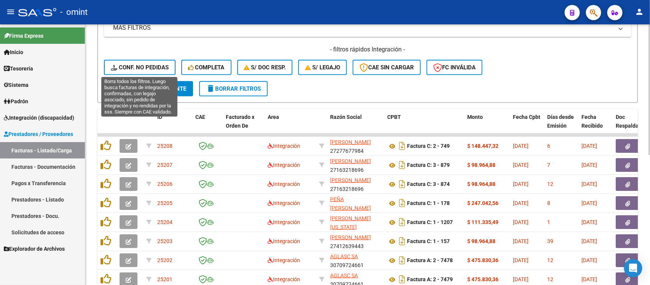
click at [148, 68] on span "Conf. no pedidas" at bounding box center [140, 67] width 58 height 7
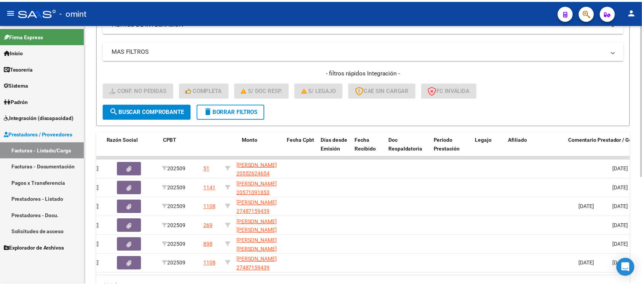
scroll to position [0, 0]
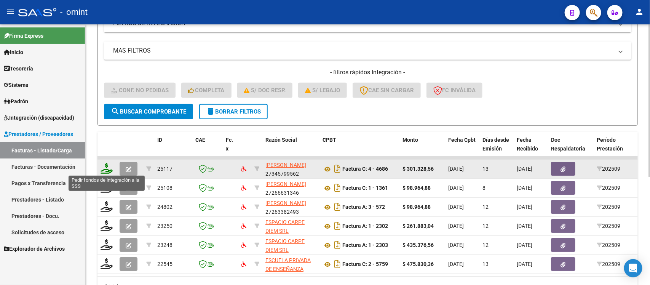
click at [106, 166] on icon at bounding box center [107, 168] width 12 height 11
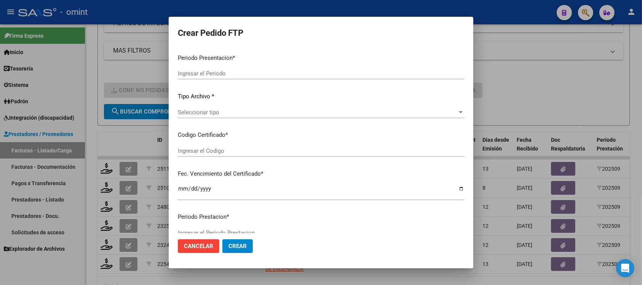
type input "202509"
type input "$ 301.328,56"
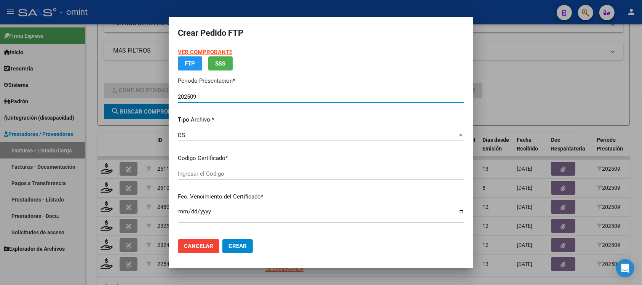
type input "3013047472"
type input "2027-02-15"
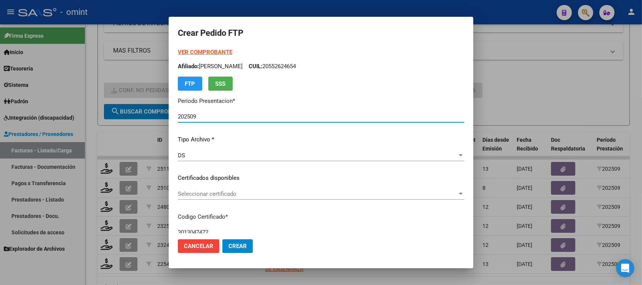
click at [225, 193] on span "Seleccionar certificado" at bounding box center [317, 193] width 279 height 7
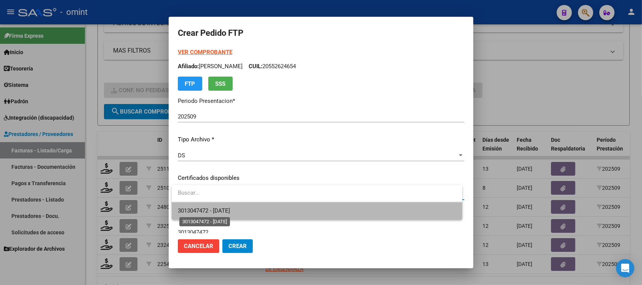
click at [230, 207] on span "3013047472 - 2027-02-15" at bounding box center [204, 210] width 52 height 7
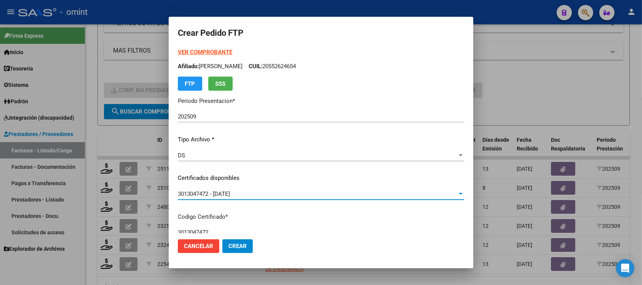
click at [215, 54] on strong "VER COMPROBANTE" at bounding box center [205, 52] width 54 height 7
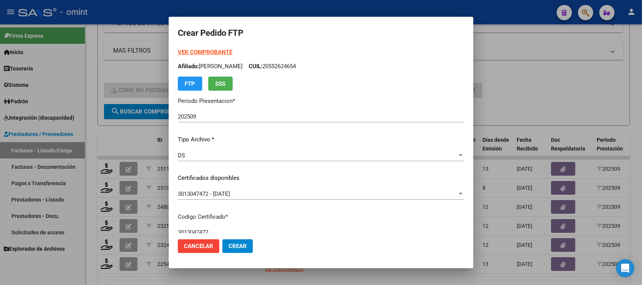
click at [143, 71] on div at bounding box center [321, 142] width 642 height 285
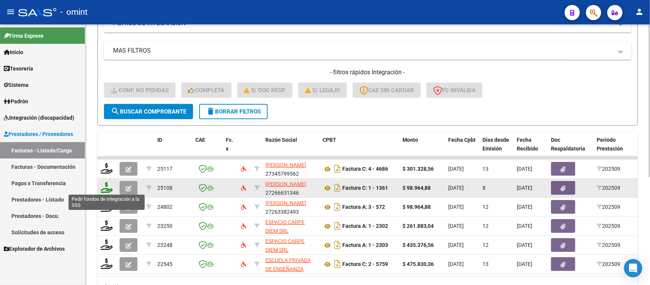
click at [107, 187] on icon at bounding box center [107, 187] width 12 height 11
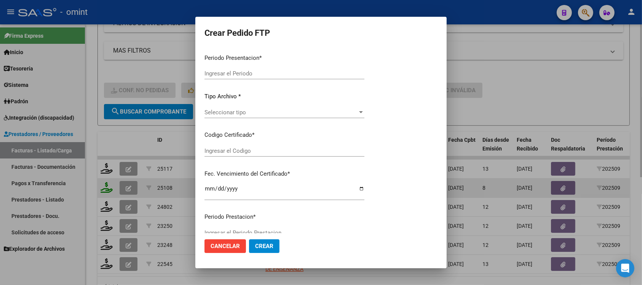
type input "202509"
type input "$ 98.964,88"
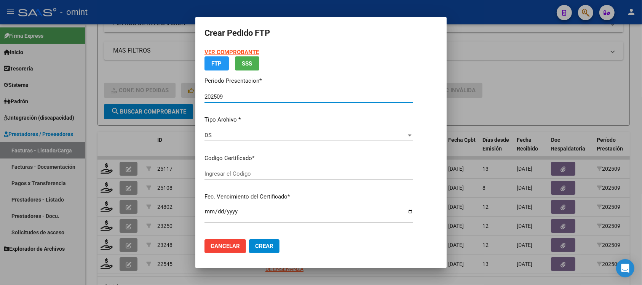
type input "465232860"
type input "[DATE]"
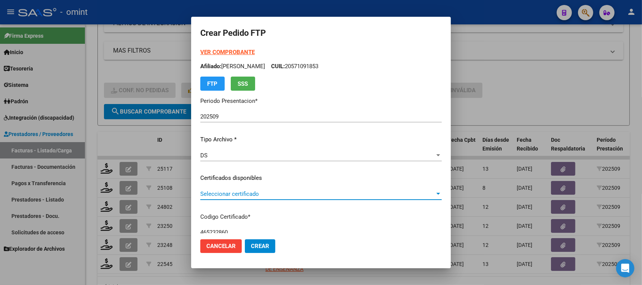
click at [233, 191] on span "Seleccionar certificado" at bounding box center [317, 193] width 235 height 7
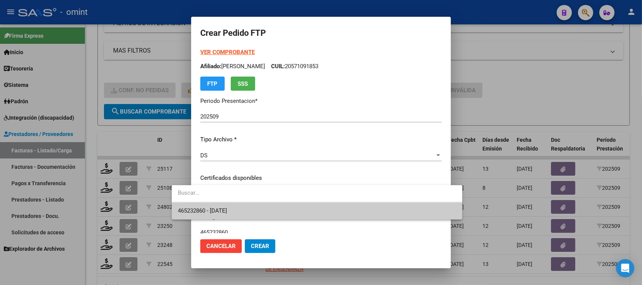
click at [251, 211] on span "465232860 - [DATE]" at bounding box center [317, 210] width 278 height 17
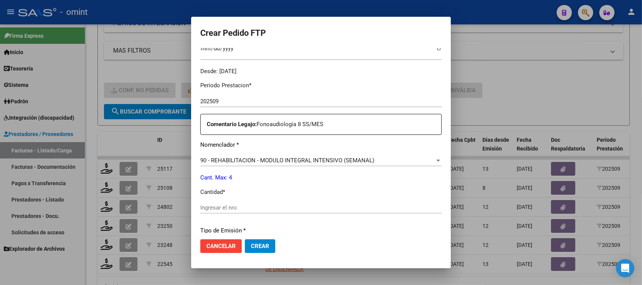
scroll to position [238, 0]
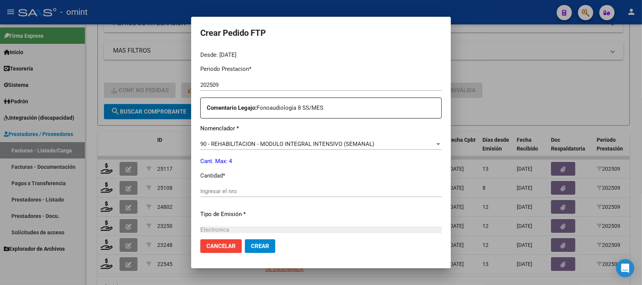
click at [223, 193] on input "Ingresar el nro" at bounding box center [320, 191] width 241 height 7
type input "4"
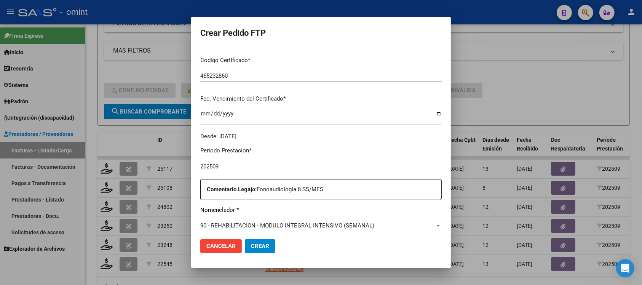
scroll to position [0, 0]
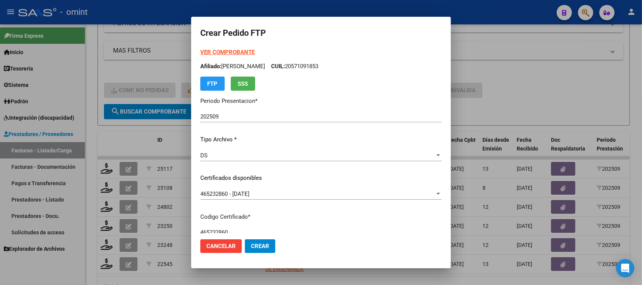
click at [212, 51] on strong "VER COMPROBANTE" at bounding box center [227, 52] width 54 height 7
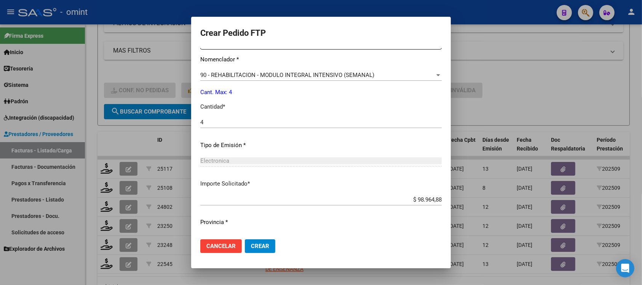
scroll to position [324, 0]
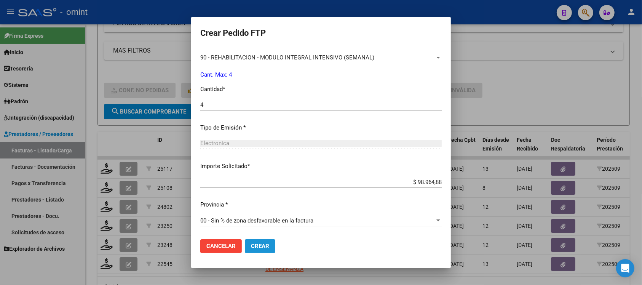
click at [245, 241] on button "Crear" at bounding box center [260, 246] width 30 height 14
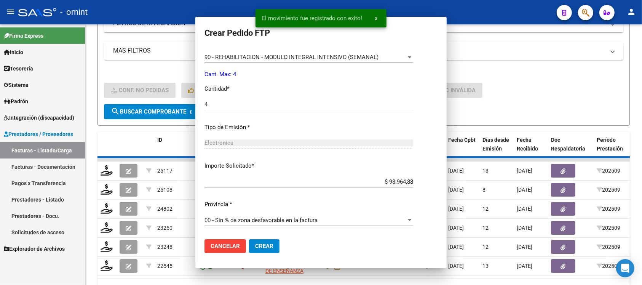
scroll to position [0, 0]
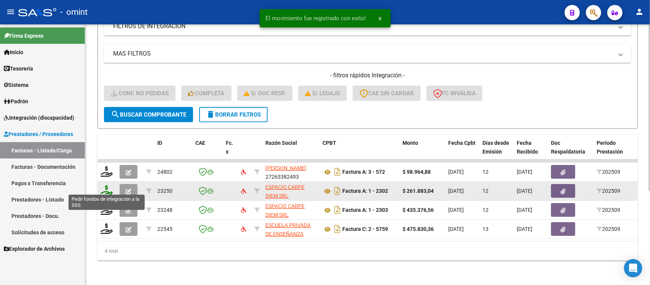
click at [107, 185] on icon at bounding box center [107, 190] width 12 height 11
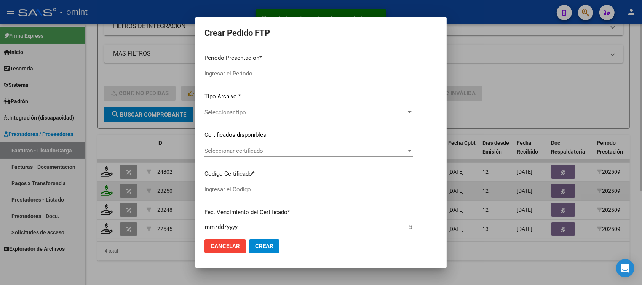
type input "202509"
type input "$ 261.883,04"
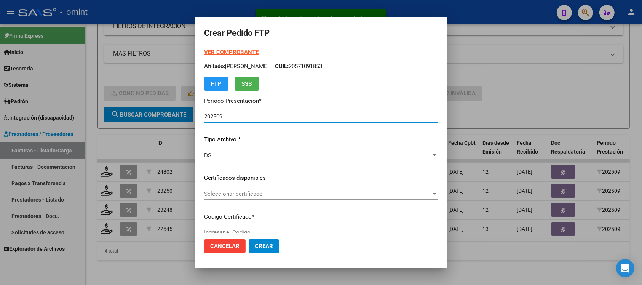
type input "5718336834"
type input "2027-05-02"
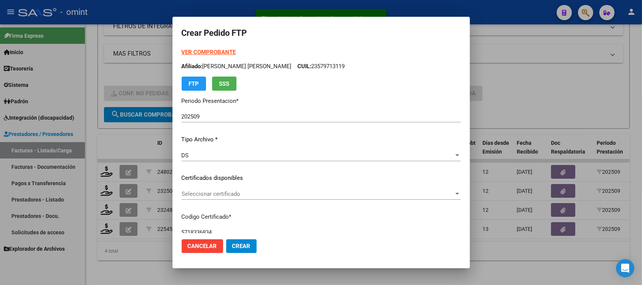
click at [210, 198] on div "Seleccionar certificado Seleccionar certificado" at bounding box center [321, 193] width 279 height 11
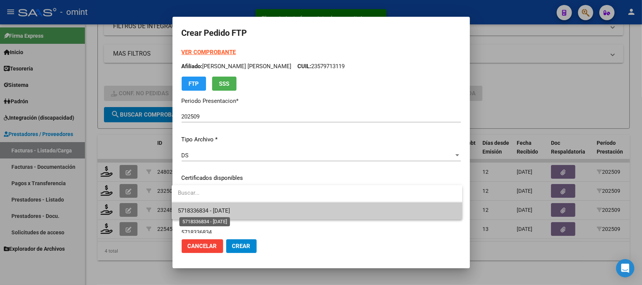
click at [223, 211] on span "5718336834 - 2027-05-02" at bounding box center [204, 210] width 52 height 7
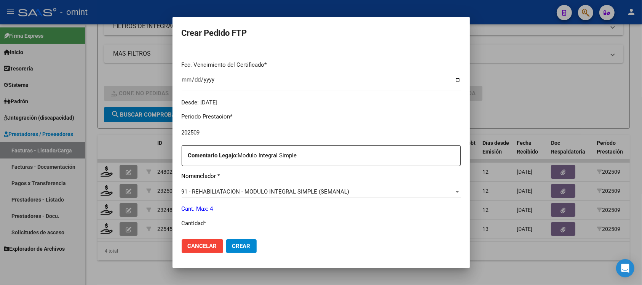
scroll to position [238, 0]
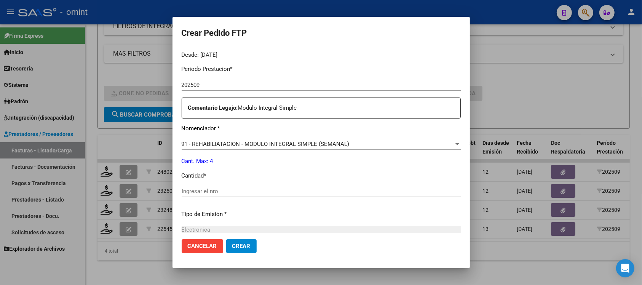
click at [228, 190] on input "Ingresar el nro" at bounding box center [321, 191] width 279 height 7
type input "4"
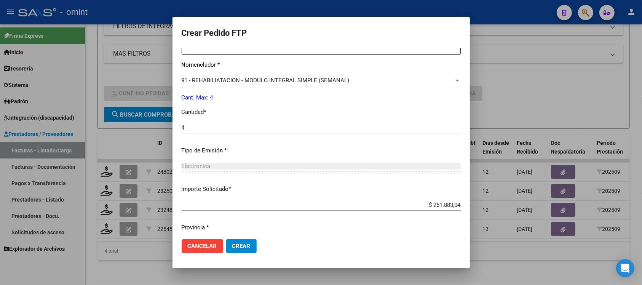
scroll to position [324, 0]
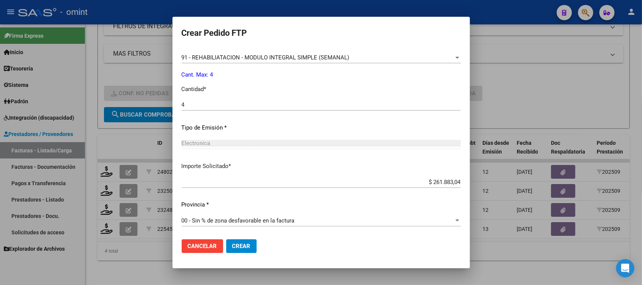
click at [235, 244] on span "Crear" at bounding box center [241, 246] width 18 height 7
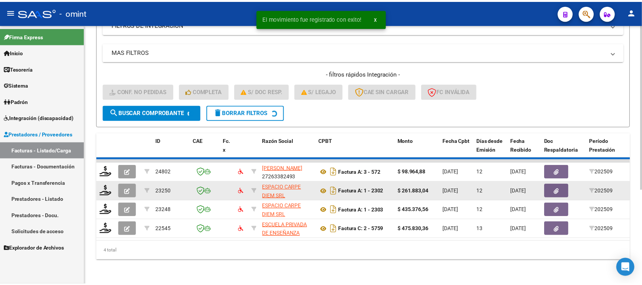
scroll to position [128, 0]
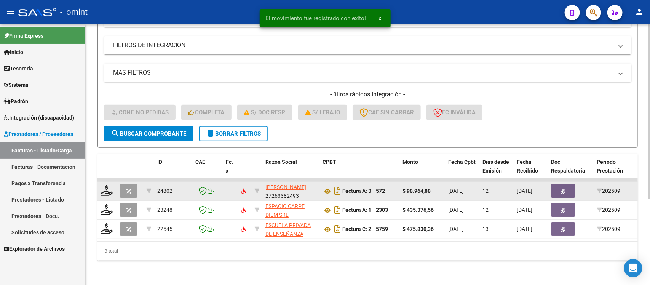
click at [107, 187] on div at bounding box center [107, 191] width 13 height 12
click at [104, 185] on icon at bounding box center [107, 190] width 12 height 11
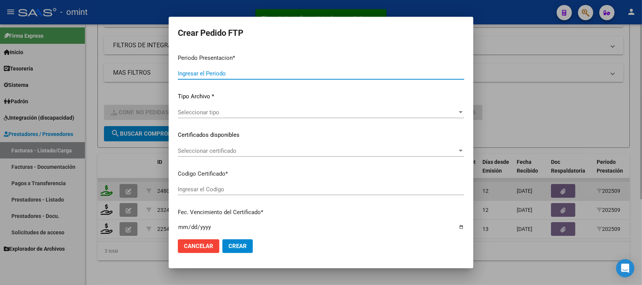
type input "202509"
type input "$ 98.964,88"
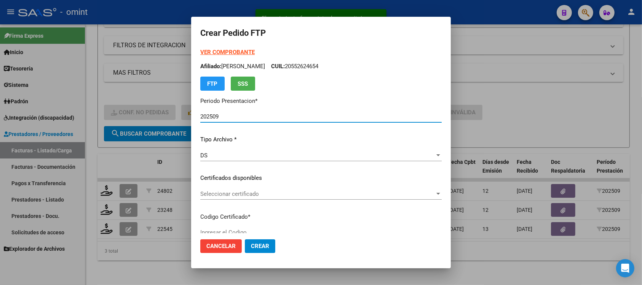
type input "48715943"
type input "2032-04-04"
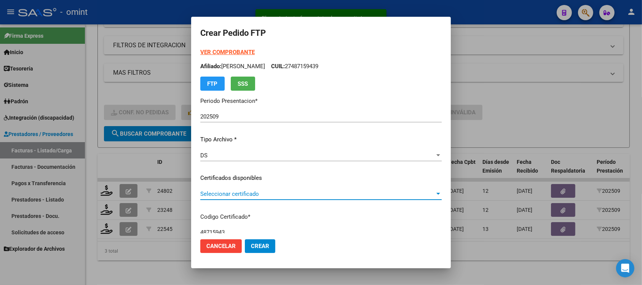
click at [206, 189] on div "Seleccionar certificado Seleccionar certificado" at bounding box center [320, 193] width 241 height 11
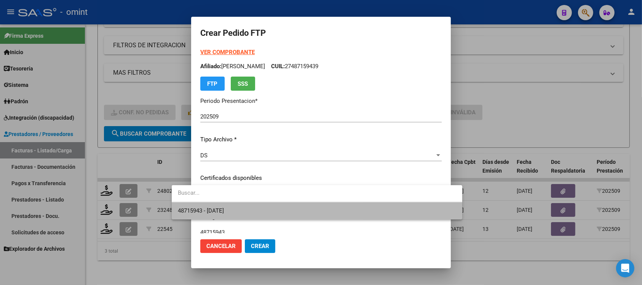
click at [220, 204] on span "48715943 - 2032-04-04" at bounding box center [317, 210] width 278 height 17
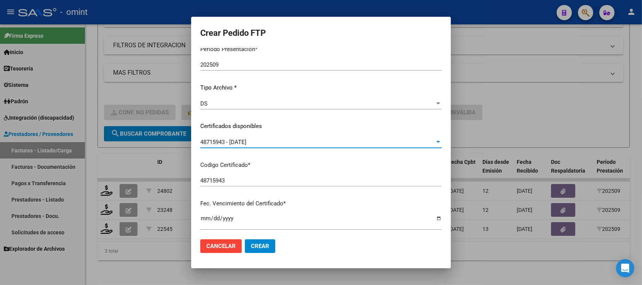
scroll to position [238, 0]
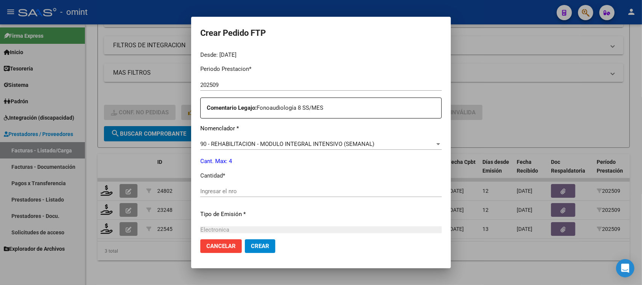
click at [217, 185] on div "Periodo Prestacion * 202509 Ingresar el Periodo Prestacion Comentario Legajo: F…" at bounding box center [320, 189] width 241 height 261
click at [217, 192] on input "Ingresar el nro" at bounding box center [320, 191] width 241 height 7
type input "4"
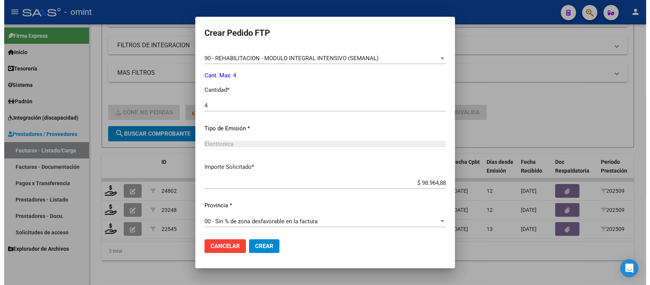
scroll to position [324, 0]
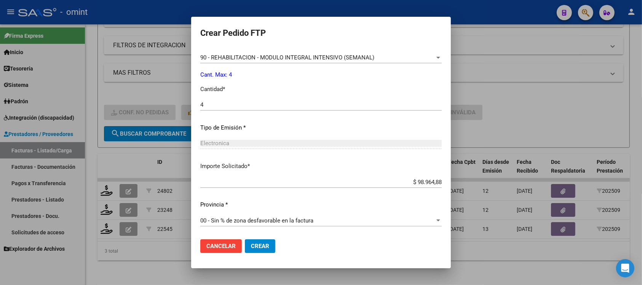
click at [245, 240] on button "Crear" at bounding box center [260, 246] width 30 height 14
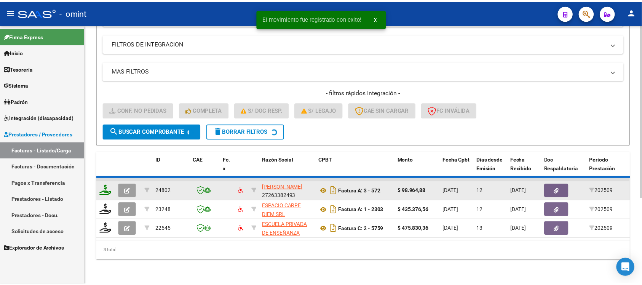
scroll to position [109, 0]
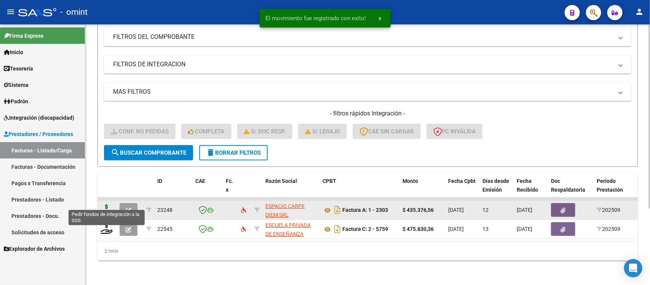
click at [105, 204] on icon at bounding box center [107, 209] width 12 height 11
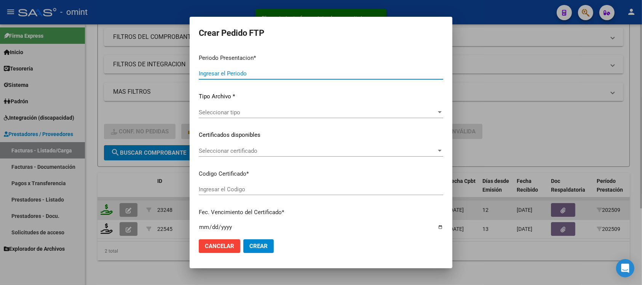
type input "202509"
type input "$ 435.376,56"
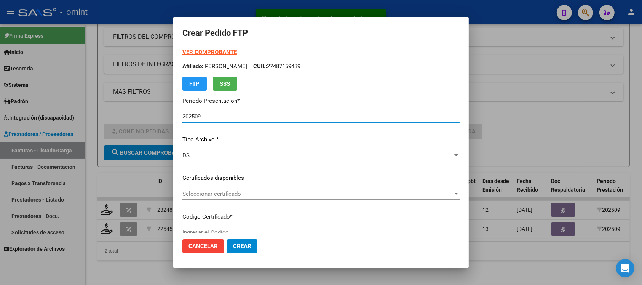
type input "2360231328"
type input "2026-11-02"
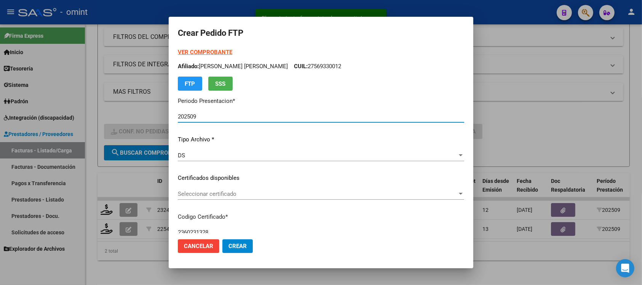
click at [229, 190] on span "Seleccionar certificado" at bounding box center [317, 193] width 279 height 7
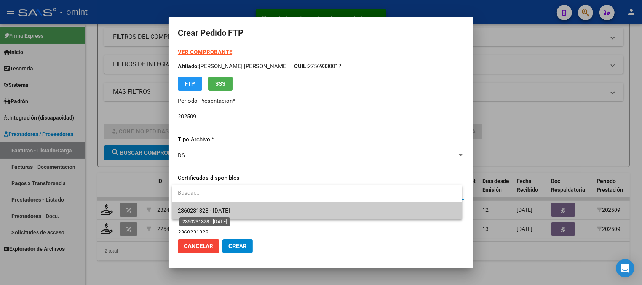
click at [230, 209] on span "2360231328 - 2026-11-02" at bounding box center [204, 210] width 52 height 7
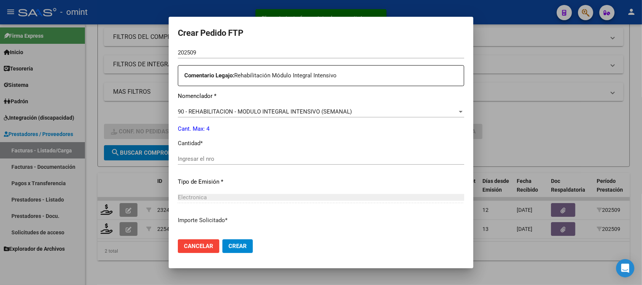
scroll to position [286, 0]
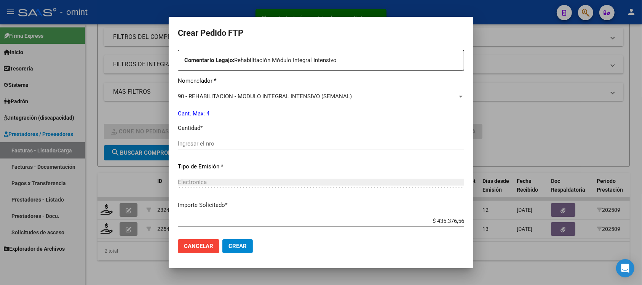
click at [203, 148] on div "Ingresar el nro" at bounding box center [321, 143] width 286 height 11
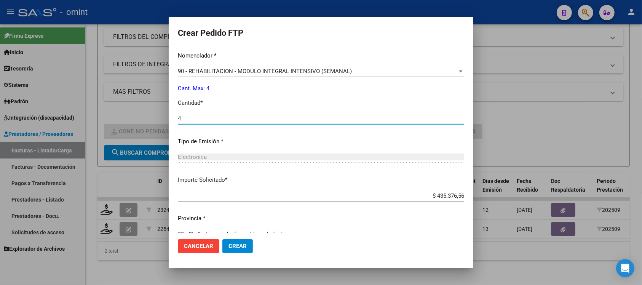
scroll to position [324, 0]
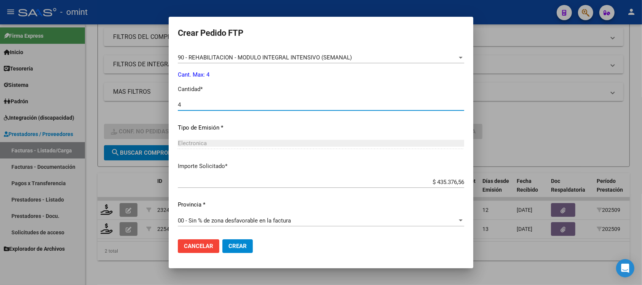
type input "4"
click at [244, 246] on span "Crear" at bounding box center [237, 246] width 18 height 7
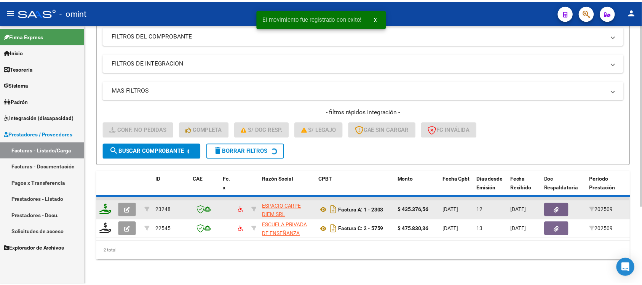
scroll to position [89, 0]
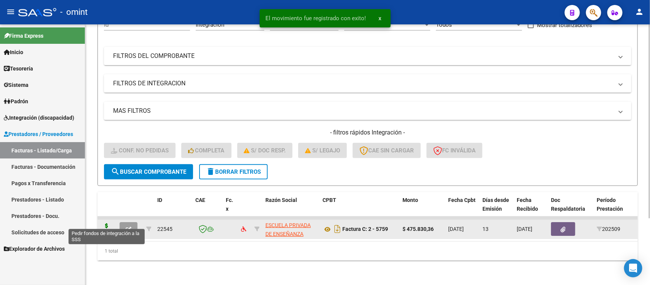
click at [105, 223] on icon at bounding box center [107, 228] width 12 height 11
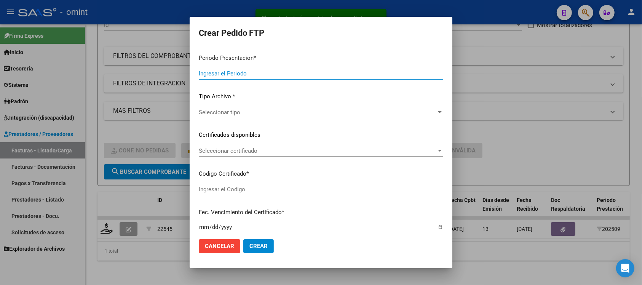
type input "202509"
type input "$ 475.830,36"
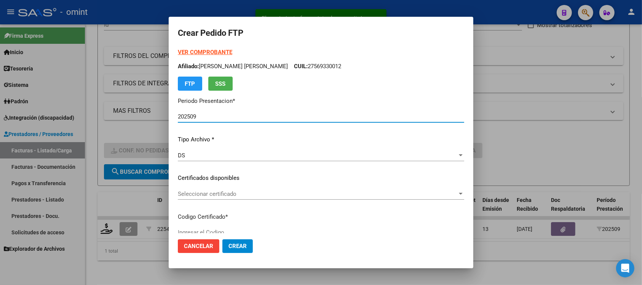
type input "48715943"
type input "2032-04-04"
click at [221, 199] on div "Seleccionar certificado Seleccionar certificado" at bounding box center [321, 197] width 286 height 19
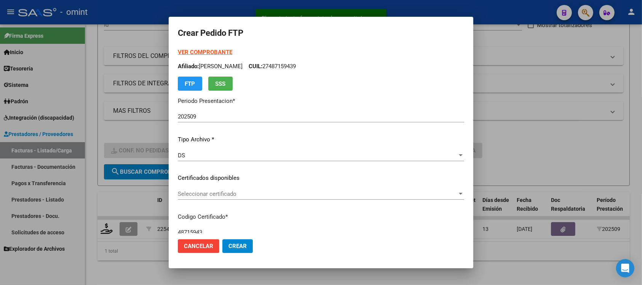
click at [221, 193] on span "Seleccionar certificado" at bounding box center [317, 193] width 279 height 7
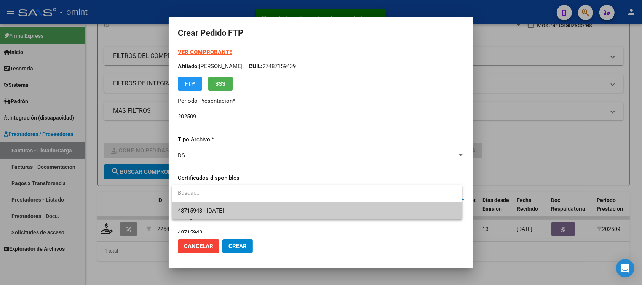
click at [235, 217] on span "48715943 - 2032-04-04" at bounding box center [317, 210] width 278 height 17
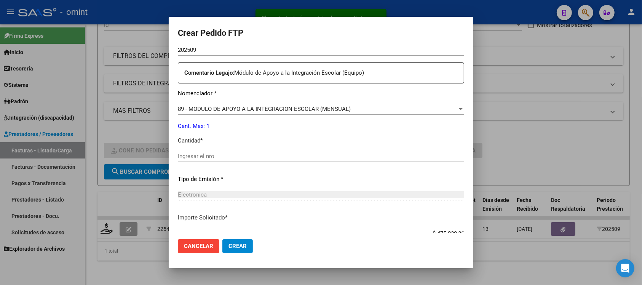
scroll to position [286, 0]
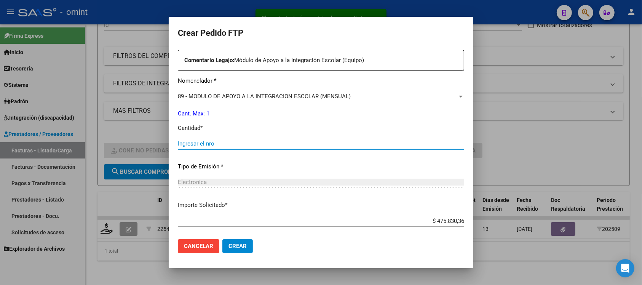
click at [205, 140] on input "Ingresar el nro" at bounding box center [321, 143] width 286 height 7
type input "1"
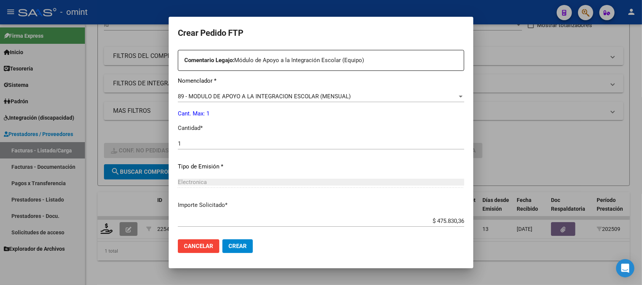
scroll to position [324, 0]
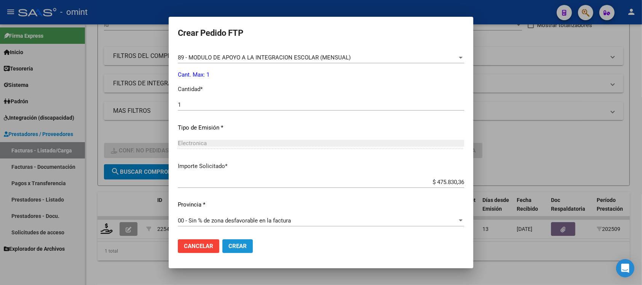
click at [235, 249] on button "Crear" at bounding box center [237, 246] width 30 height 14
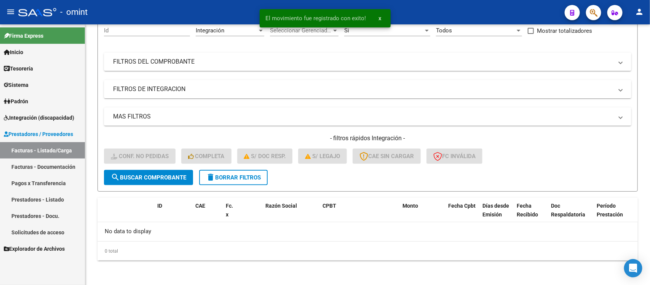
scroll to position [75, 0]
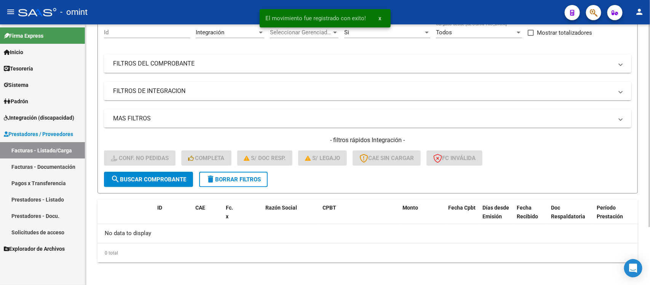
click at [239, 179] on span "delete Borrar Filtros" at bounding box center [233, 179] width 55 height 7
